Goal: Feedback & Contribution: Leave review/rating

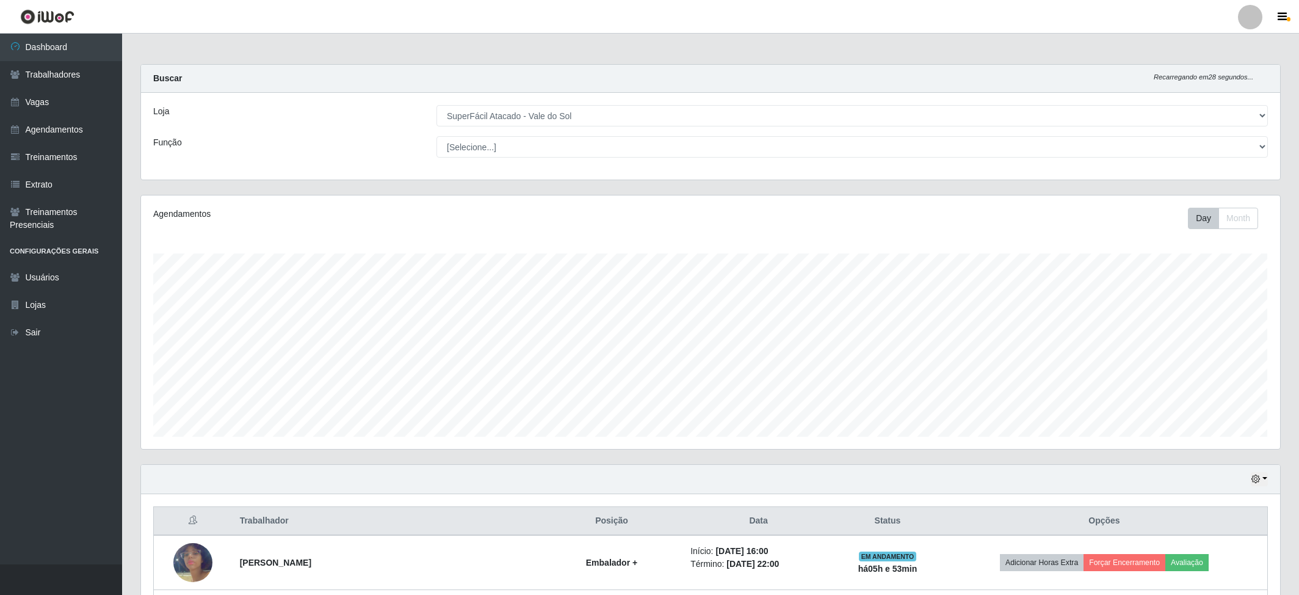
select select "502"
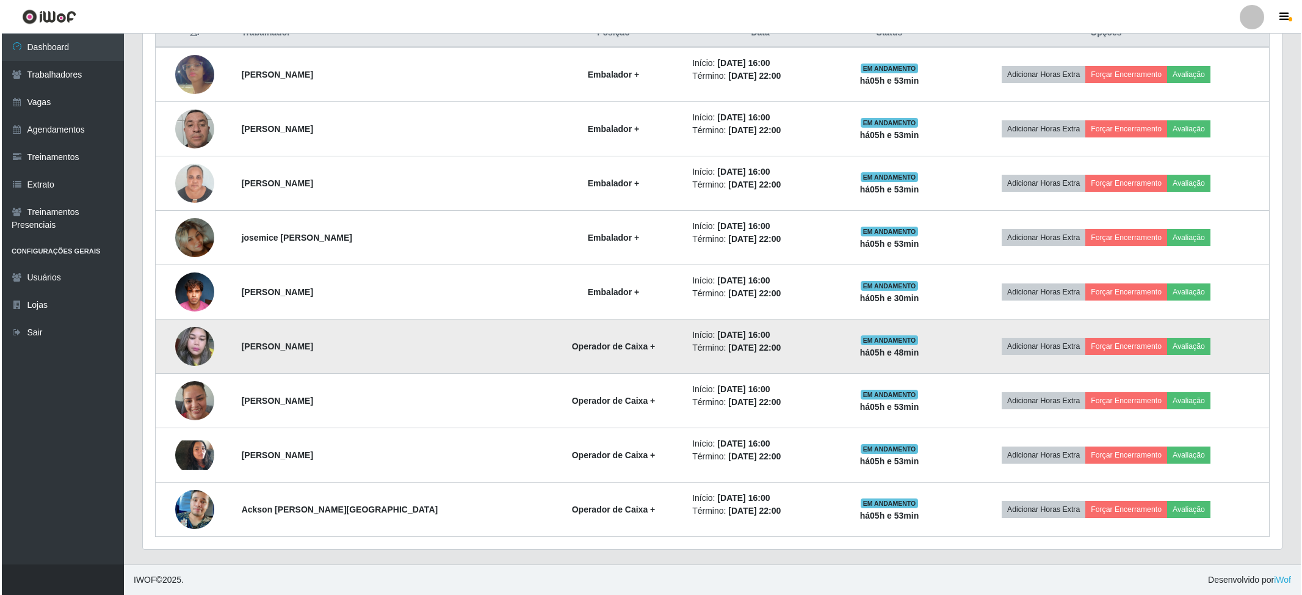
scroll to position [254, 1138]
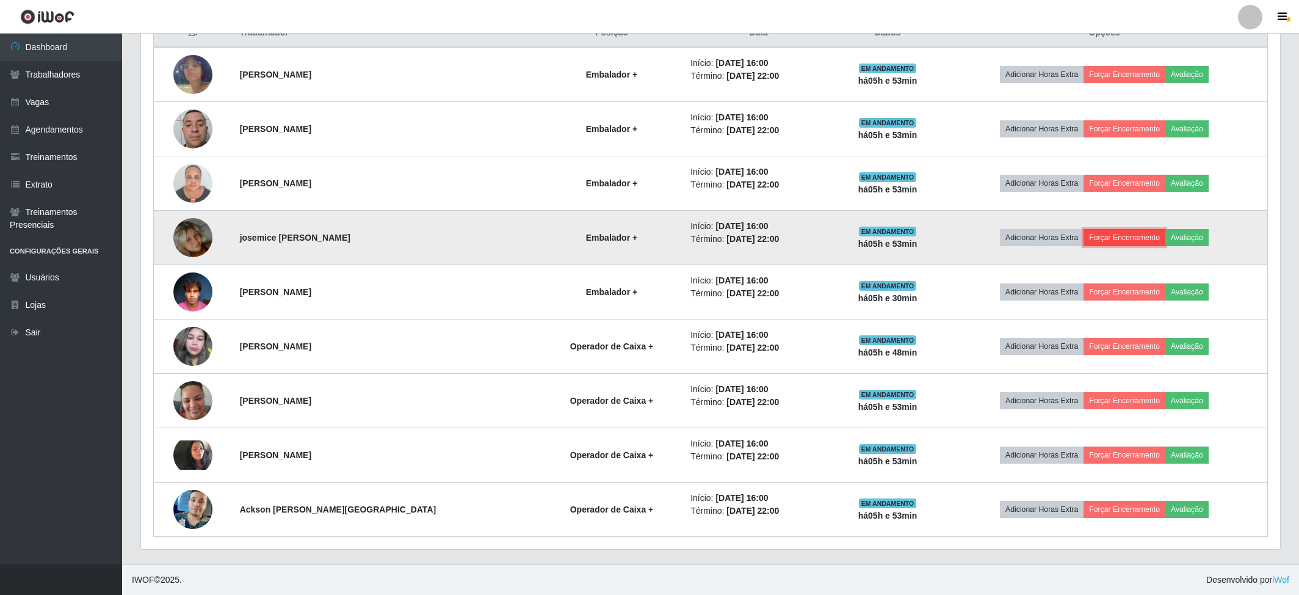
click at [1133, 232] on button "Forçar Encerramento" at bounding box center [1125, 237] width 82 height 17
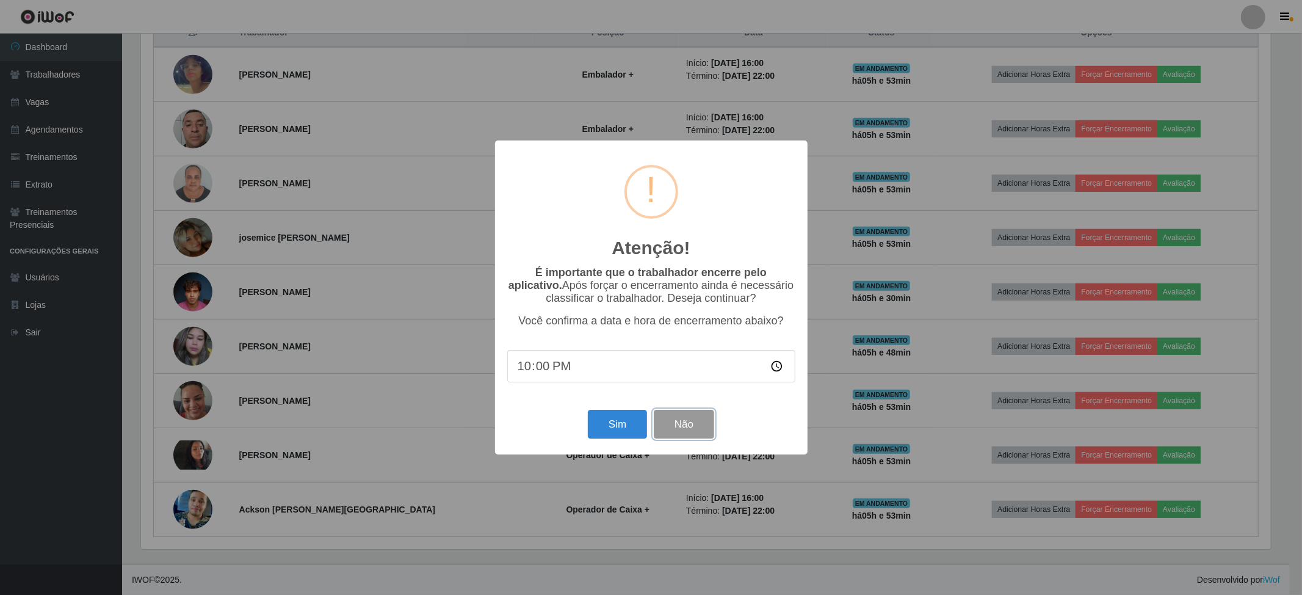
click at [679, 425] on button "Não" at bounding box center [684, 424] width 60 height 29
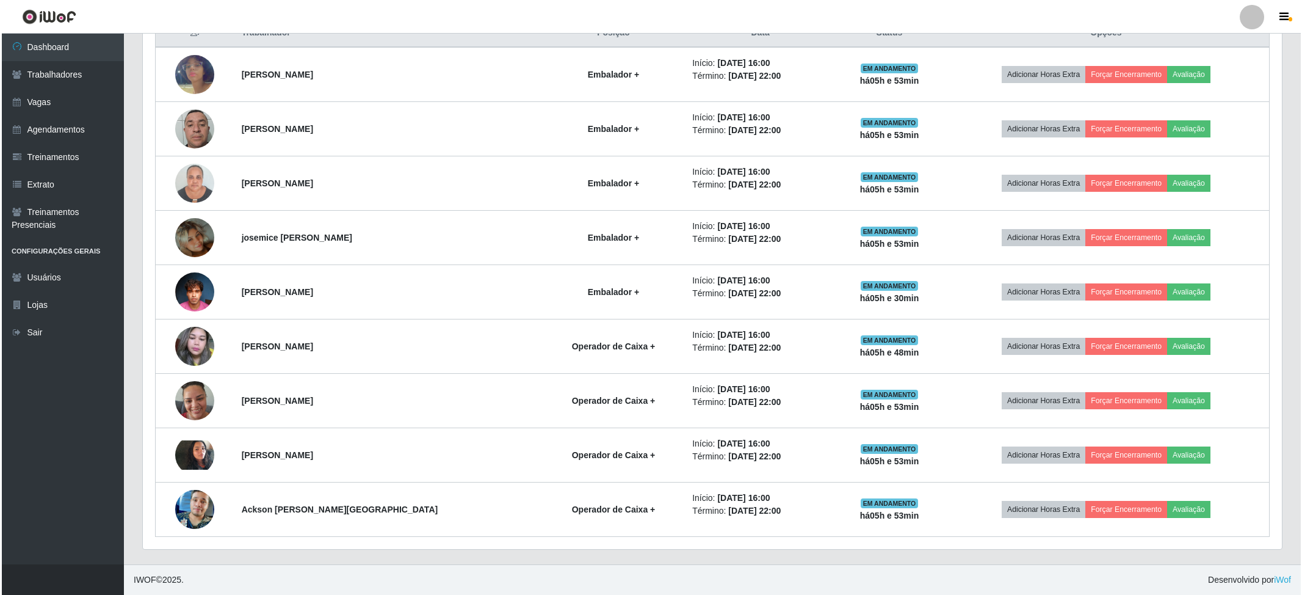
scroll to position [254, 1138]
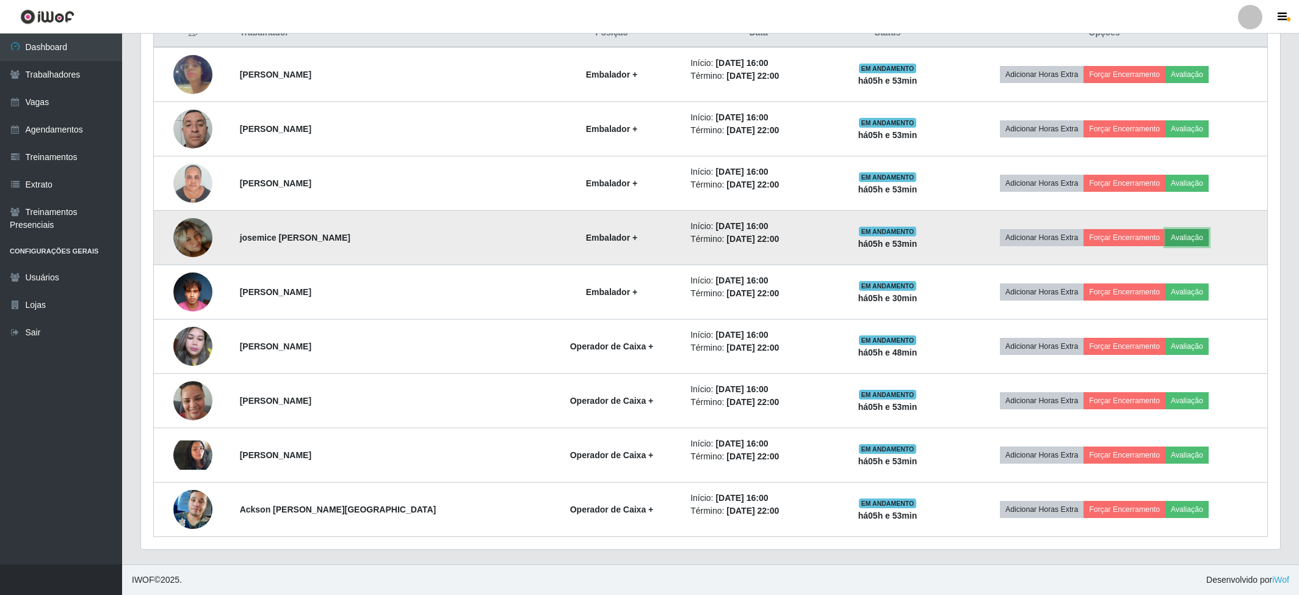
click at [1180, 230] on button "Avaliação" at bounding box center [1186, 237] width 43 height 17
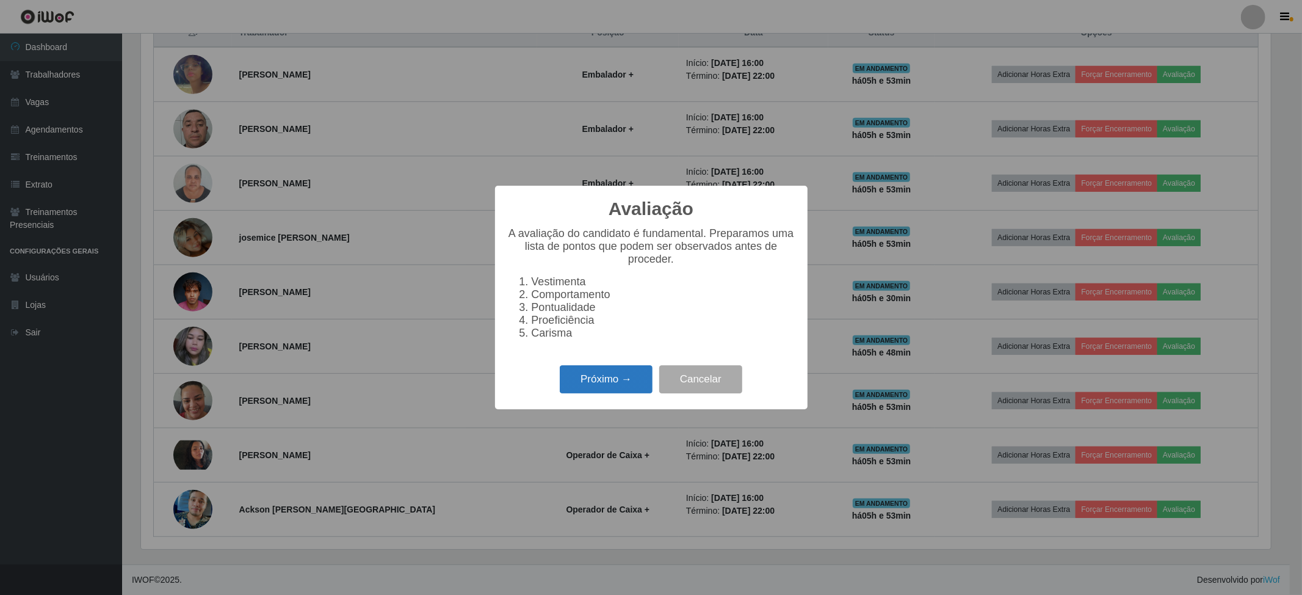
click at [606, 394] on button "Próximo →" at bounding box center [606, 379] width 93 height 29
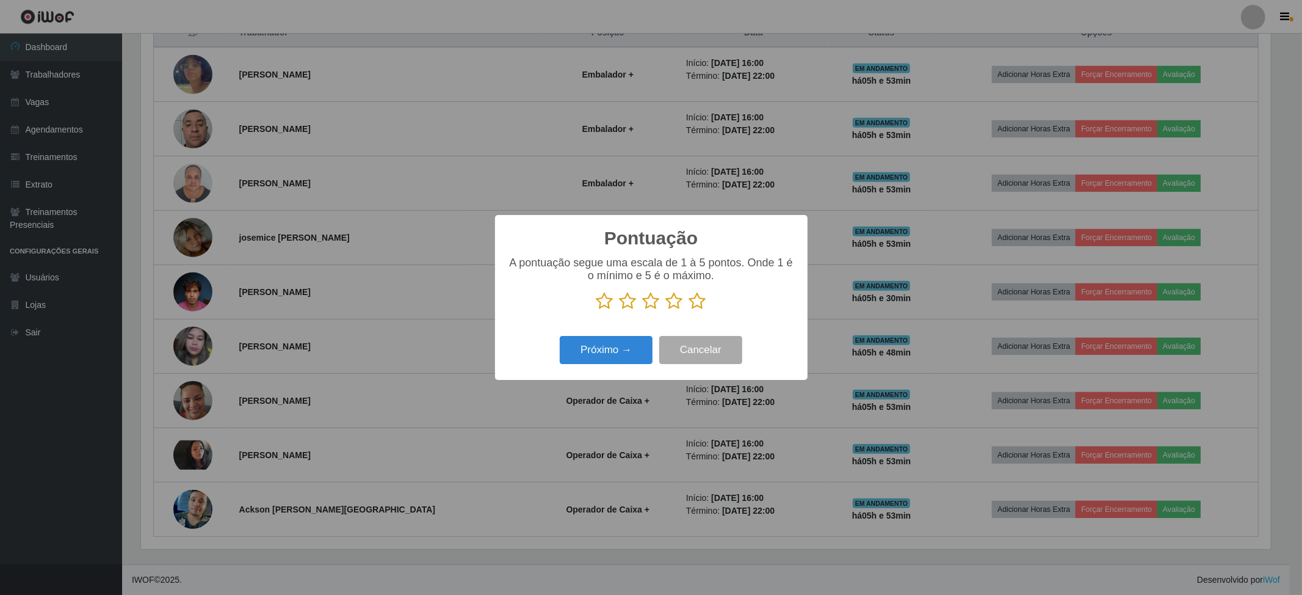
scroll to position [610193, 609317]
click at [695, 303] on icon at bounding box center [697, 301] width 17 height 18
click at [689, 310] on input "radio" at bounding box center [689, 310] width 0 height 0
click at [609, 357] on button "Próximo →" at bounding box center [606, 350] width 93 height 29
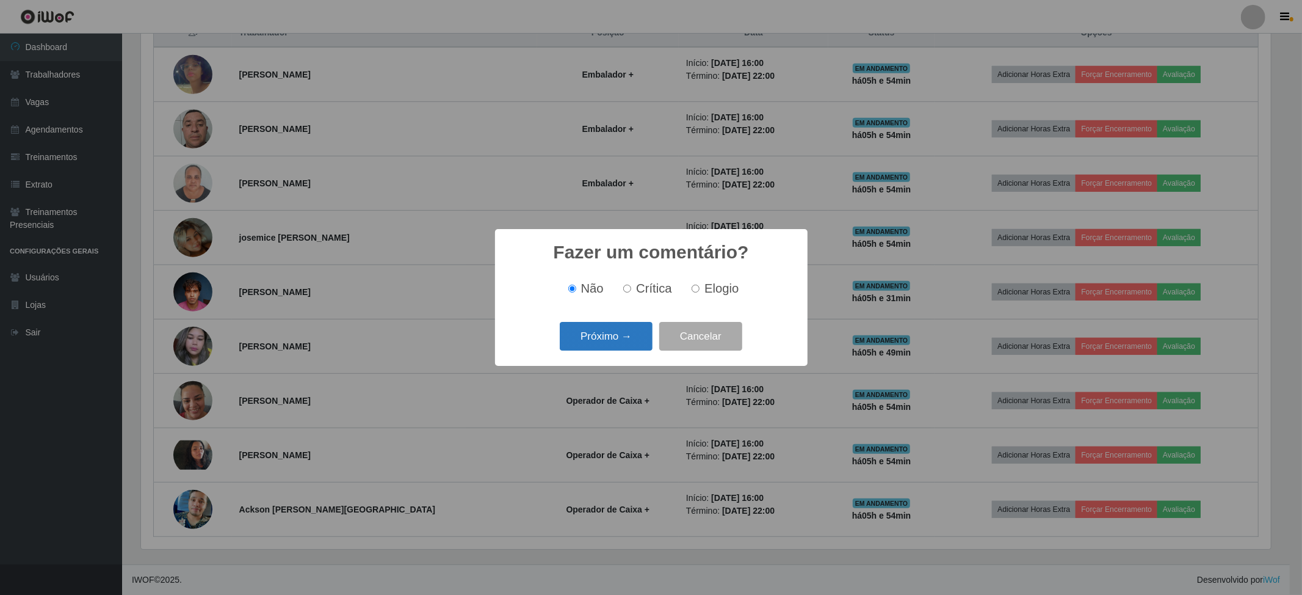
click at [628, 330] on button "Próximo →" at bounding box center [606, 336] width 93 height 29
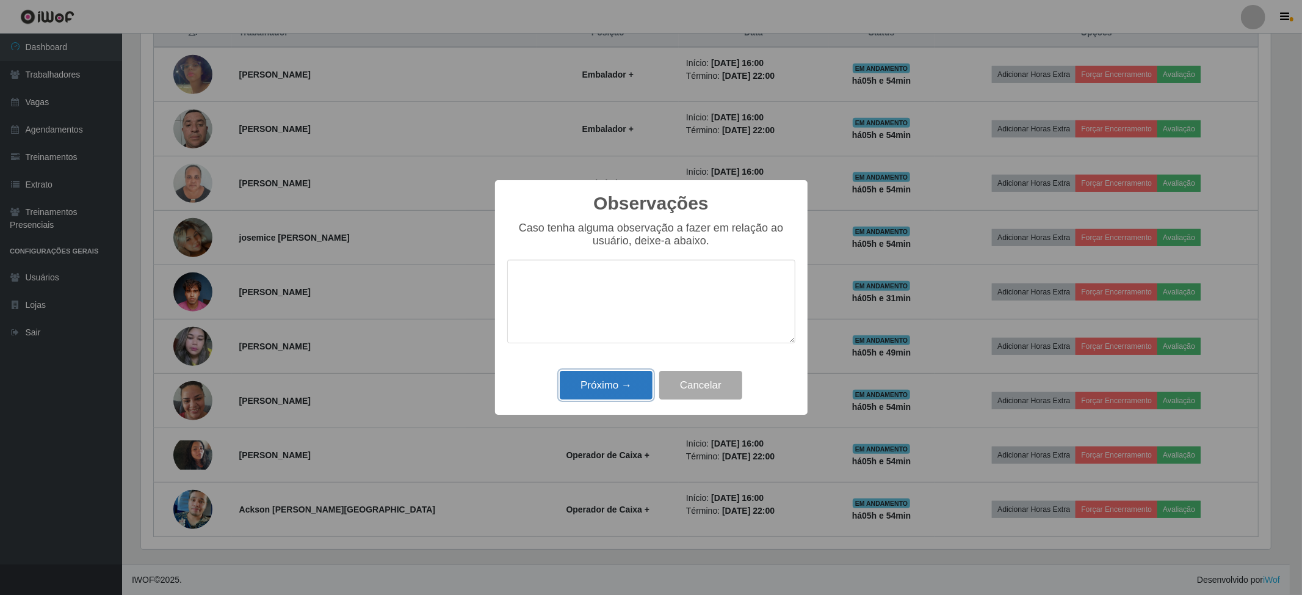
click at [631, 382] on button "Próximo →" at bounding box center [606, 385] width 93 height 29
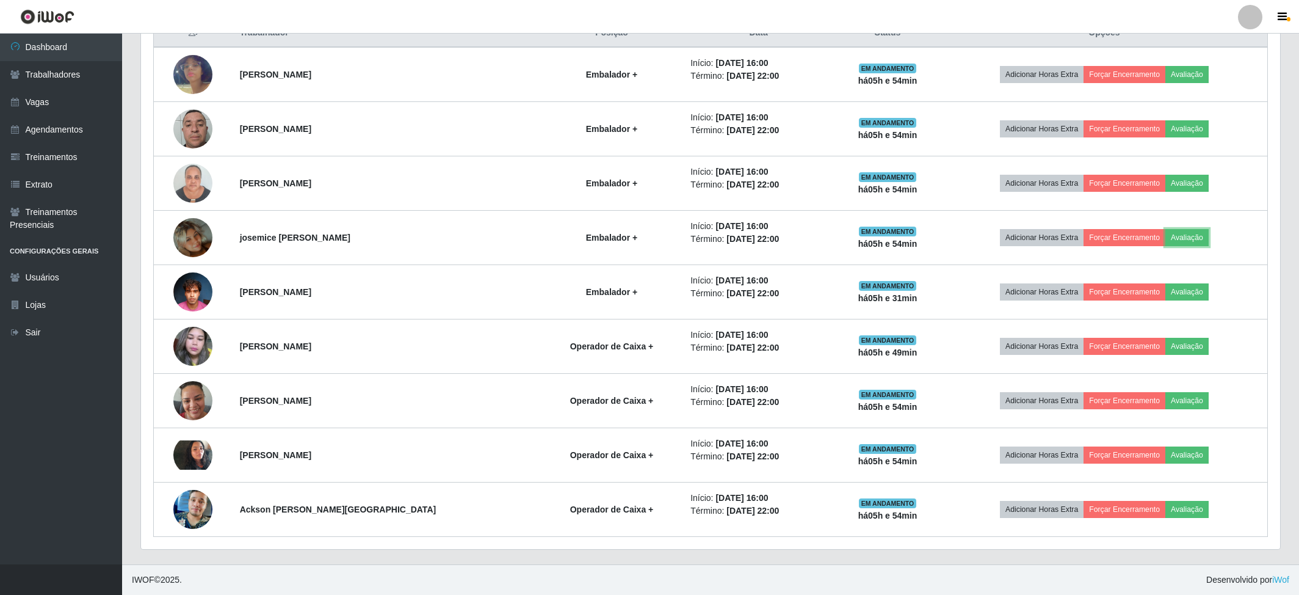
scroll to position [254, 1138]
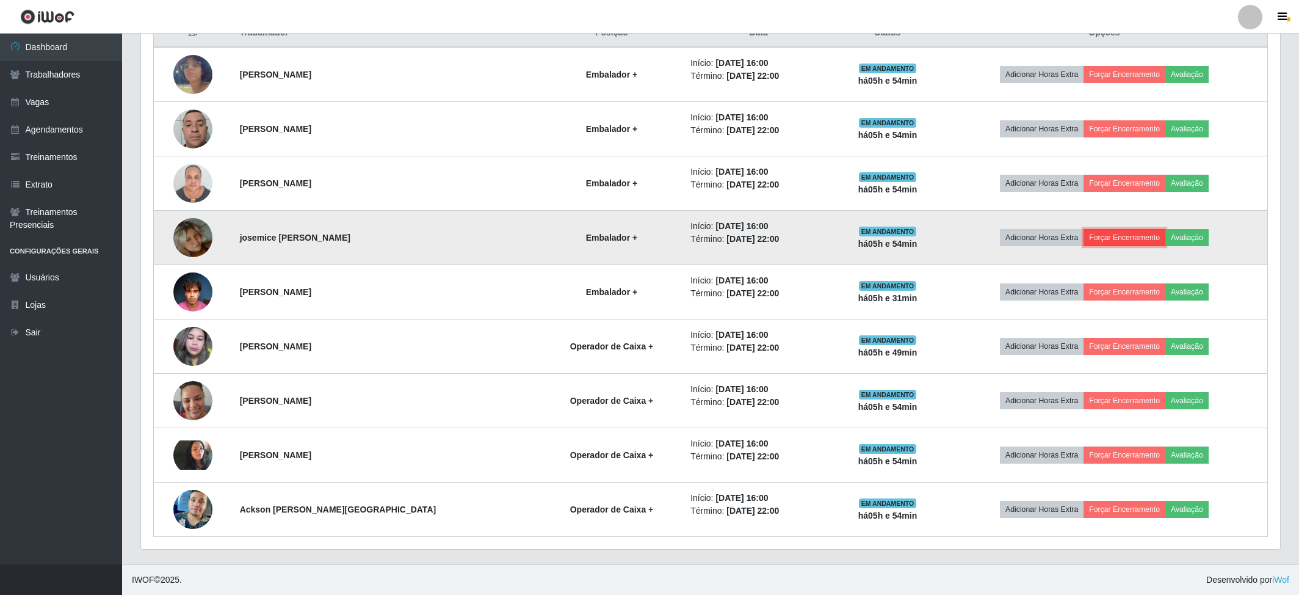
click at [1121, 237] on button "Forçar Encerramento" at bounding box center [1125, 237] width 82 height 17
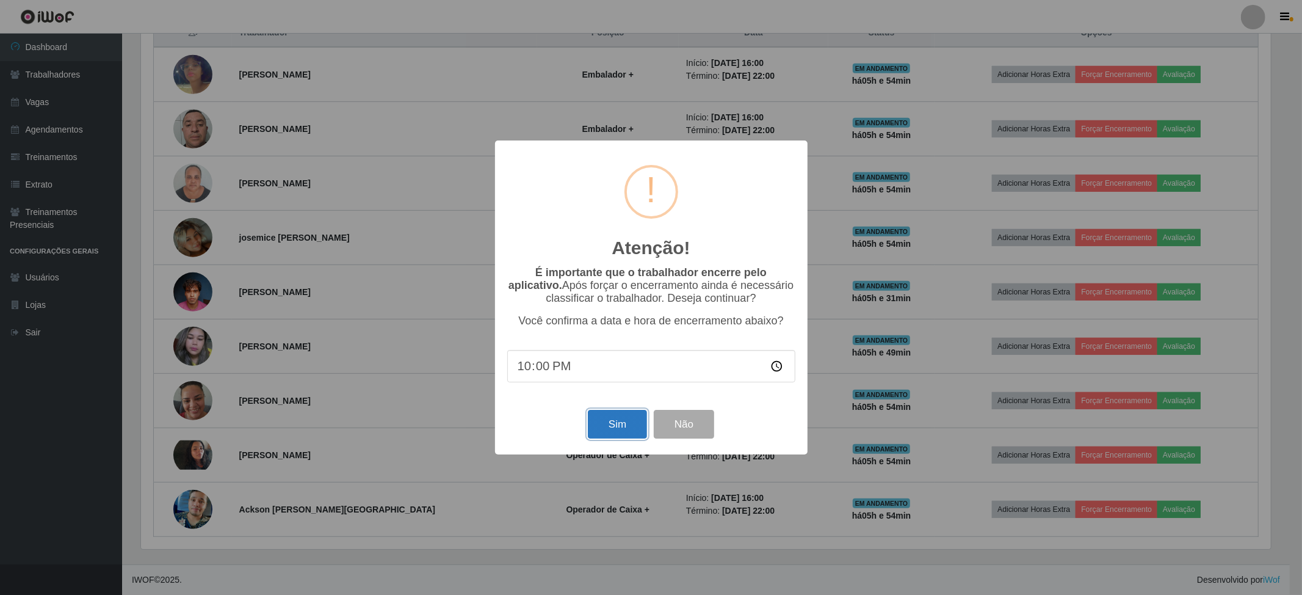
click at [613, 425] on button "Sim" at bounding box center [617, 424] width 59 height 29
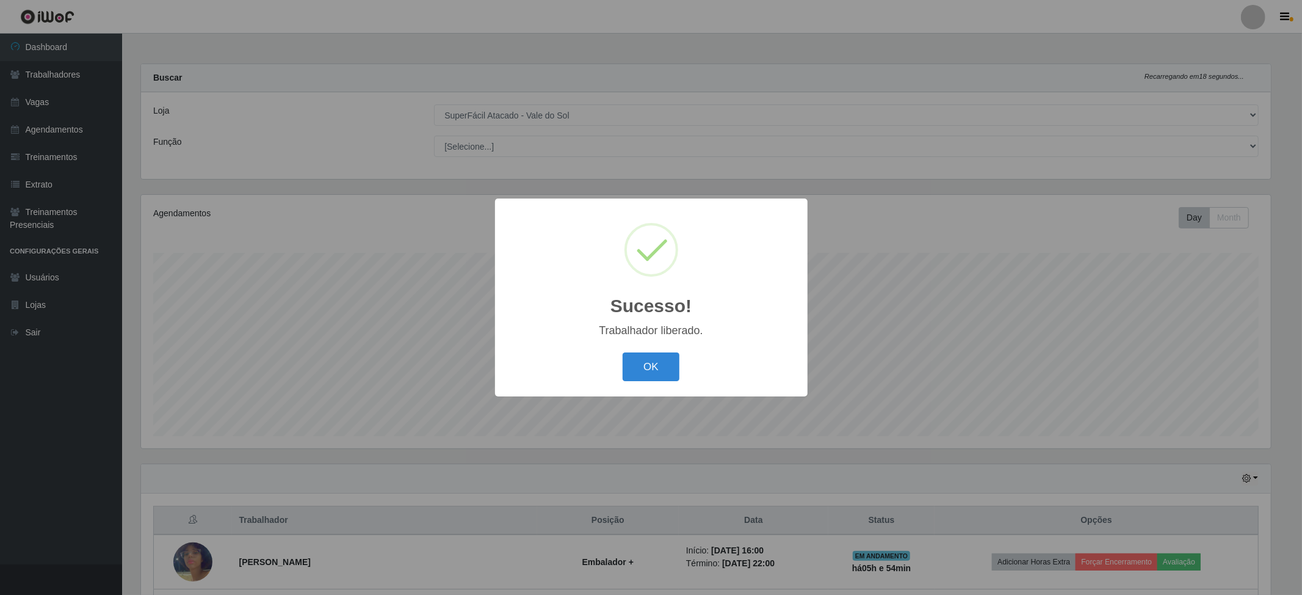
click at [653, 386] on div "Sucesso! × Trabalhador liberado. OK Cancel" at bounding box center [651, 297] width 313 height 198
click at [655, 375] on button "OK" at bounding box center [651, 366] width 57 height 29
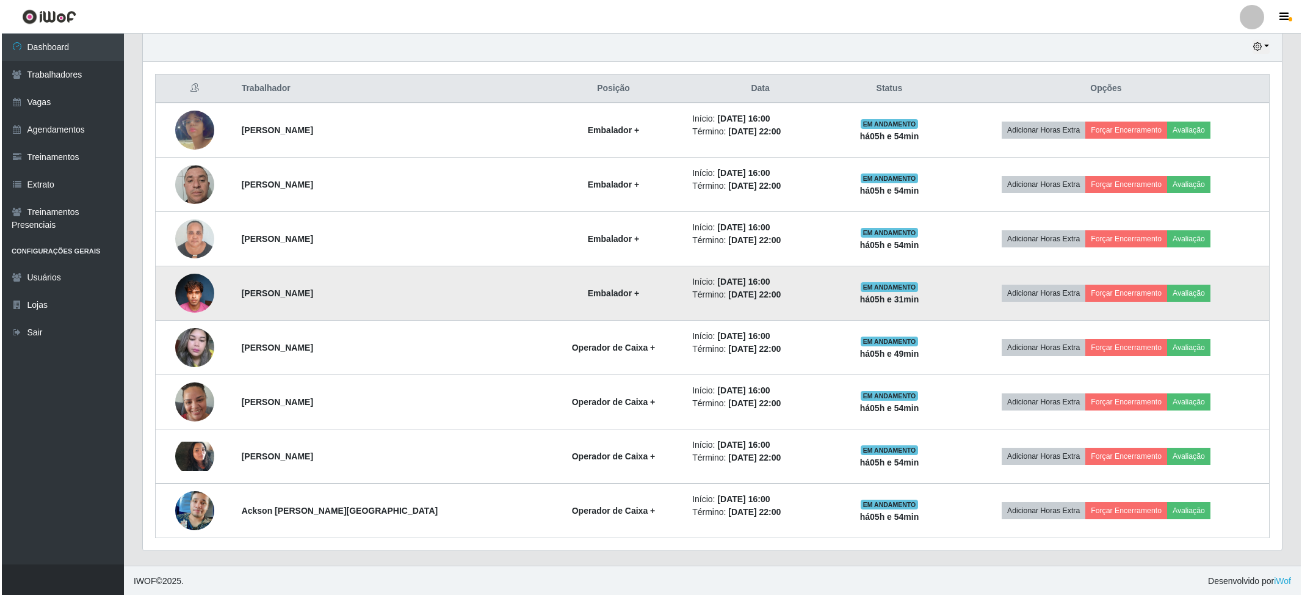
scroll to position [437, 0]
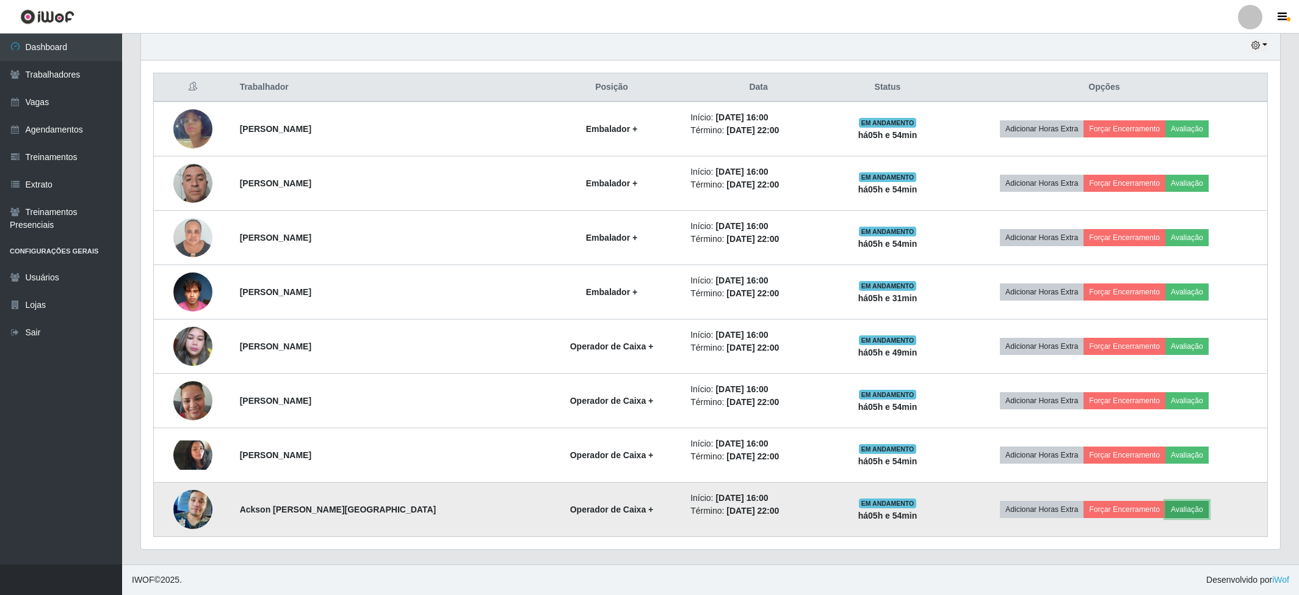
click at [1185, 514] on button "Avaliação" at bounding box center [1186, 509] width 43 height 17
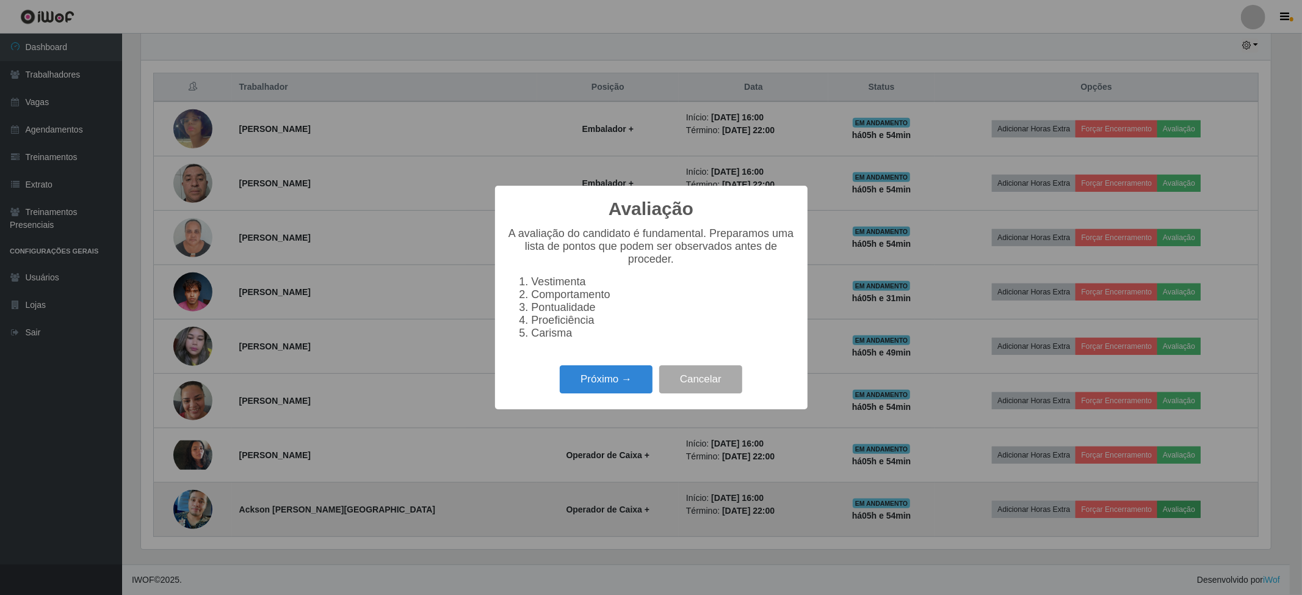
scroll to position [254, 1129]
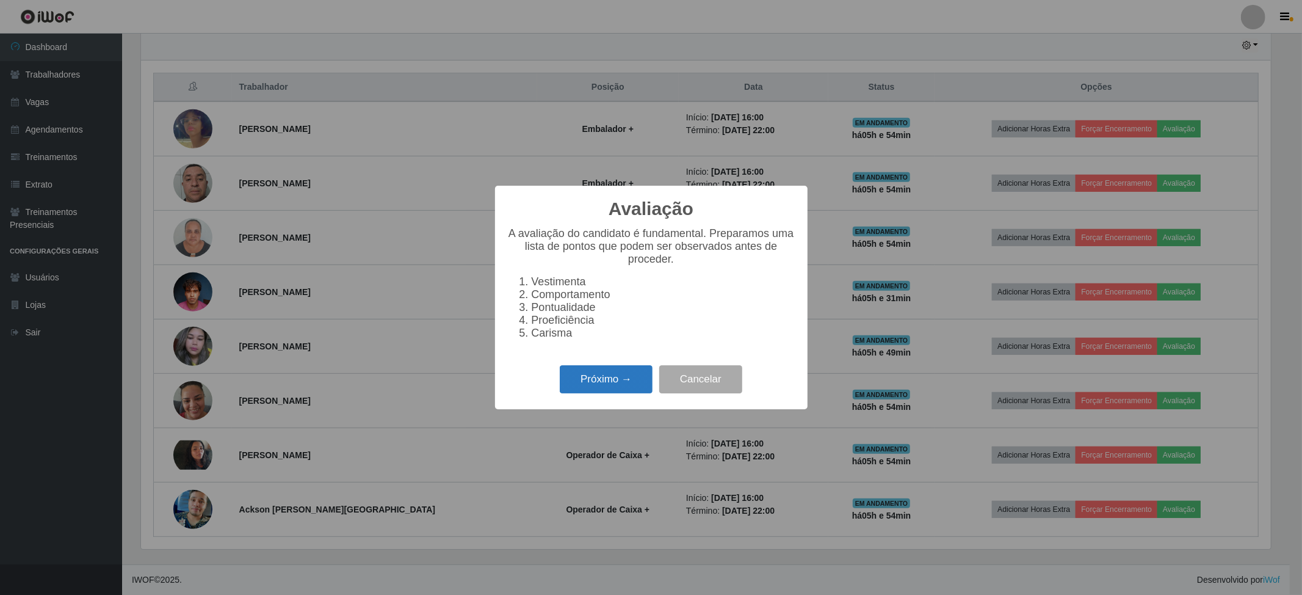
click at [591, 386] on button "Próximo →" at bounding box center [606, 379] width 93 height 29
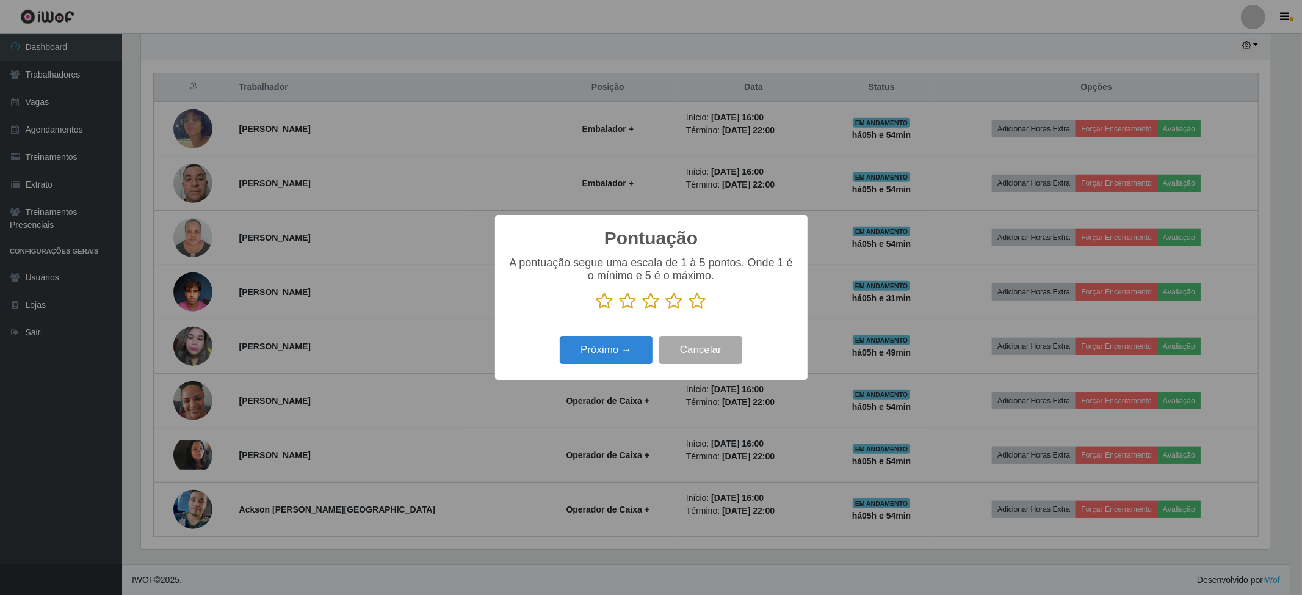
click at [693, 301] on icon at bounding box center [697, 301] width 17 height 18
click at [689, 310] on input "radio" at bounding box center [689, 310] width 0 height 0
click at [626, 344] on button "Próximo →" at bounding box center [606, 350] width 93 height 29
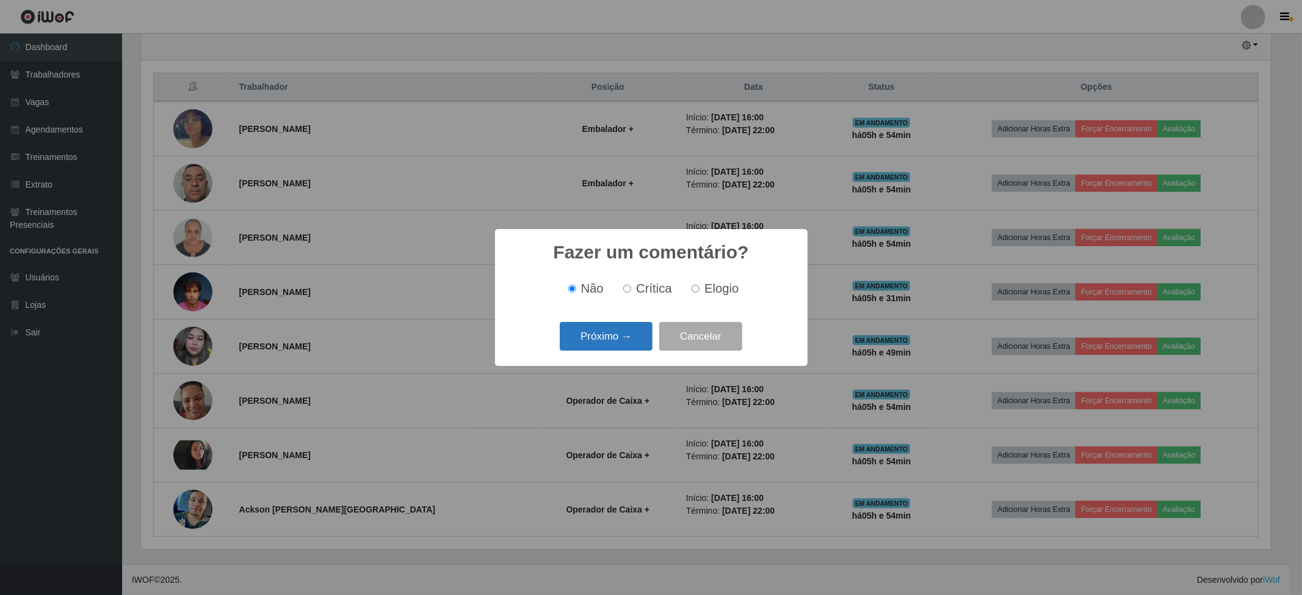
click at [599, 337] on button "Próximo →" at bounding box center [606, 336] width 93 height 29
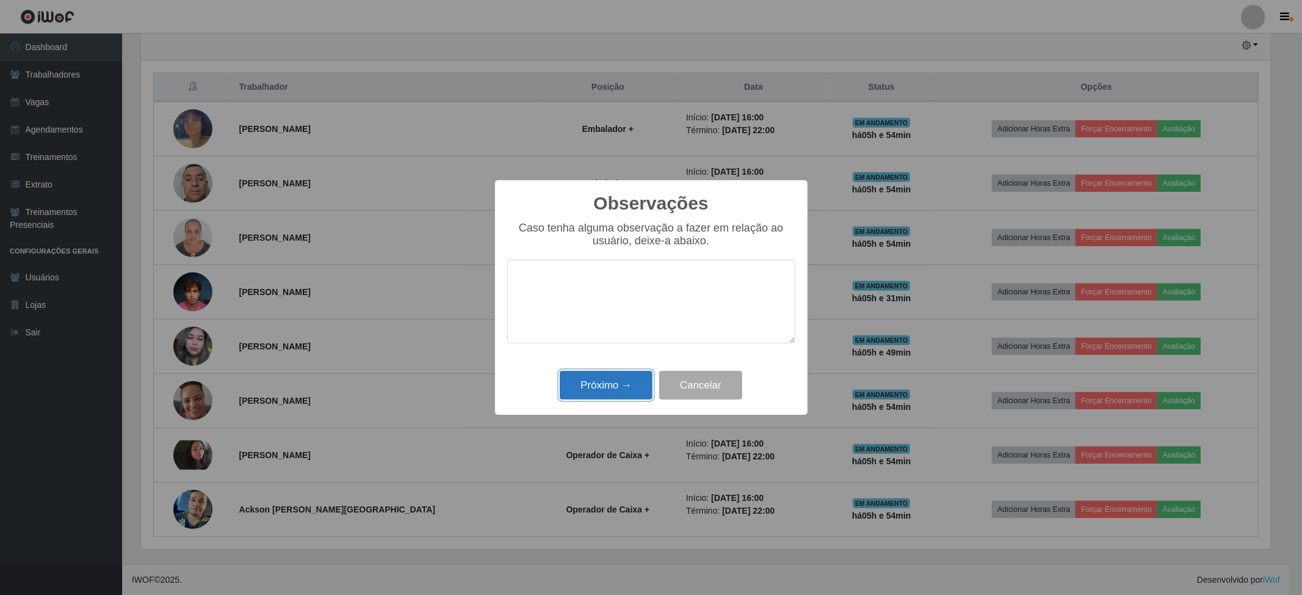
click at [608, 391] on button "Próximo →" at bounding box center [606, 385] width 93 height 29
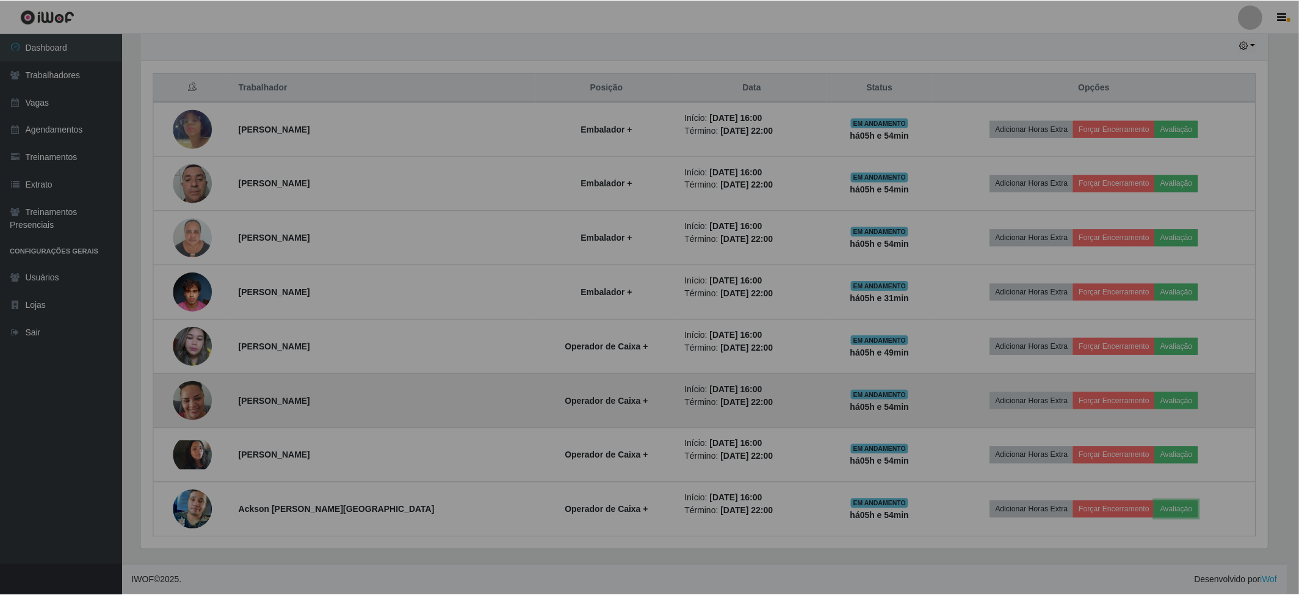
scroll to position [0, 0]
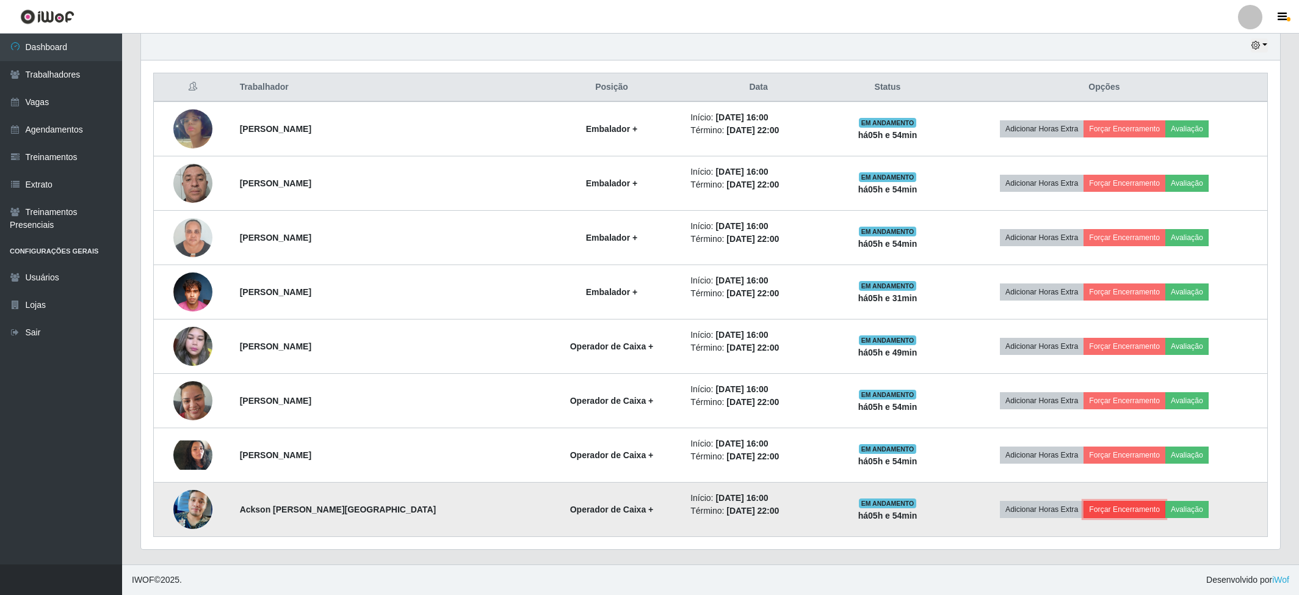
click at [1107, 508] on button "Forçar Encerramento" at bounding box center [1125, 509] width 82 height 17
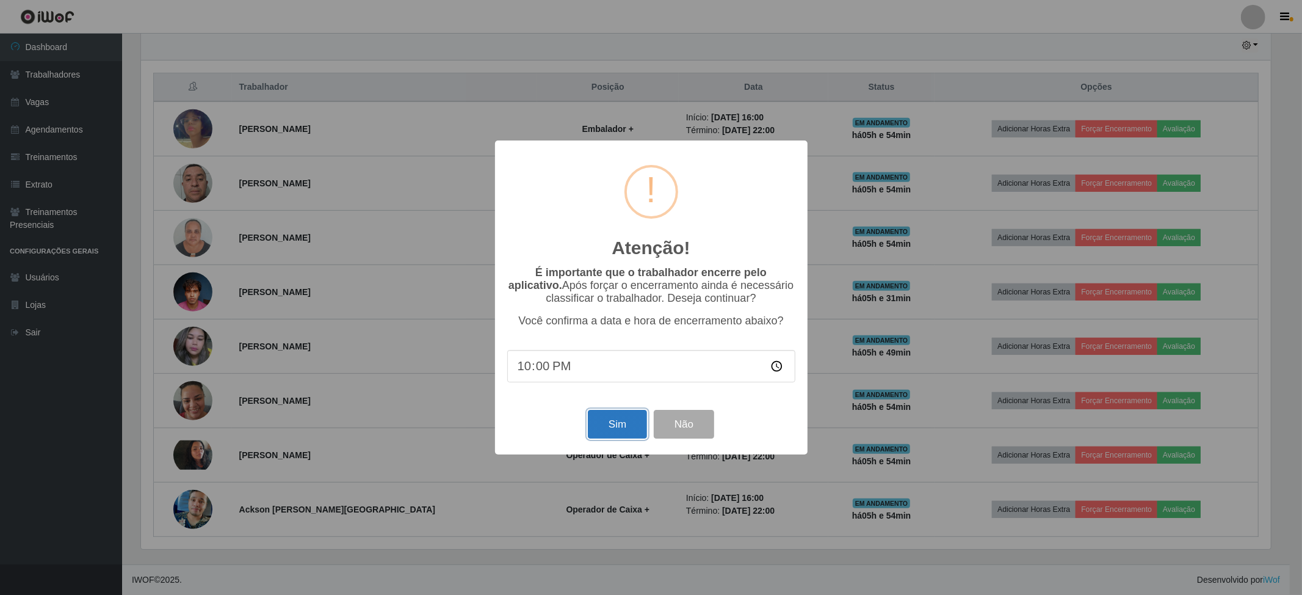
click at [637, 421] on button "Sim" at bounding box center [617, 424] width 59 height 29
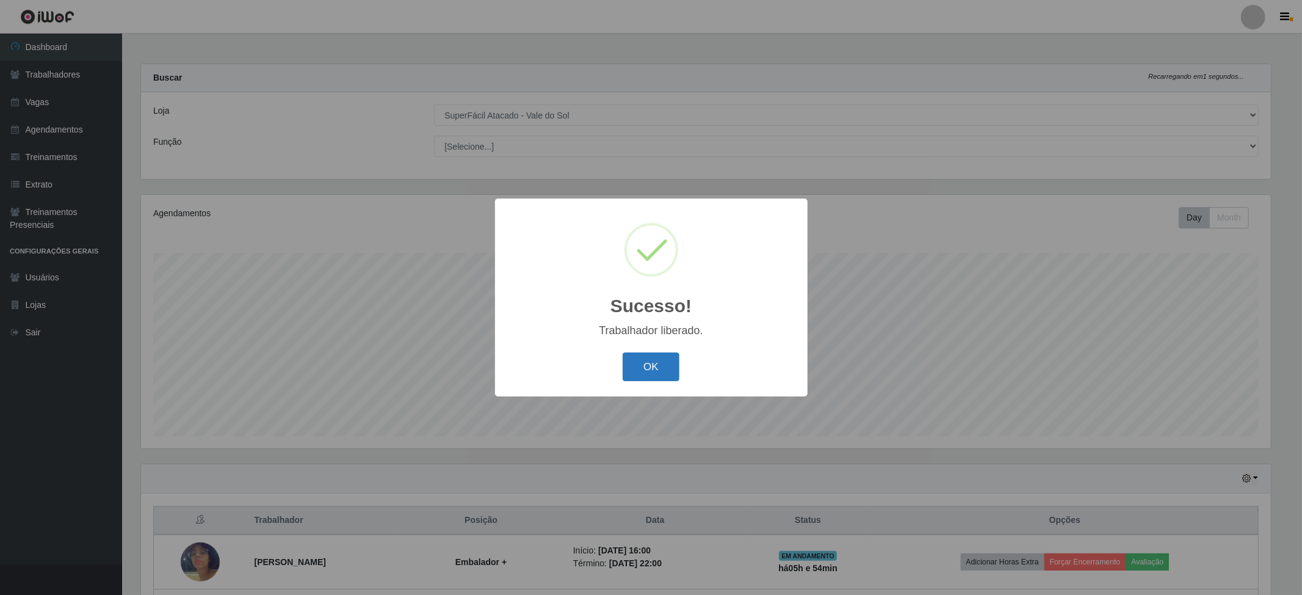
click at [669, 369] on button "OK" at bounding box center [651, 366] width 57 height 29
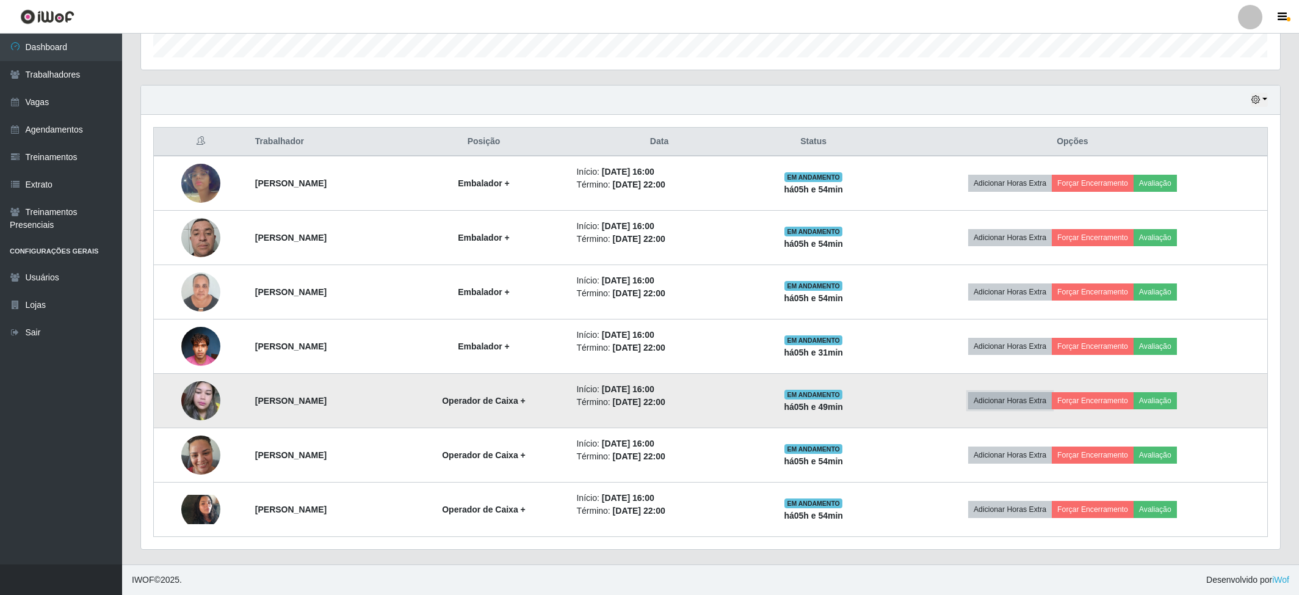
click at [1015, 399] on button "Adicionar Horas Extra" at bounding box center [1010, 400] width 84 height 17
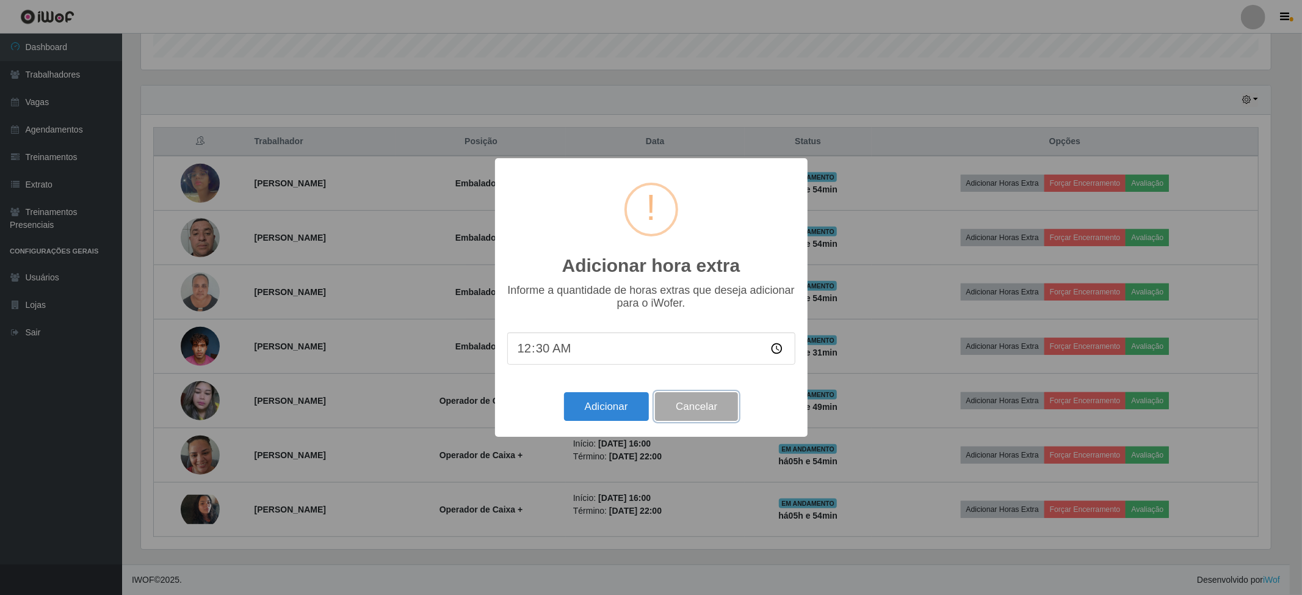
drag, startPoint x: 709, startPoint y: 404, endPoint x: 774, endPoint y: 448, distance: 78.7
click at [709, 405] on button "Cancelar" at bounding box center [696, 406] width 83 height 29
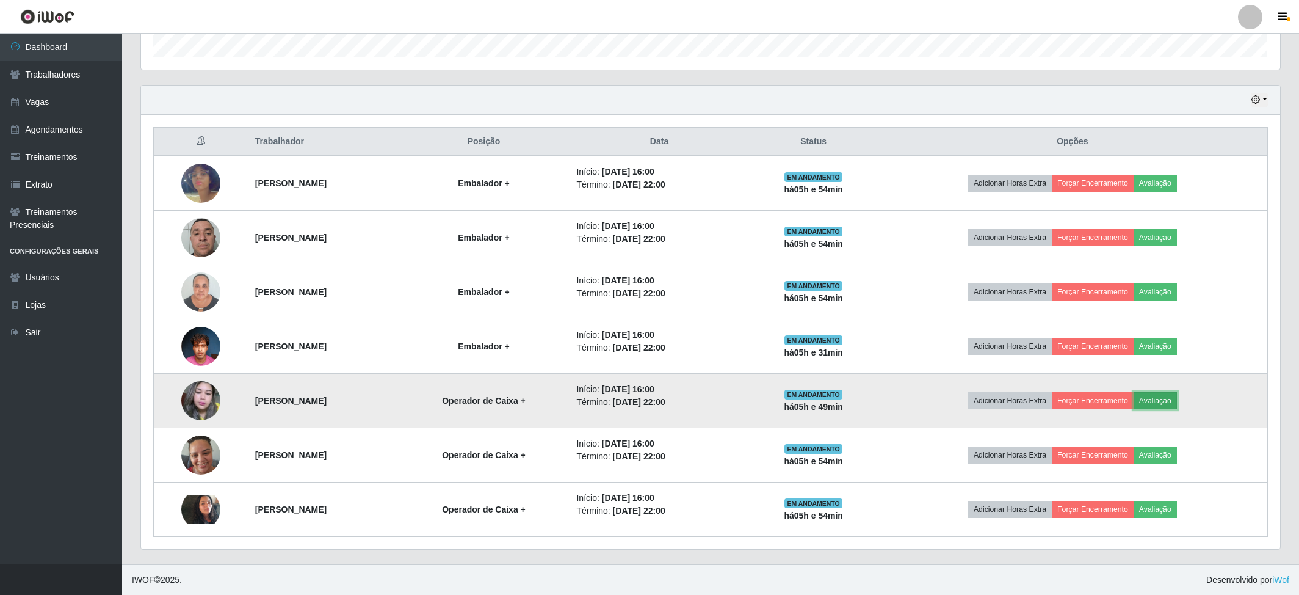
click at [1177, 398] on button "Avaliação" at bounding box center [1155, 400] width 43 height 17
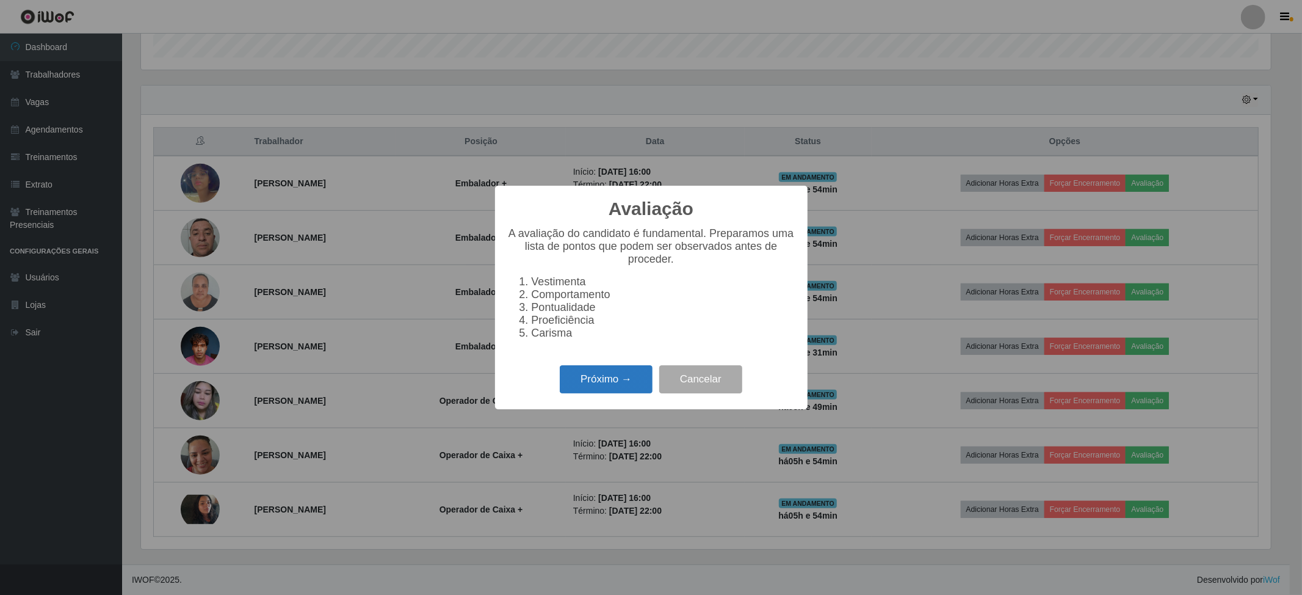
click at [623, 391] on button "Próximo →" at bounding box center [606, 379] width 93 height 29
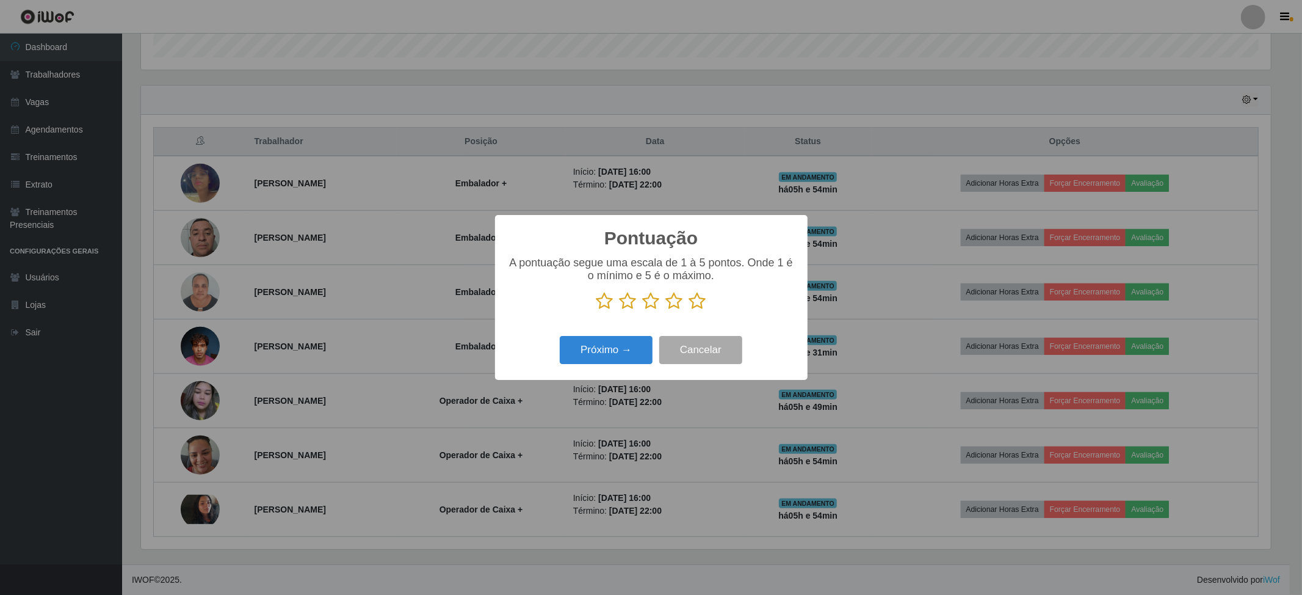
click at [701, 304] on icon at bounding box center [697, 301] width 17 height 18
click at [689, 310] on input "radio" at bounding box center [689, 310] width 0 height 0
click at [624, 342] on button "Próximo →" at bounding box center [606, 350] width 93 height 29
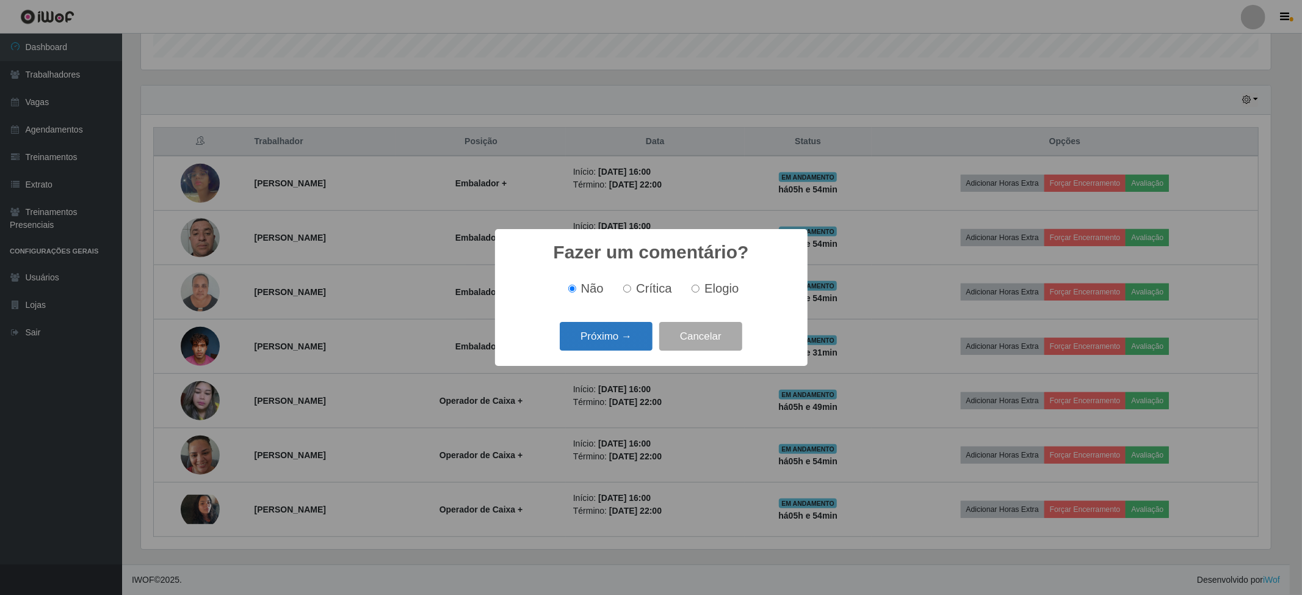
click at [640, 342] on button "Próximo →" at bounding box center [606, 336] width 93 height 29
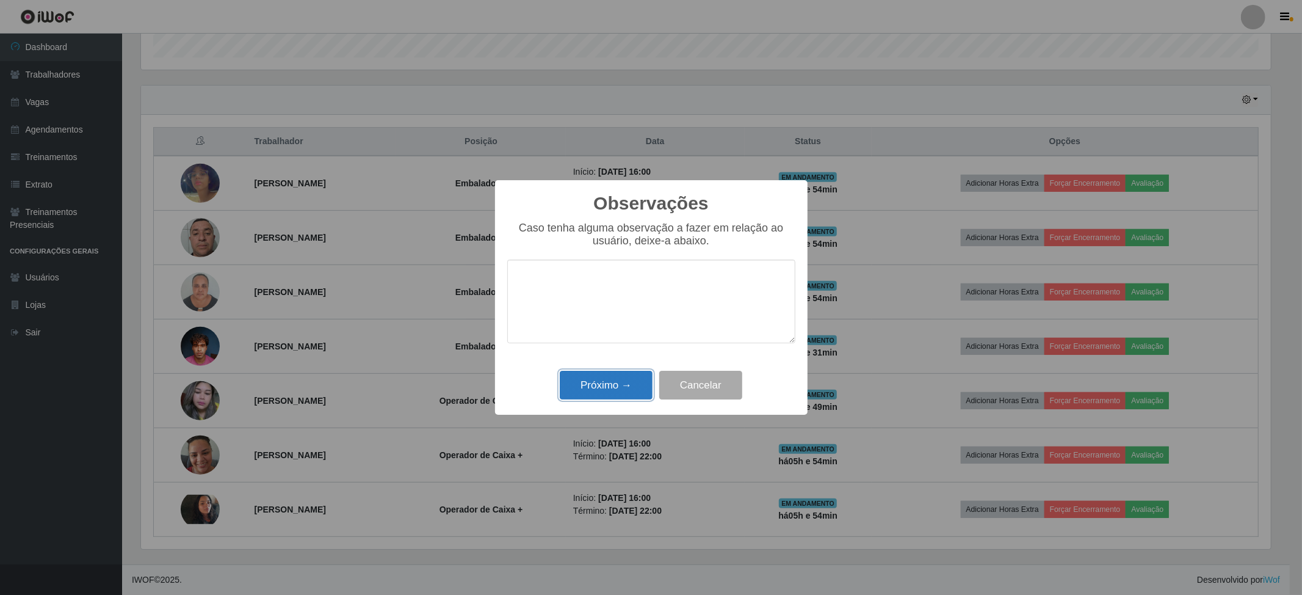
click at [639, 389] on button "Próximo →" at bounding box center [606, 385] width 93 height 29
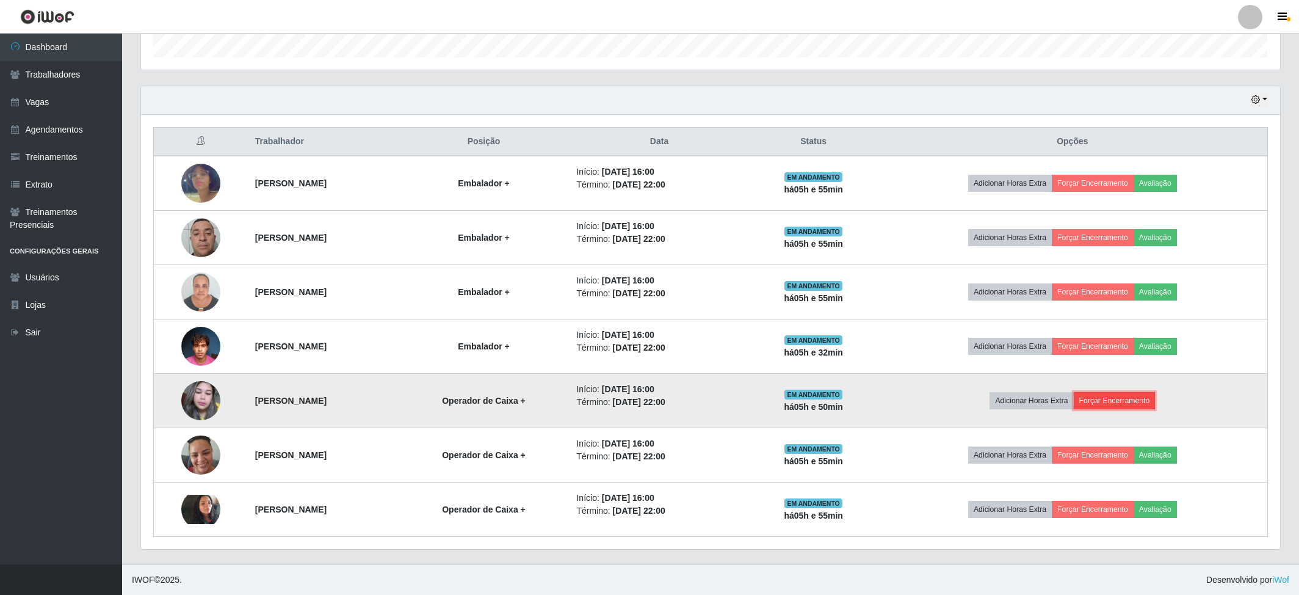
click at [1138, 397] on button "Forçar Encerramento" at bounding box center [1115, 400] width 82 height 17
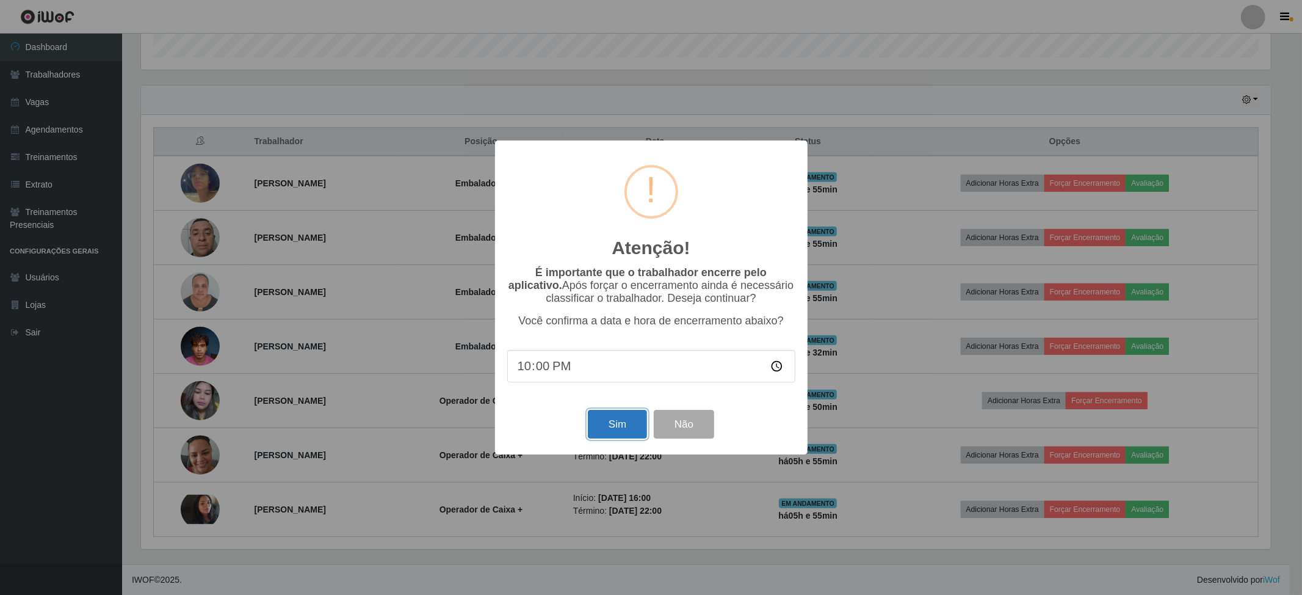
click at [618, 427] on button "Sim" at bounding box center [617, 424] width 59 height 29
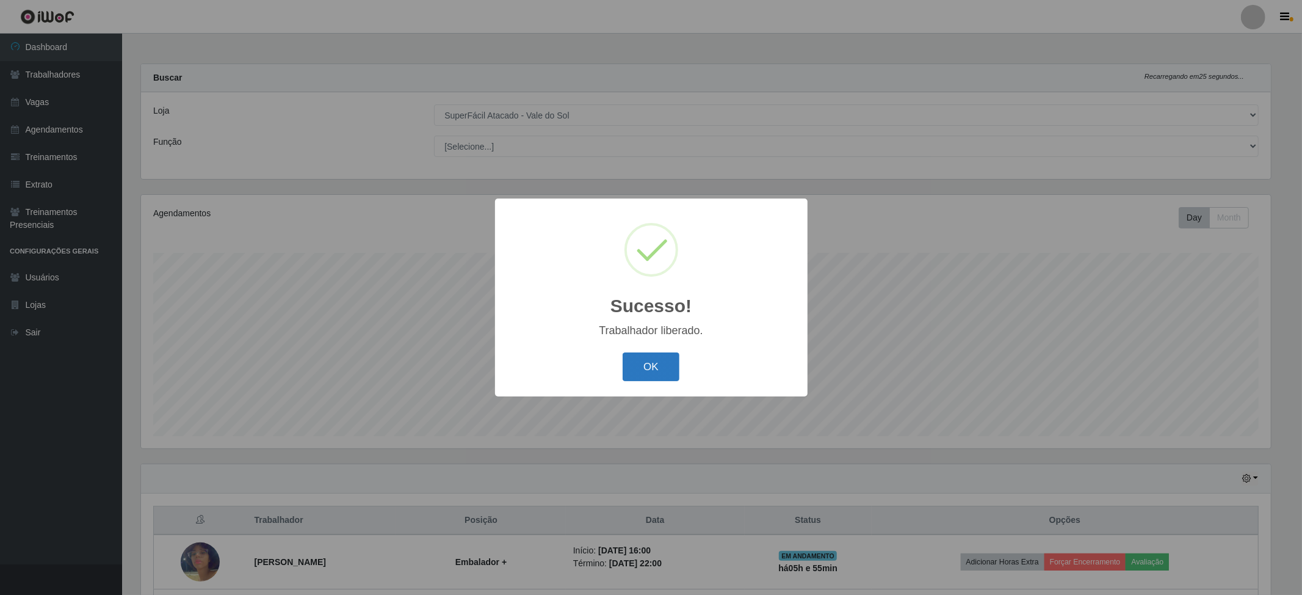
click at [638, 357] on button "OK" at bounding box center [651, 366] width 57 height 29
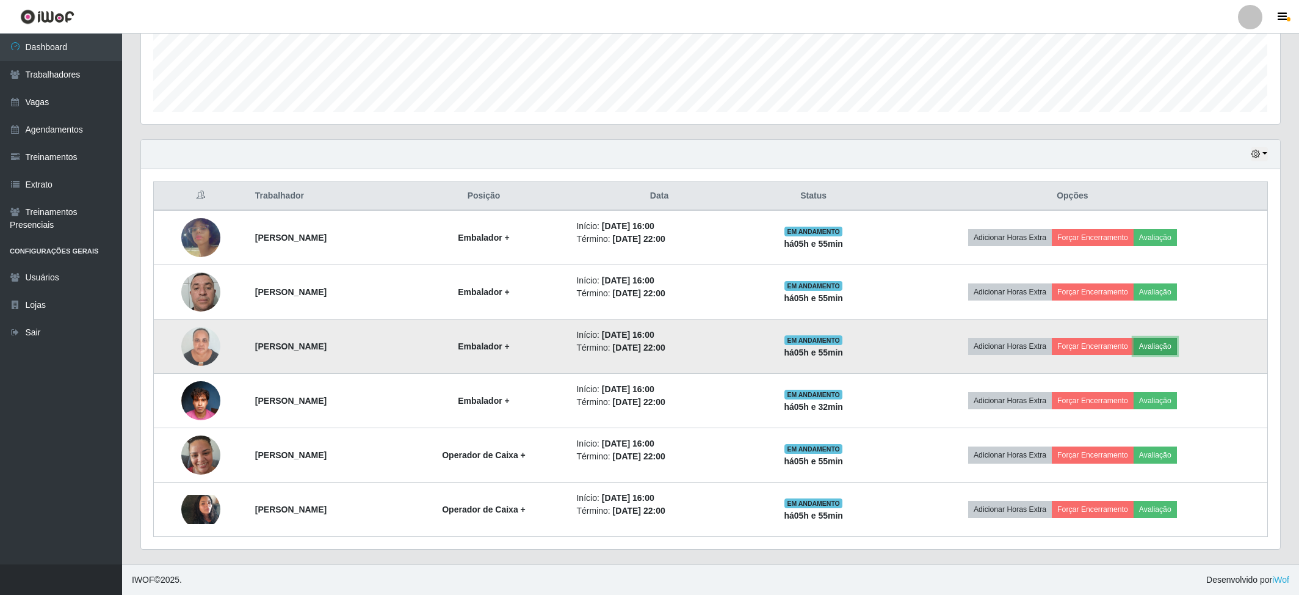
click at [1177, 345] on button "Avaliação" at bounding box center [1155, 346] width 43 height 17
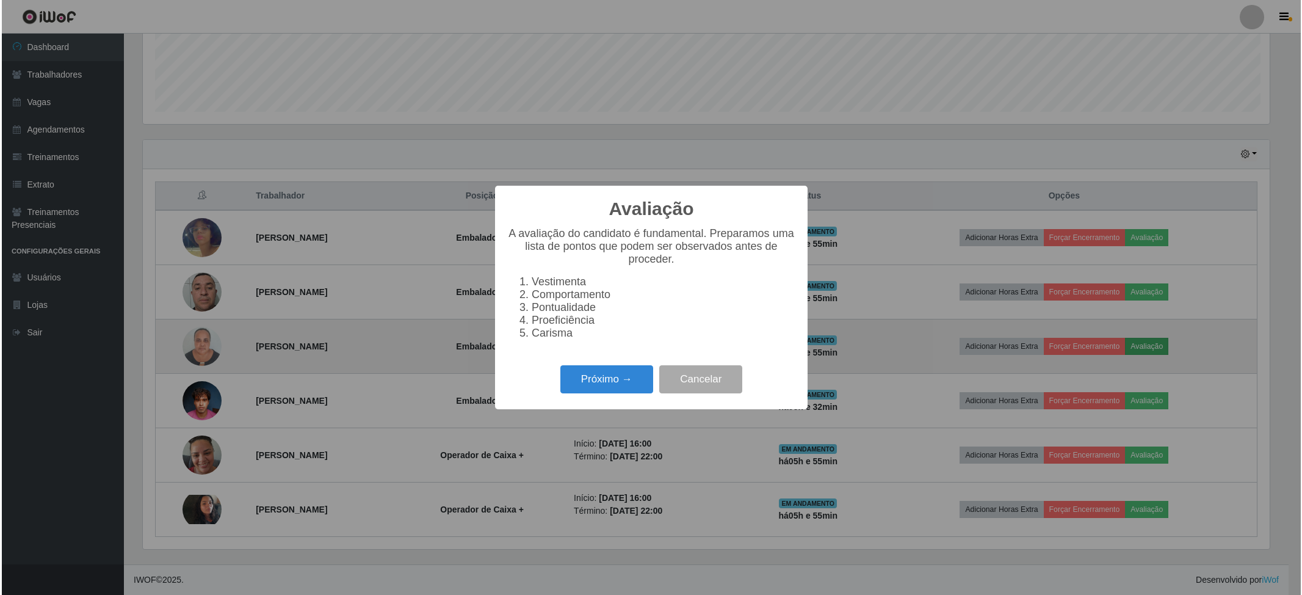
scroll to position [254, 1129]
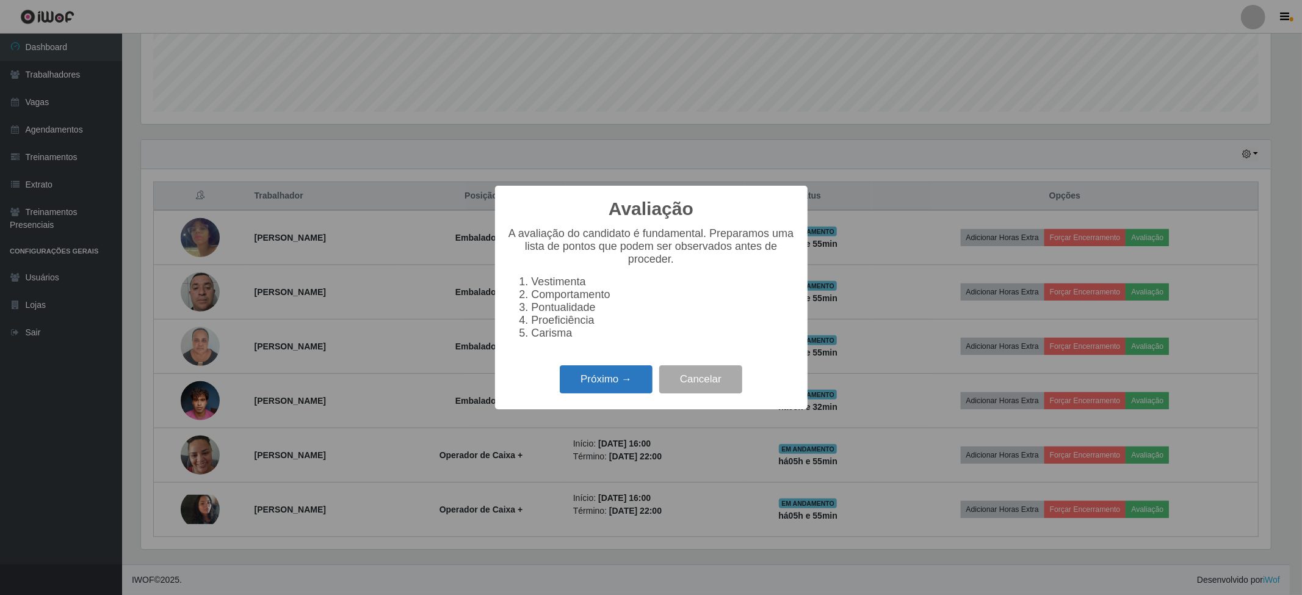
click at [618, 380] on button "Próximo →" at bounding box center [606, 379] width 93 height 29
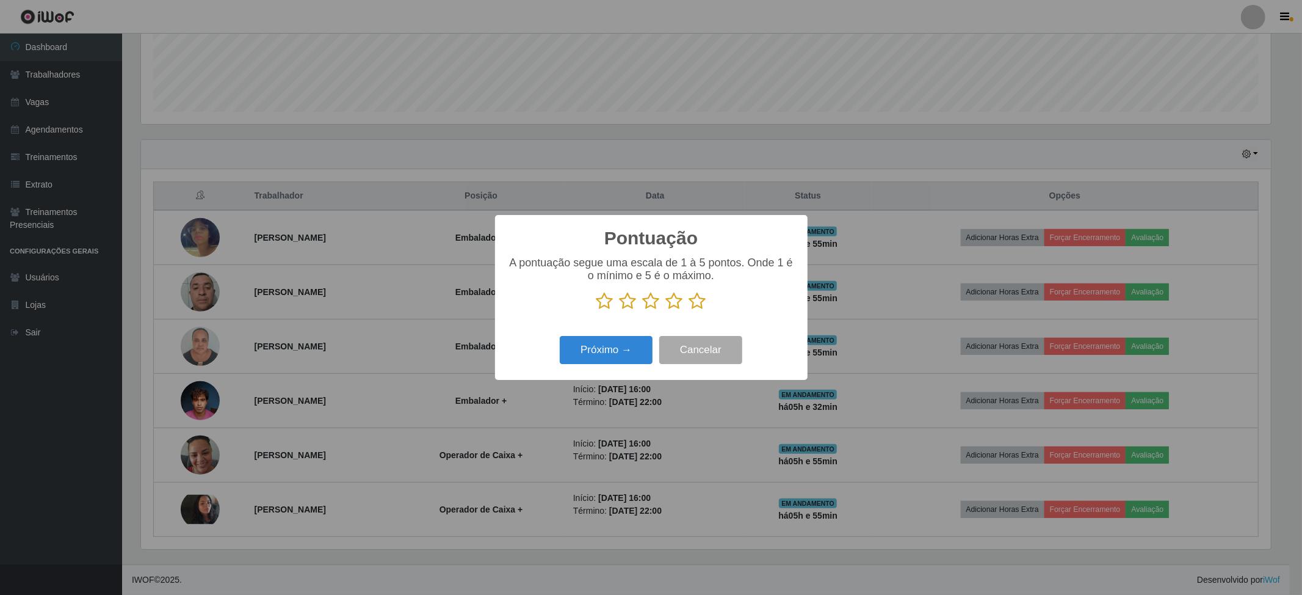
scroll to position [610193, 609317]
click at [689, 302] on icon at bounding box center [697, 301] width 17 height 18
click at [689, 310] on input "radio" at bounding box center [689, 310] width 0 height 0
click at [624, 344] on button "Próximo →" at bounding box center [606, 350] width 93 height 29
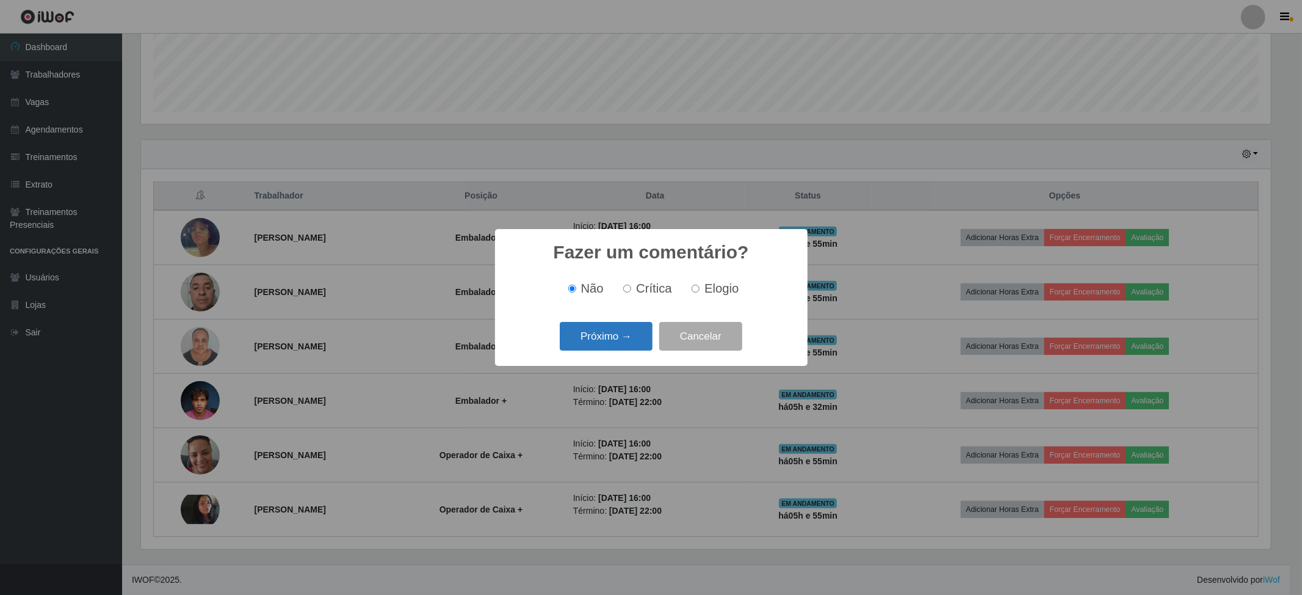
click at [626, 343] on button "Próximo →" at bounding box center [606, 336] width 93 height 29
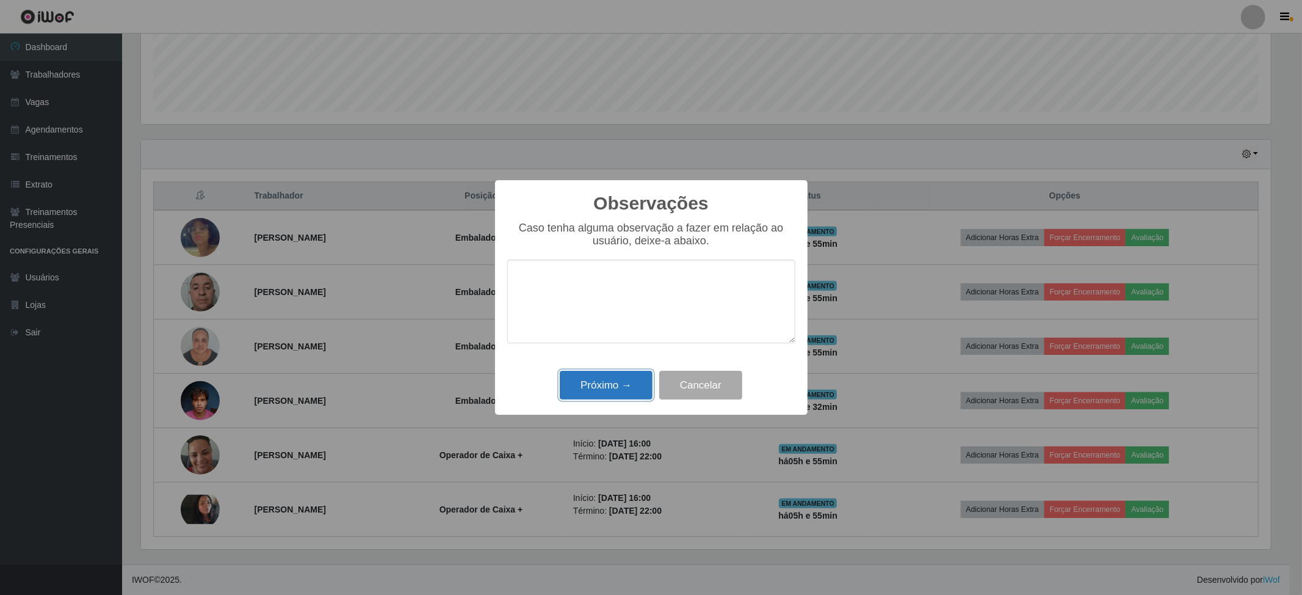
click at [619, 386] on button "Próximo →" at bounding box center [606, 385] width 93 height 29
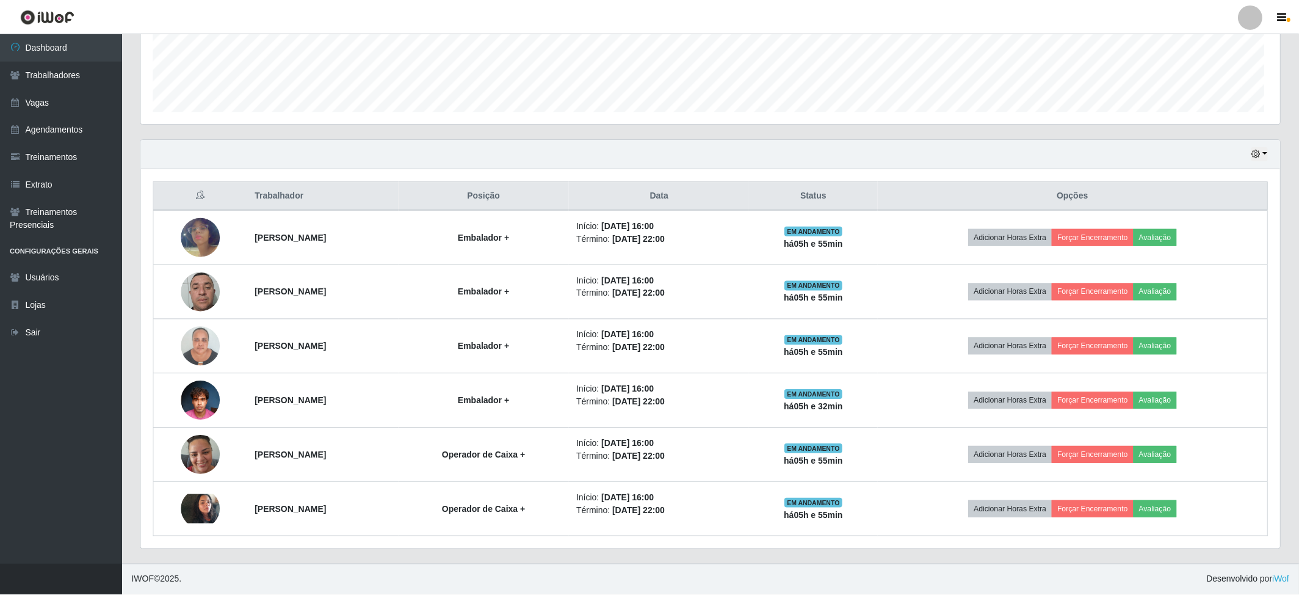
scroll to position [254, 1138]
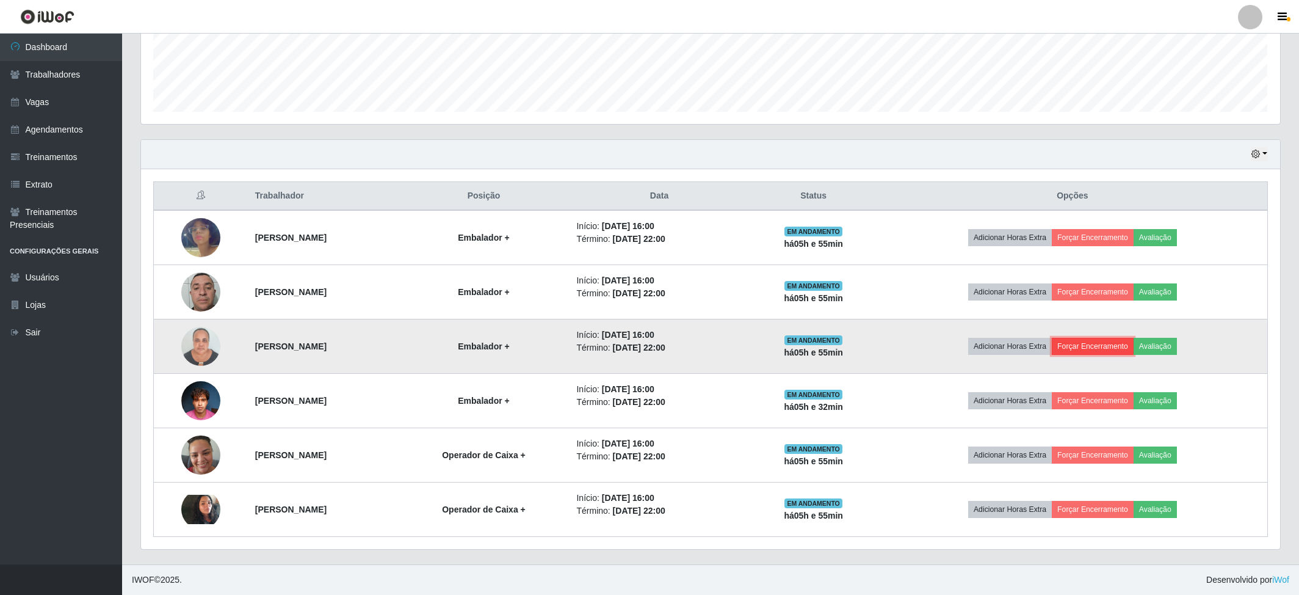
click at [1120, 345] on button "Forçar Encerramento" at bounding box center [1093, 346] width 82 height 17
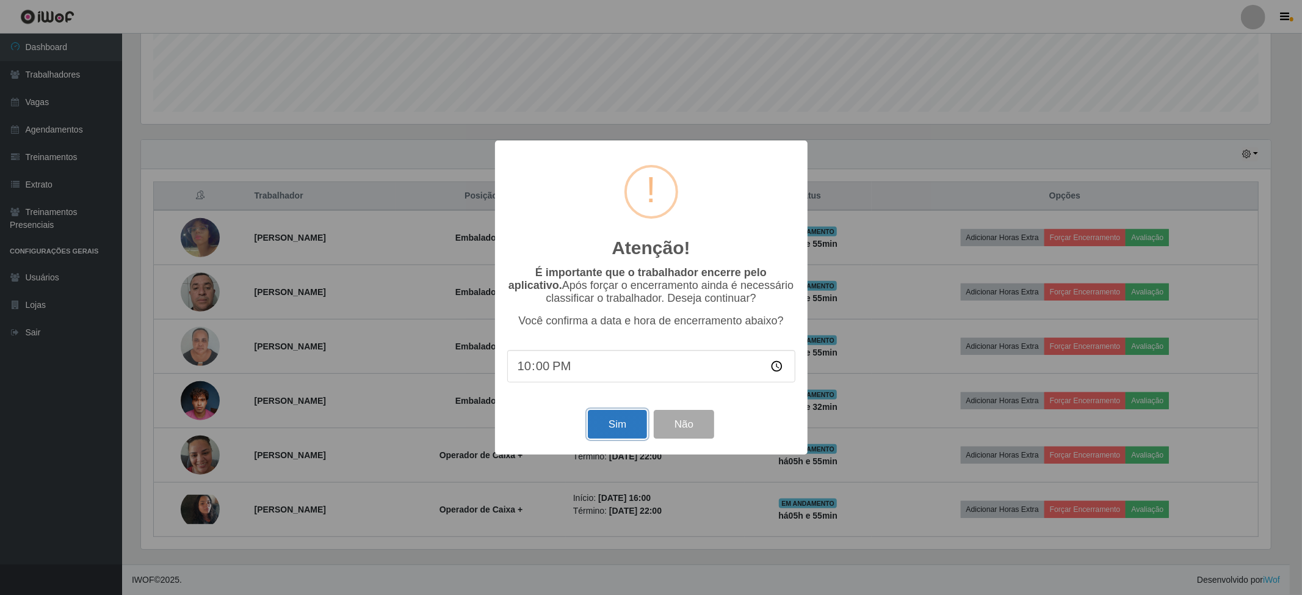
click at [630, 430] on button "Sim" at bounding box center [617, 424] width 59 height 29
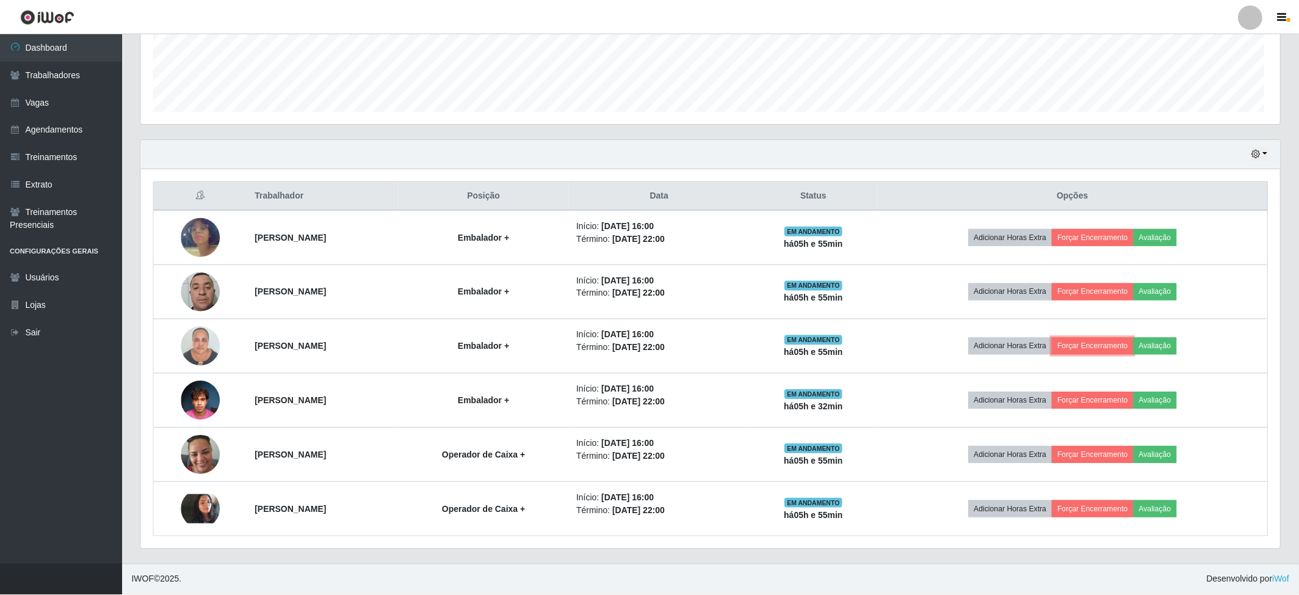
scroll to position [254, 1138]
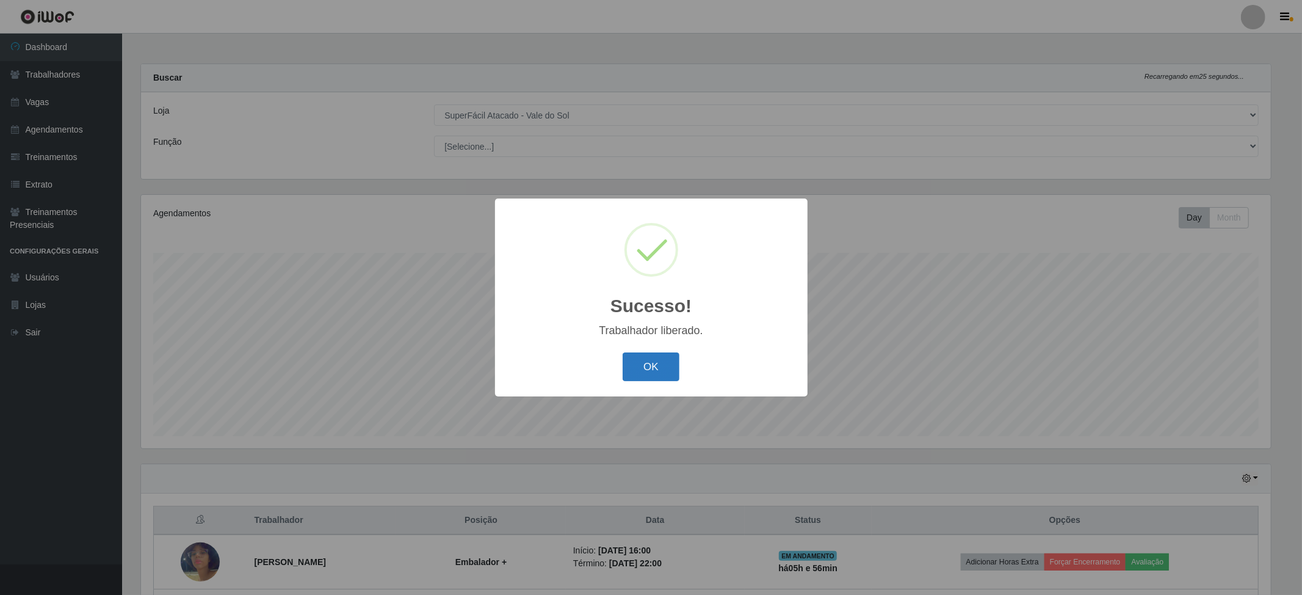
click at [635, 360] on button "OK" at bounding box center [651, 366] width 57 height 29
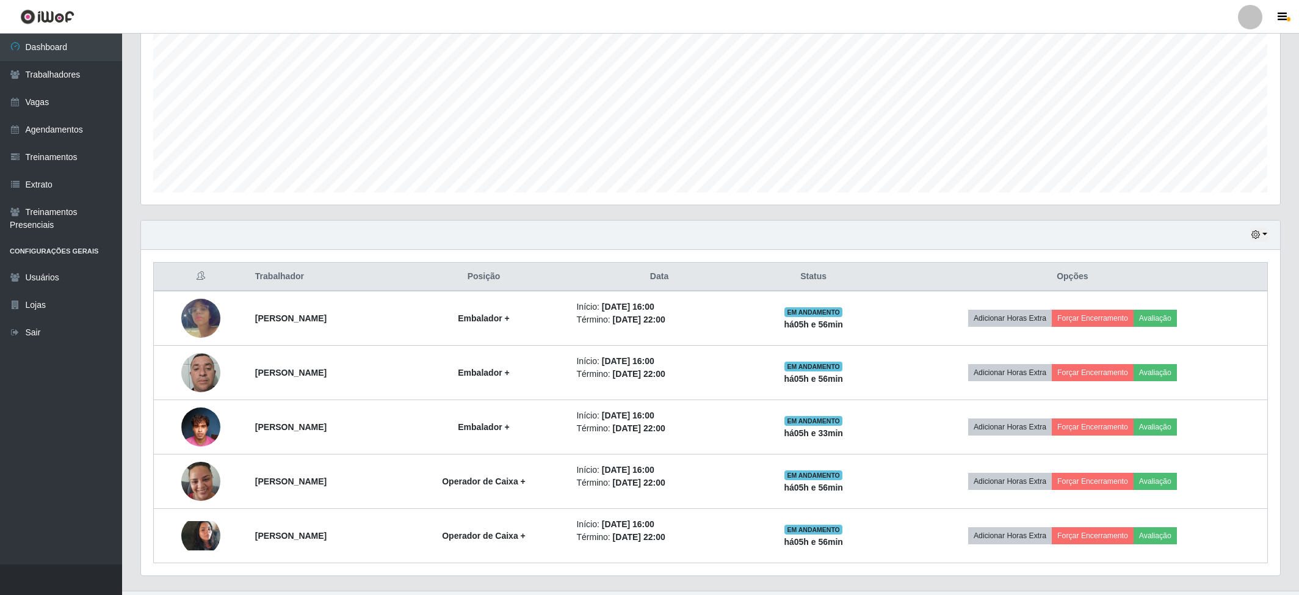
scroll to position [273, 0]
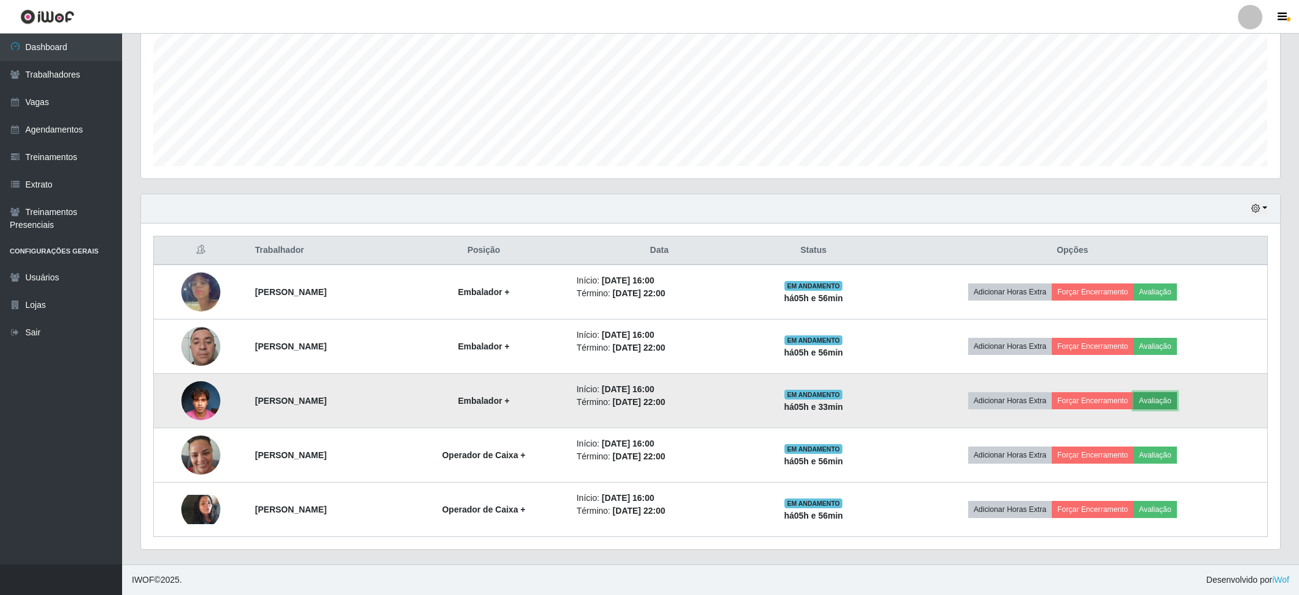
click at [1177, 396] on button "Avaliação" at bounding box center [1155, 400] width 43 height 17
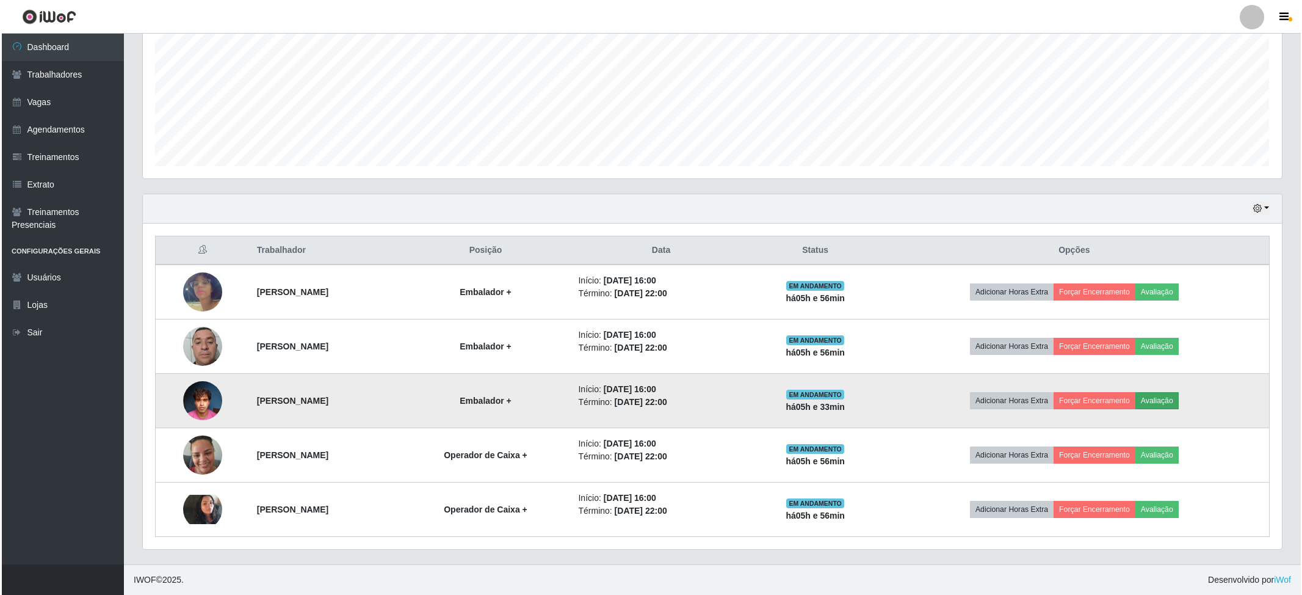
scroll to position [254, 1129]
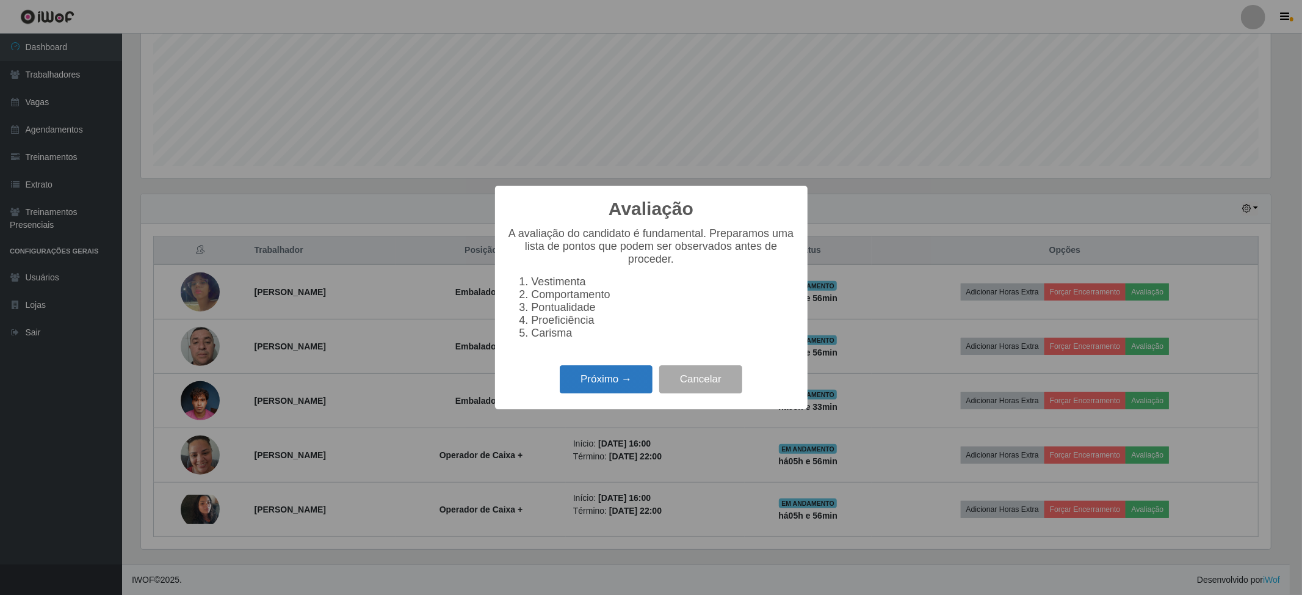
click at [612, 377] on button "Próximo →" at bounding box center [606, 379] width 93 height 29
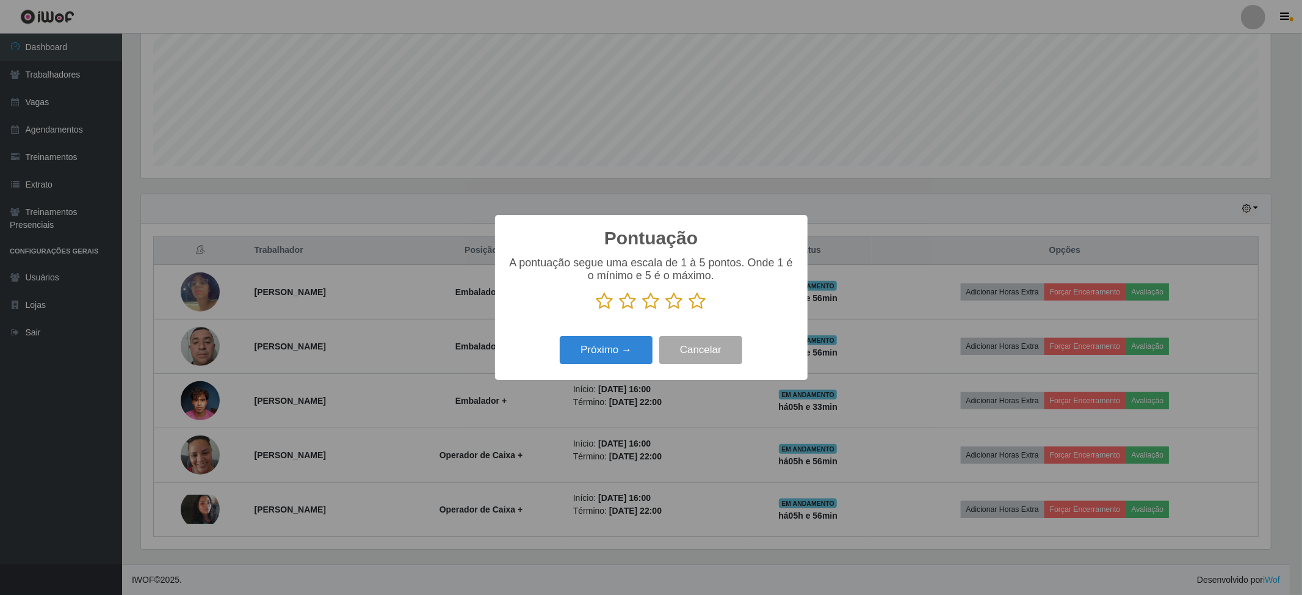
click at [701, 302] on icon at bounding box center [697, 301] width 17 height 18
click at [689, 310] on input "radio" at bounding box center [689, 310] width 0 height 0
click at [633, 339] on button "Próximo →" at bounding box center [606, 350] width 93 height 29
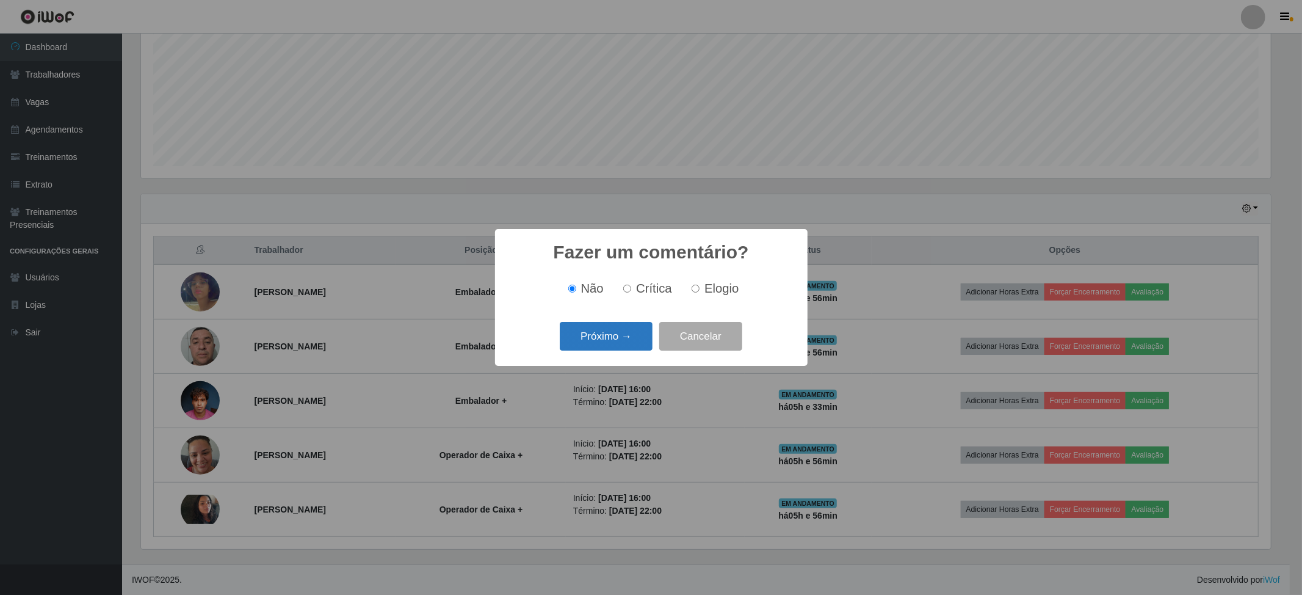
click at [645, 331] on button "Próximo →" at bounding box center [606, 336] width 93 height 29
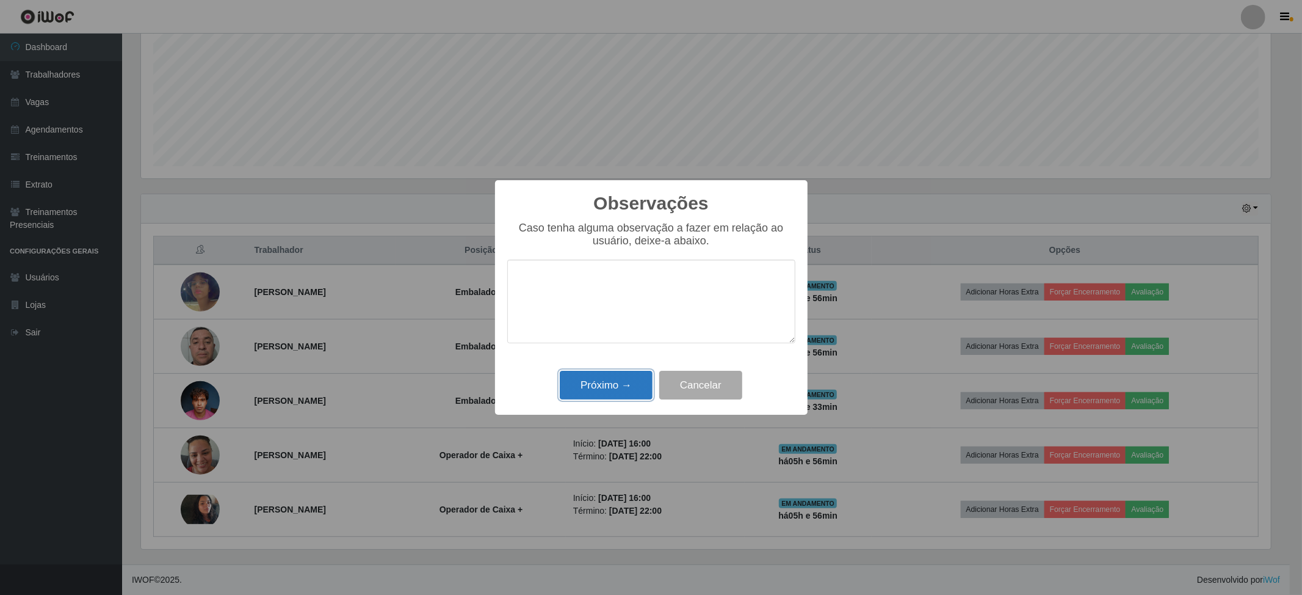
click at [632, 384] on button "Próximo →" at bounding box center [606, 385] width 93 height 29
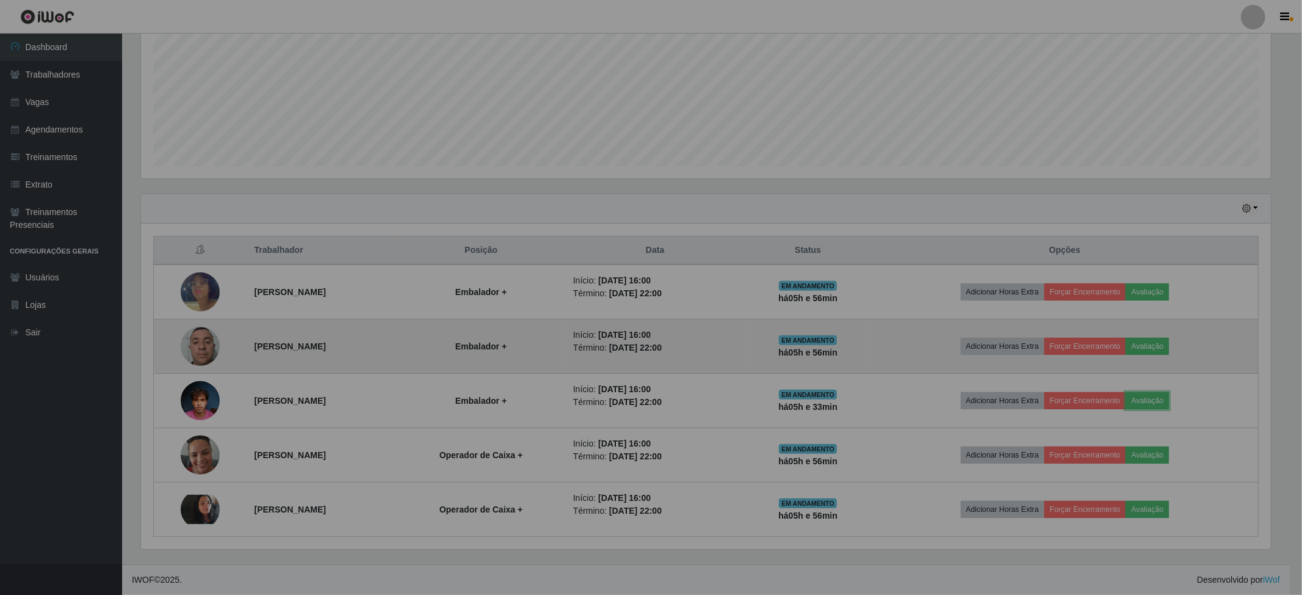
scroll to position [254, 1138]
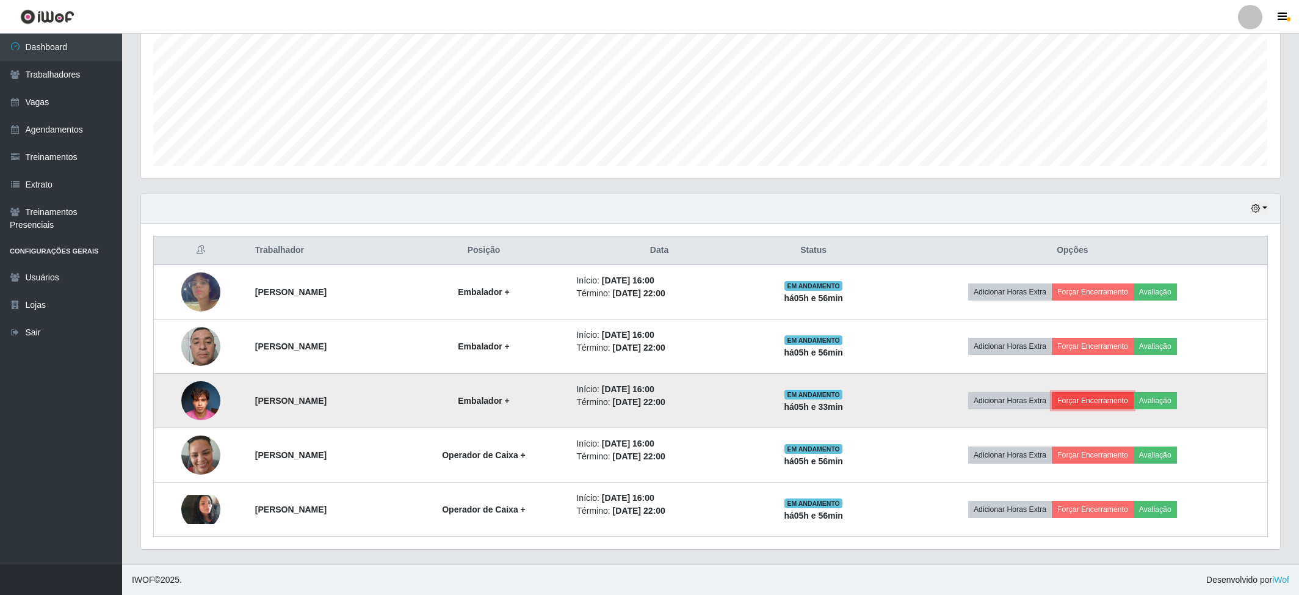
click at [1113, 393] on button "Forçar Encerramento" at bounding box center [1093, 400] width 82 height 17
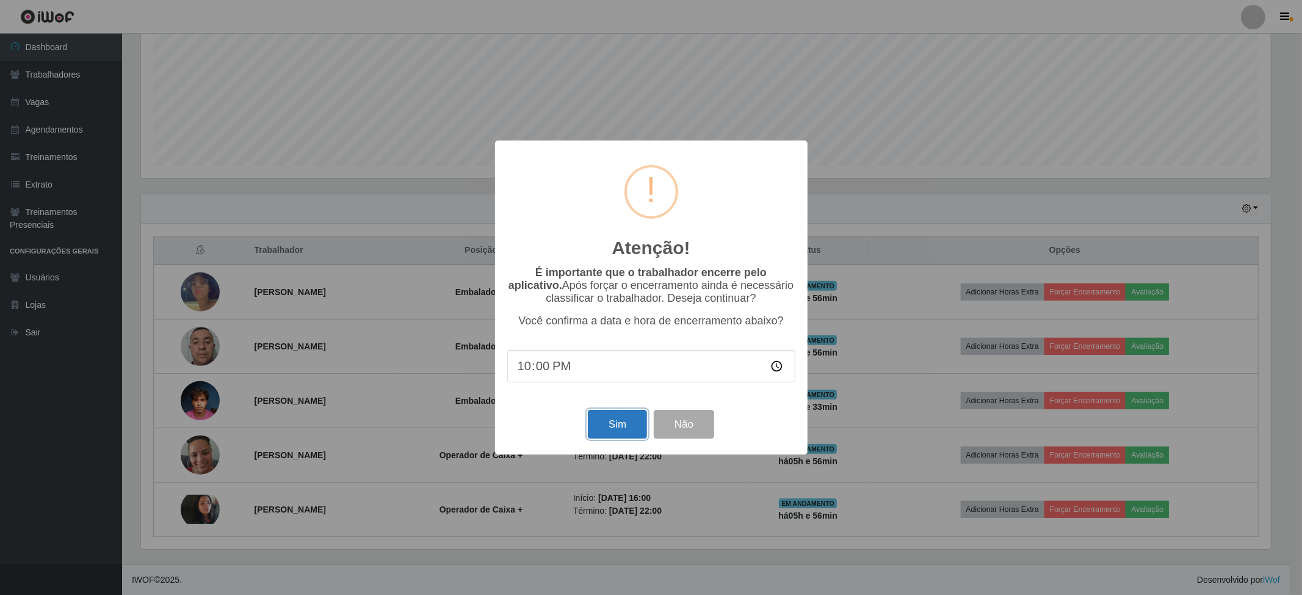
click at [618, 421] on button "Sim" at bounding box center [617, 424] width 59 height 29
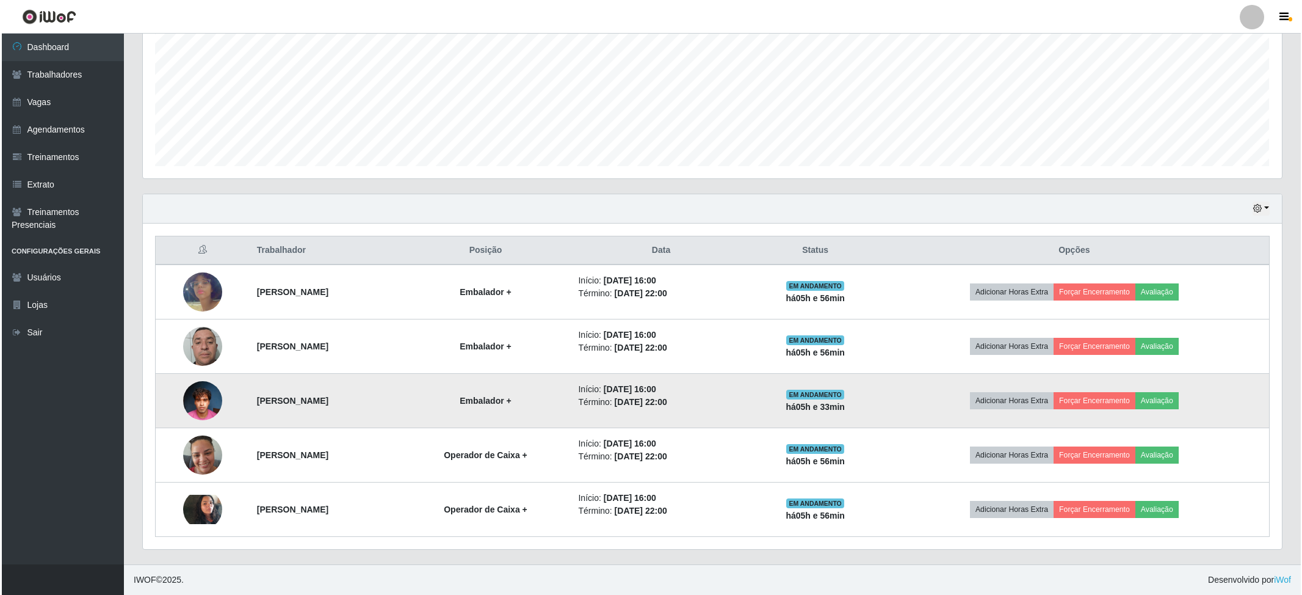
scroll to position [610193, 609317]
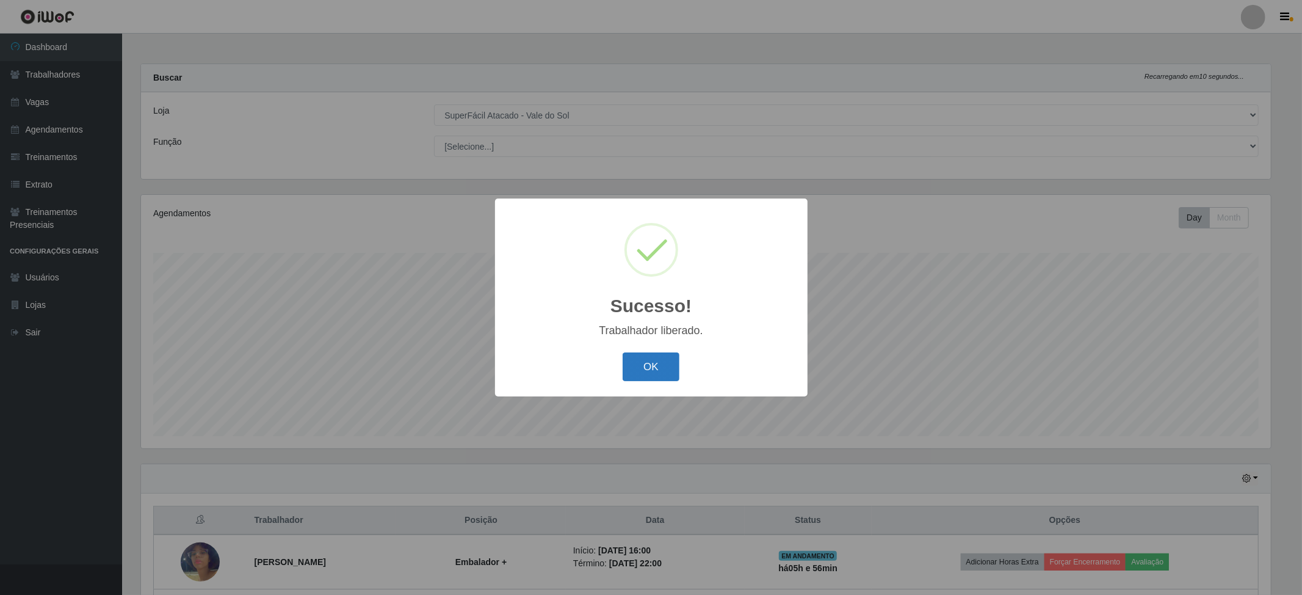
click at [667, 364] on button "OK" at bounding box center [651, 366] width 57 height 29
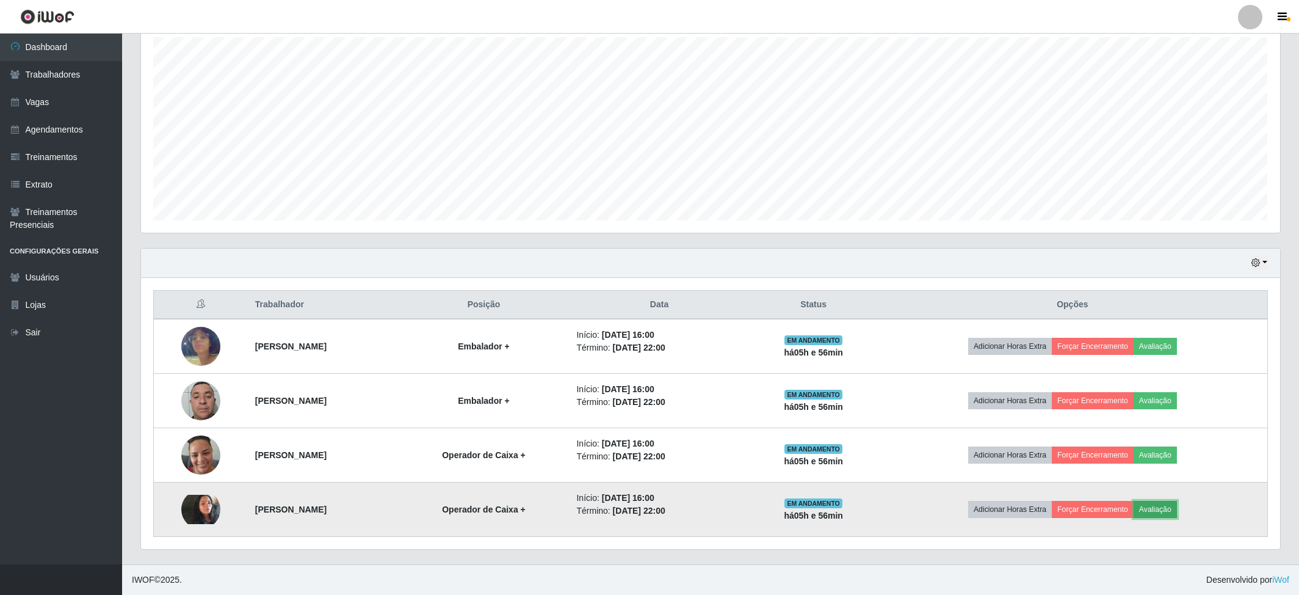
click at [1177, 511] on button "Avaliação" at bounding box center [1155, 509] width 43 height 17
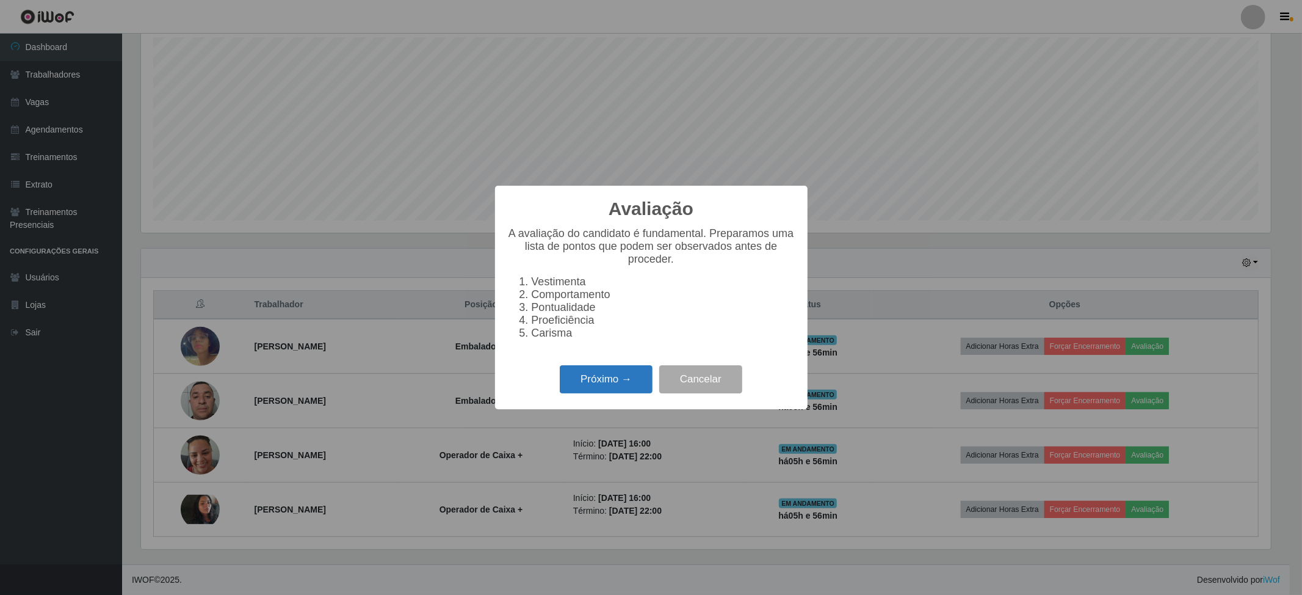
click at [615, 372] on button "Próximo →" at bounding box center [606, 379] width 93 height 29
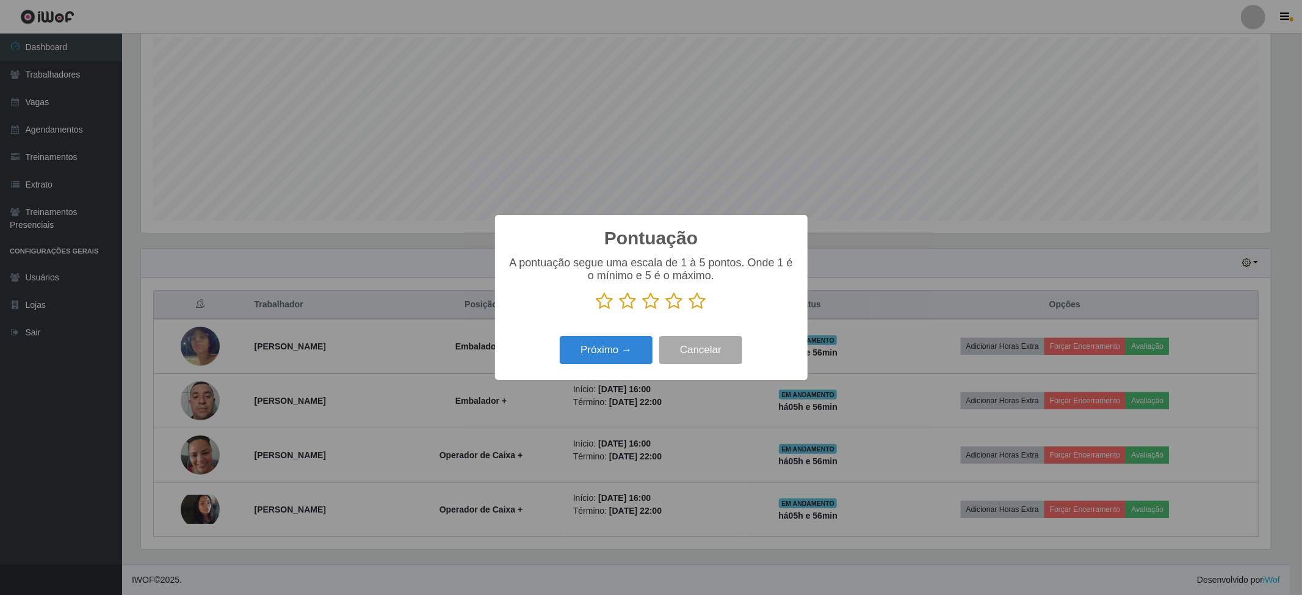
click at [692, 302] on icon at bounding box center [697, 301] width 17 height 18
click at [689, 310] on input "radio" at bounding box center [689, 310] width 0 height 0
click at [587, 343] on button "Próximo →" at bounding box center [606, 350] width 93 height 29
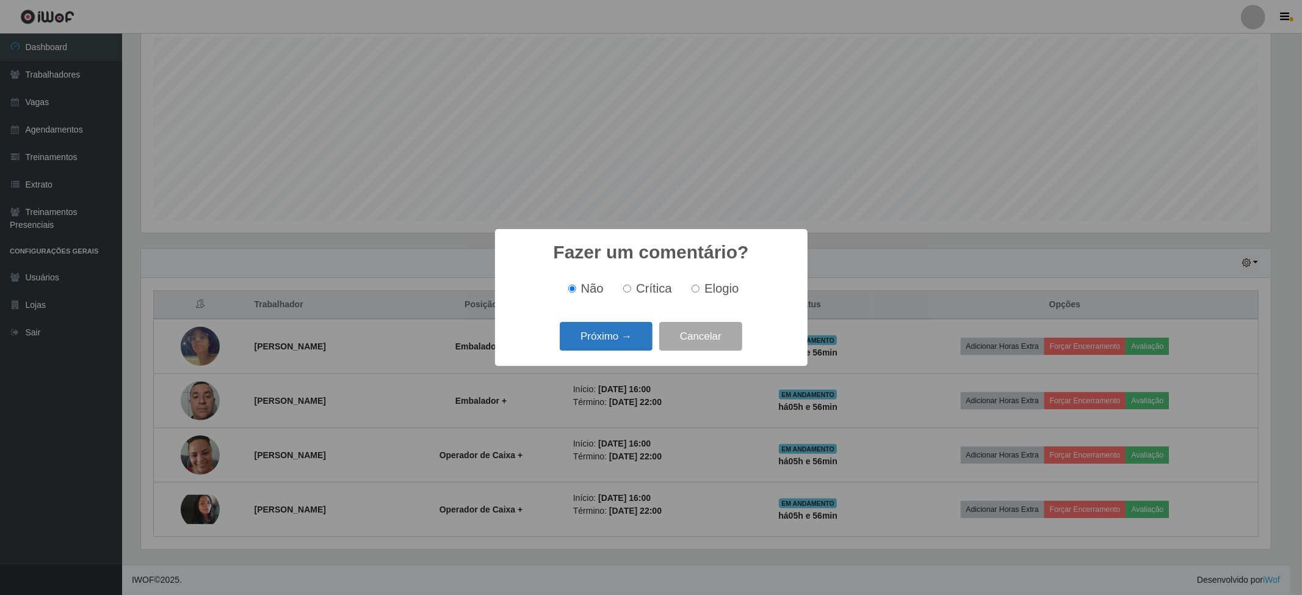
click at [631, 336] on button "Próximo →" at bounding box center [606, 336] width 93 height 29
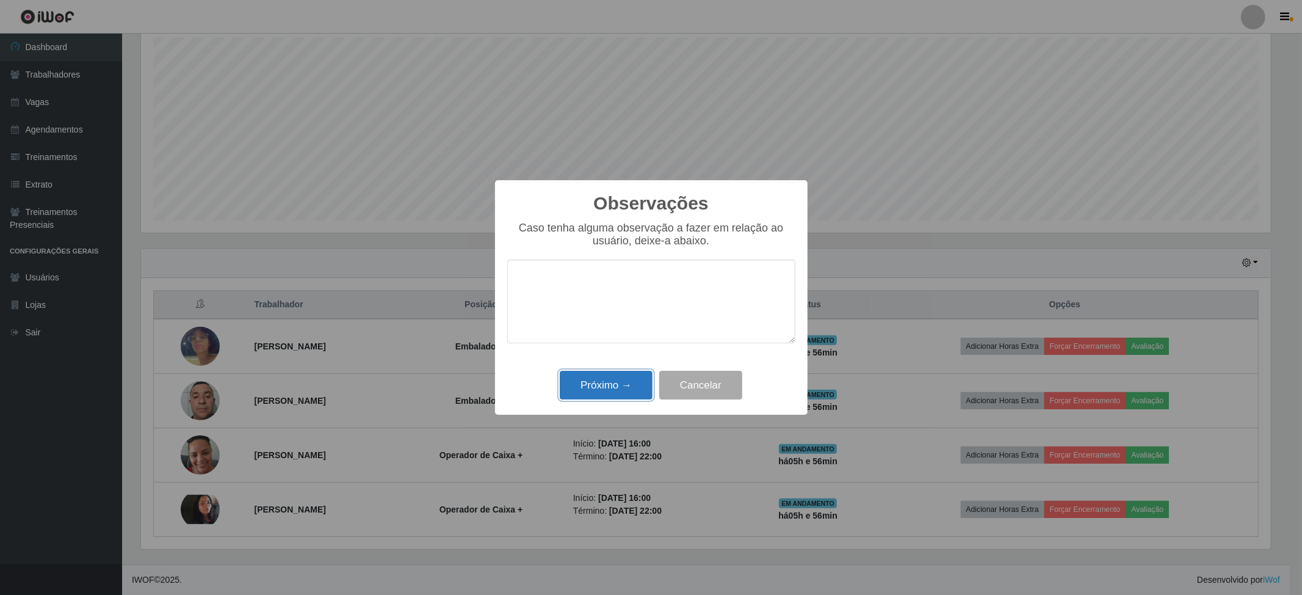
click at [613, 377] on button "Próximo →" at bounding box center [606, 385] width 93 height 29
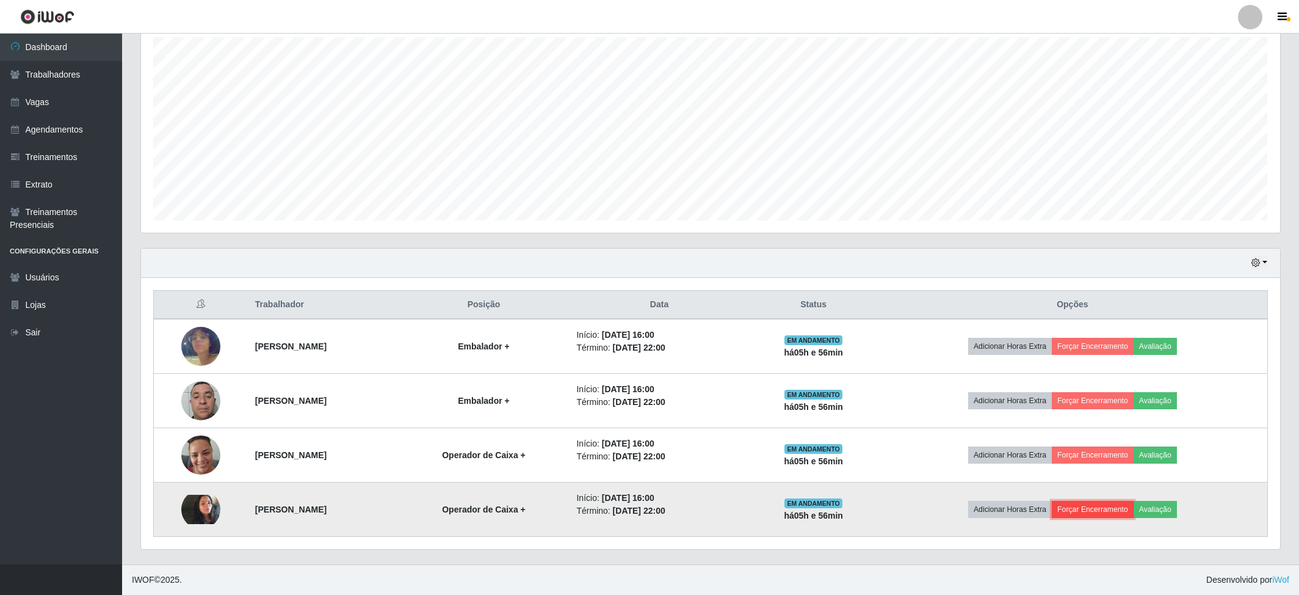
click at [1116, 505] on button "Forçar Encerramento" at bounding box center [1093, 509] width 82 height 17
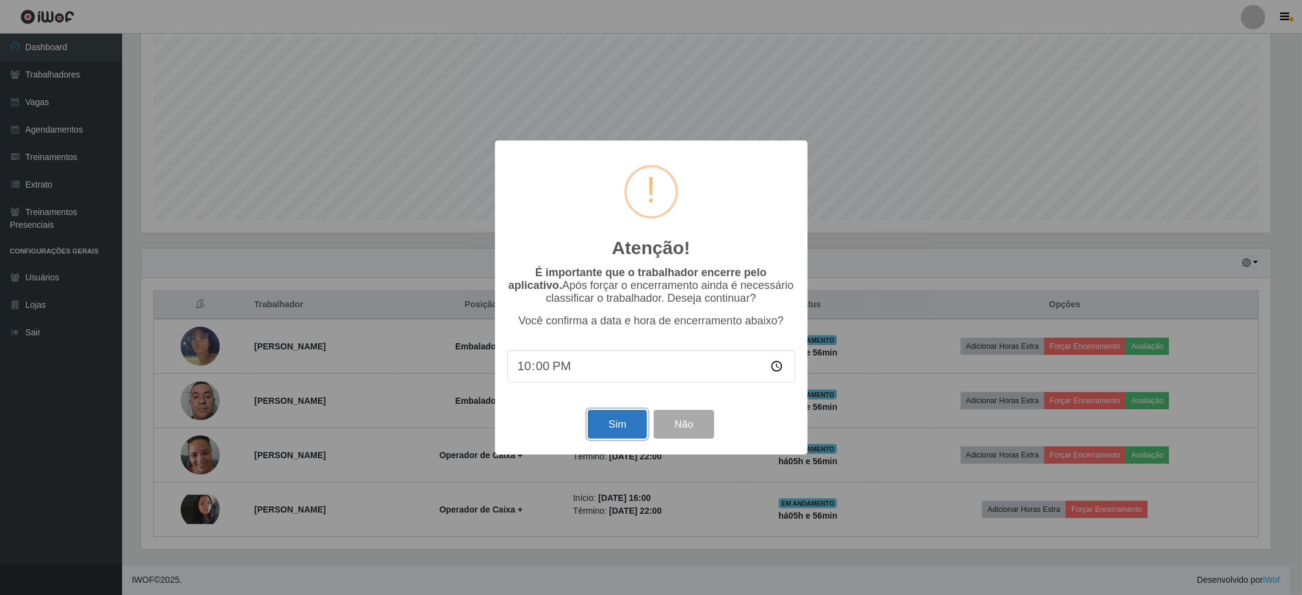
click at [619, 431] on button "Sim" at bounding box center [617, 424] width 59 height 29
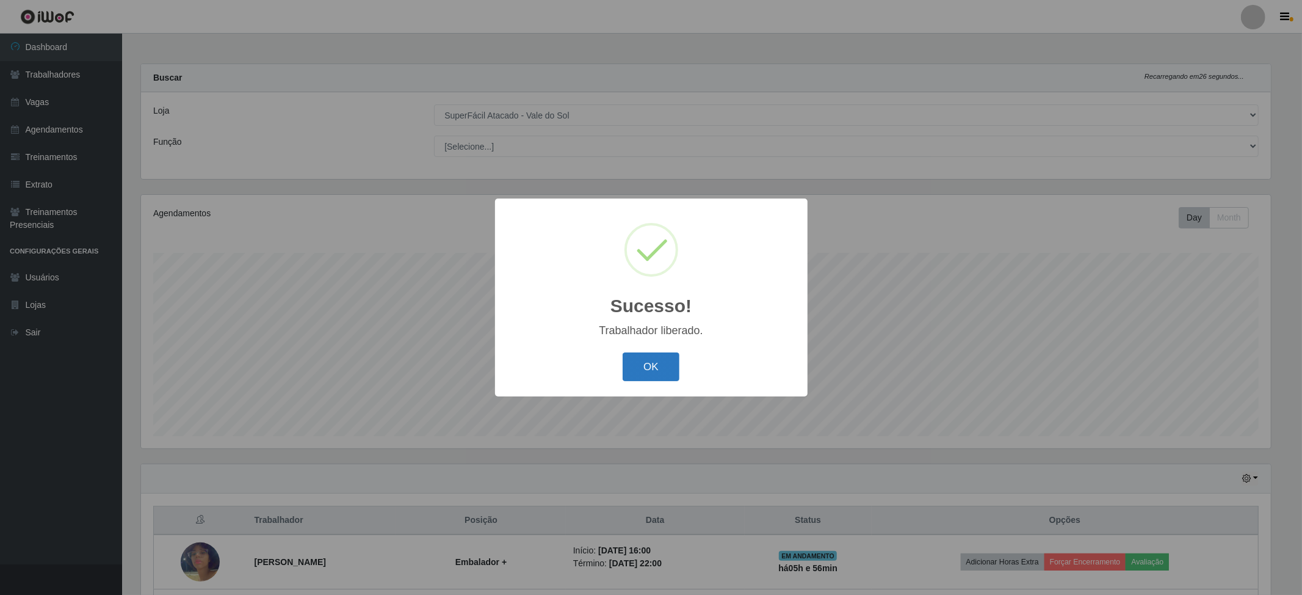
click at [677, 357] on button "OK" at bounding box center [651, 366] width 57 height 29
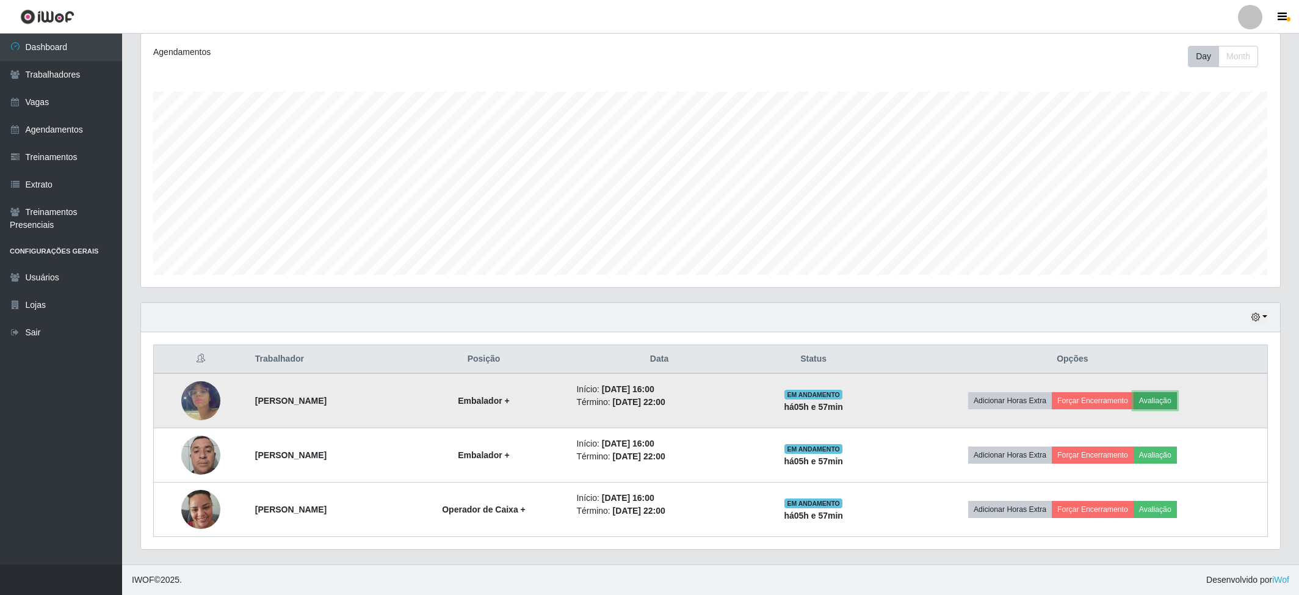
click at [1177, 402] on button "Avaliação" at bounding box center [1155, 400] width 43 height 17
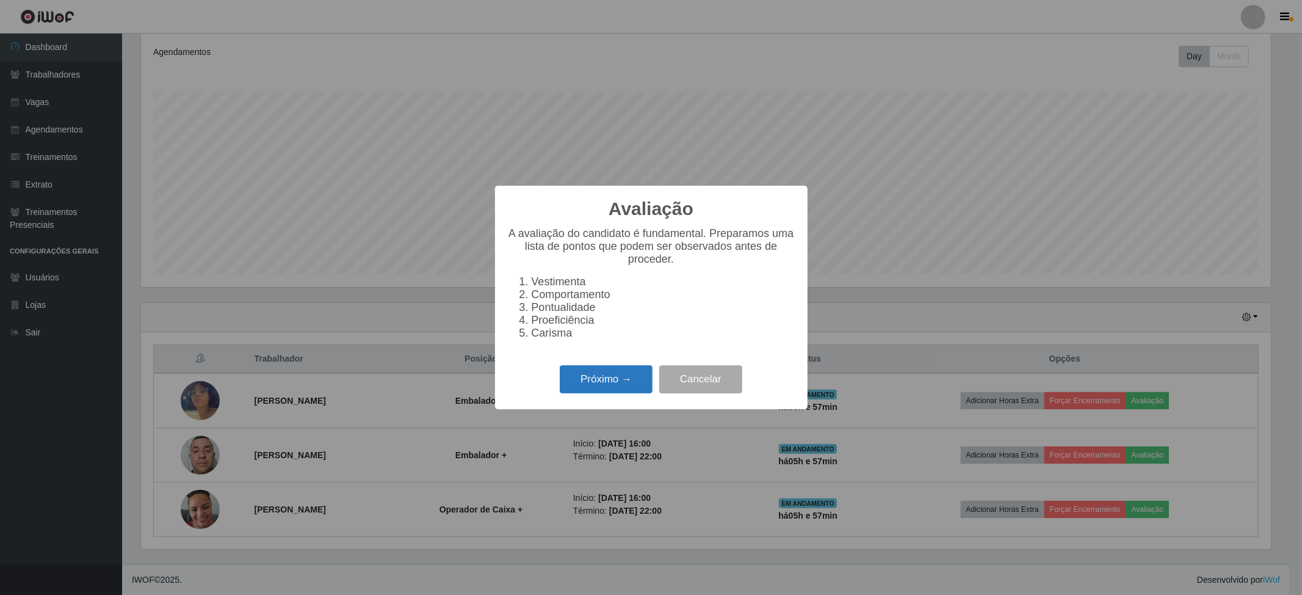
click at [625, 389] on button "Próximo →" at bounding box center [606, 379] width 93 height 29
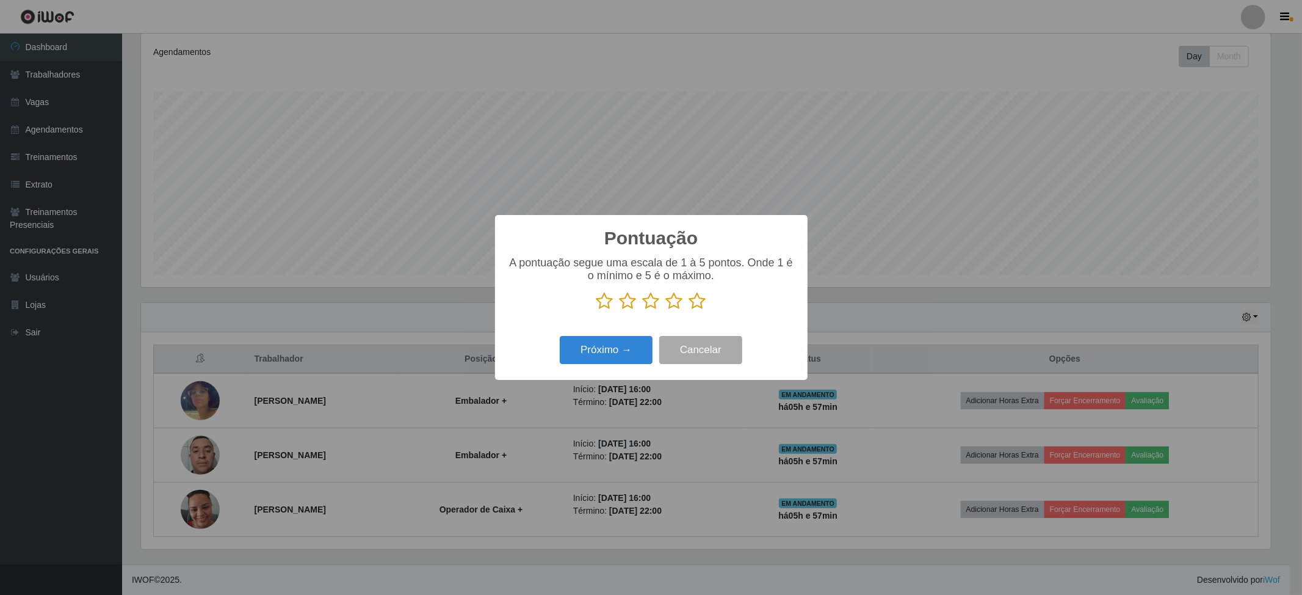
click at [697, 308] on icon at bounding box center [697, 301] width 17 height 18
click at [689, 310] on input "radio" at bounding box center [689, 310] width 0 height 0
click at [609, 366] on div "Próximo → Cancelar" at bounding box center [651, 349] width 288 height 35
click at [615, 357] on button "Próximo →" at bounding box center [606, 350] width 93 height 29
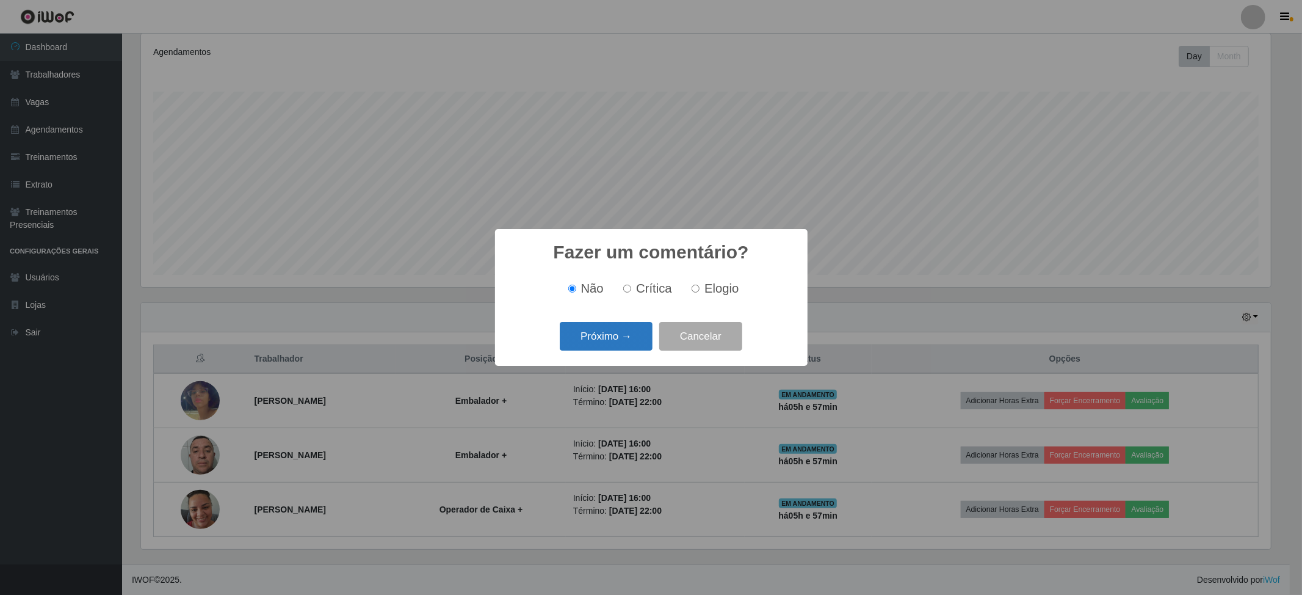
click at [631, 332] on button "Próximo →" at bounding box center [606, 336] width 93 height 29
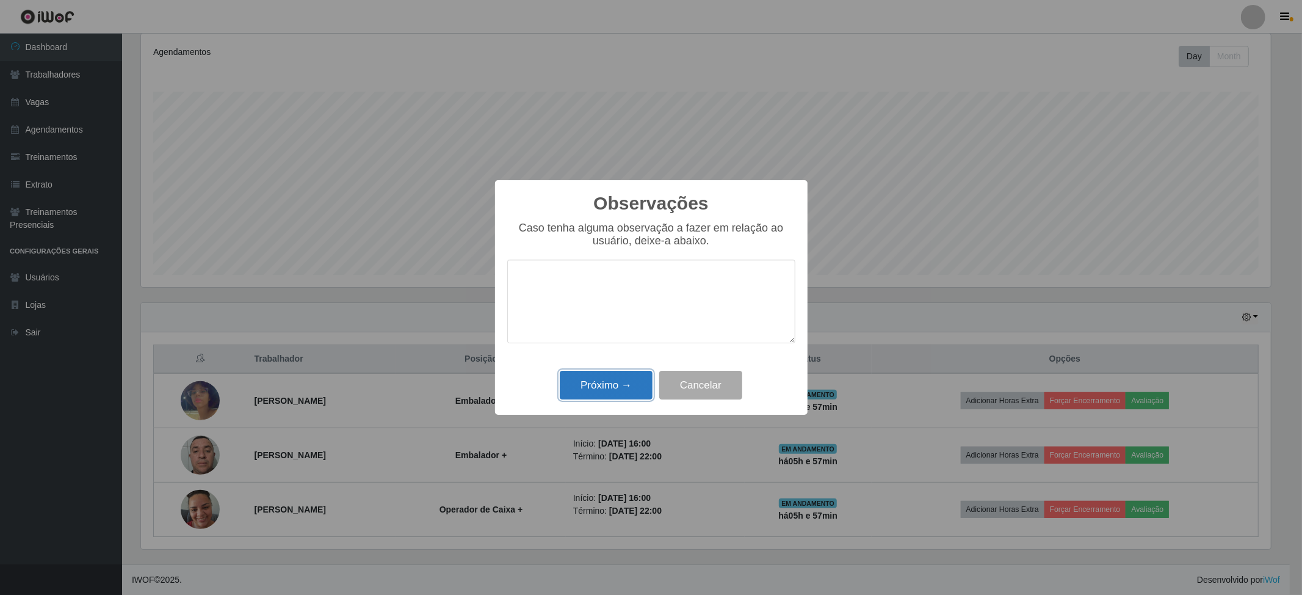
click at [606, 378] on button "Próximo →" at bounding box center [606, 385] width 93 height 29
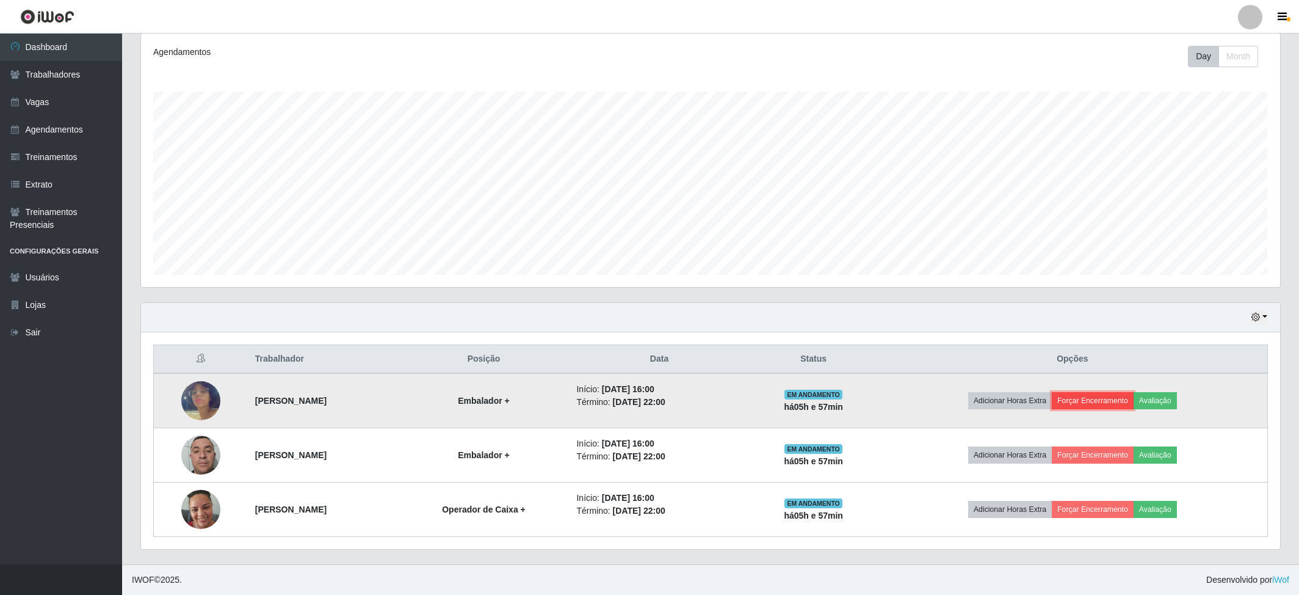
click at [1114, 396] on button "Forçar Encerramento" at bounding box center [1093, 400] width 82 height 17
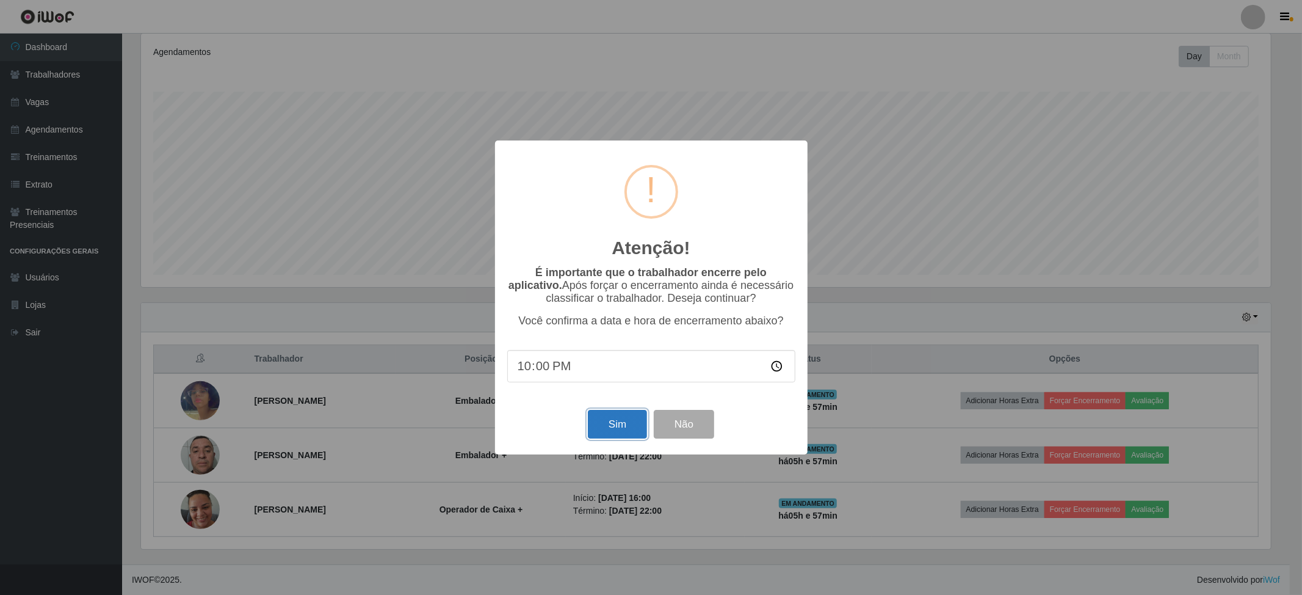
click at [633, 430] on button "Sim" at bounding box center [617, 424] width 59 height 29
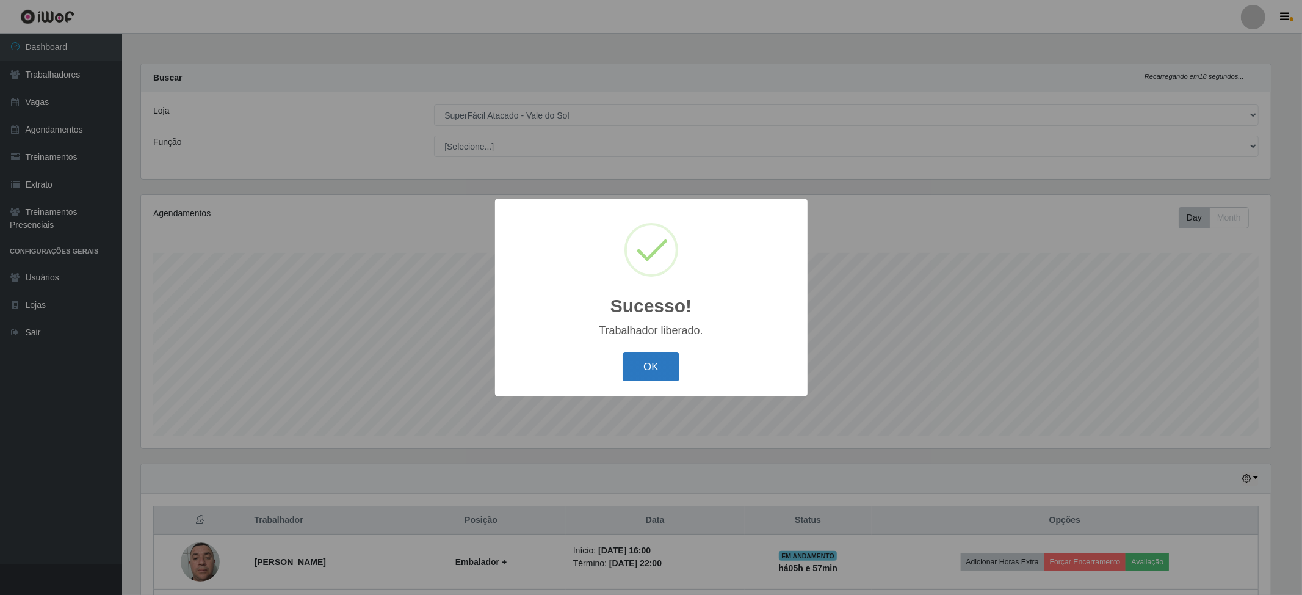
click at [650, 364] on button "OK" at bounding box center [651, 366] width 57 height 29
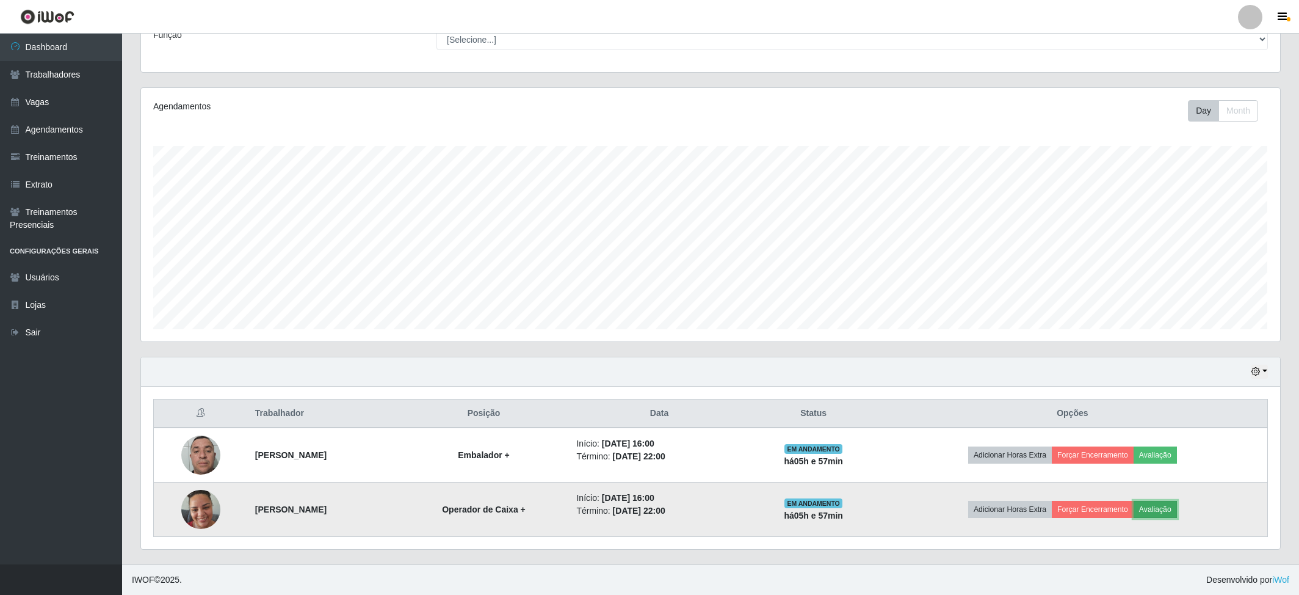
click at [1177, 510] on button "Avaliação" at bounding box center [1155, 509] width 43 height 17
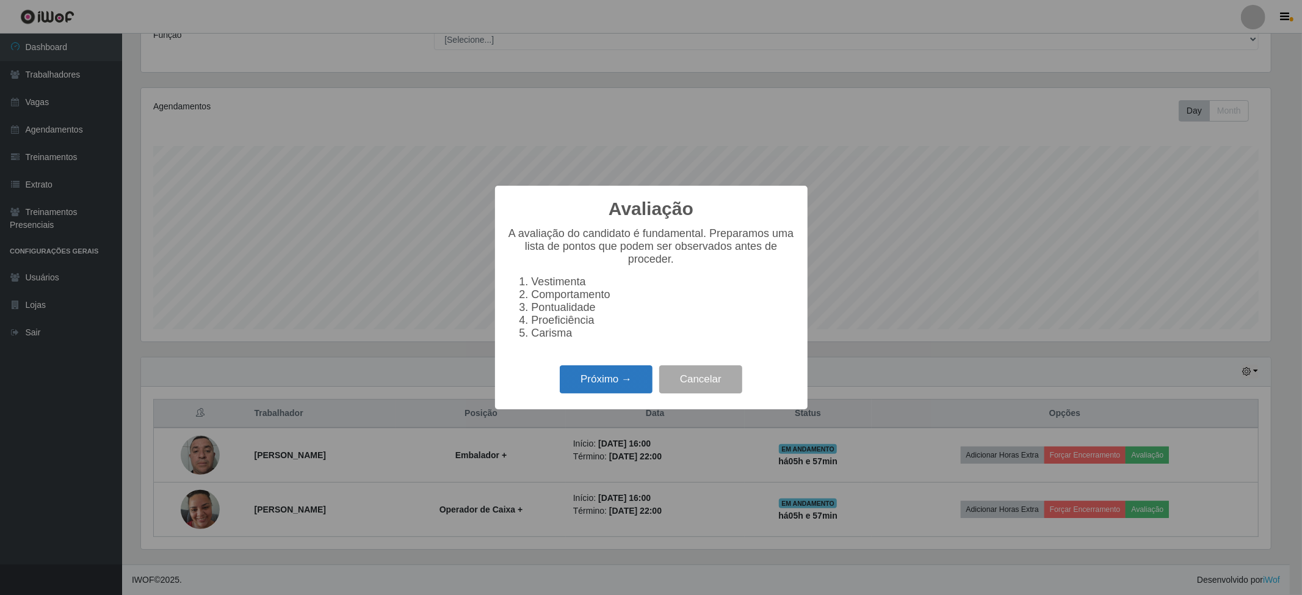
click at [620, 375] on button "Próximo →" at bounding box center [606, 379] width 93 height 29
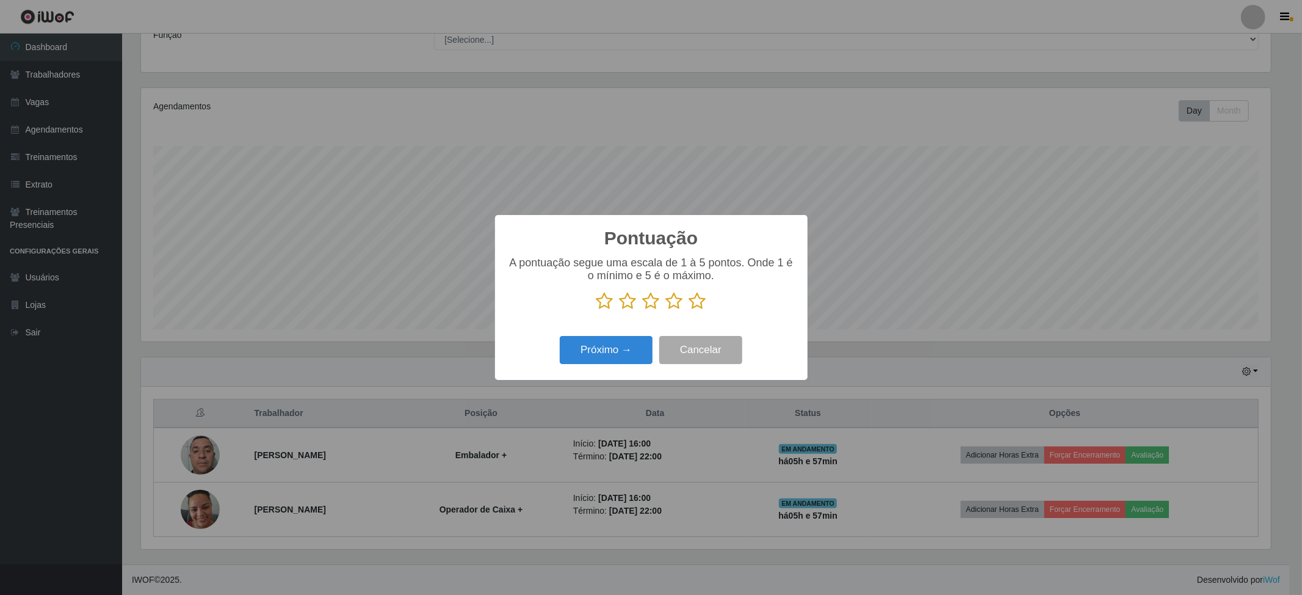
click at [695, 302] on icon at bounding box center [697, 301] width 17 height 18
click at [689, 310] on input "radio" at bounding box center [689, 310] width 0 height 0
click at [619, 355] on button "Próximo →" at bounding box center [606, 350] width 93 height 29
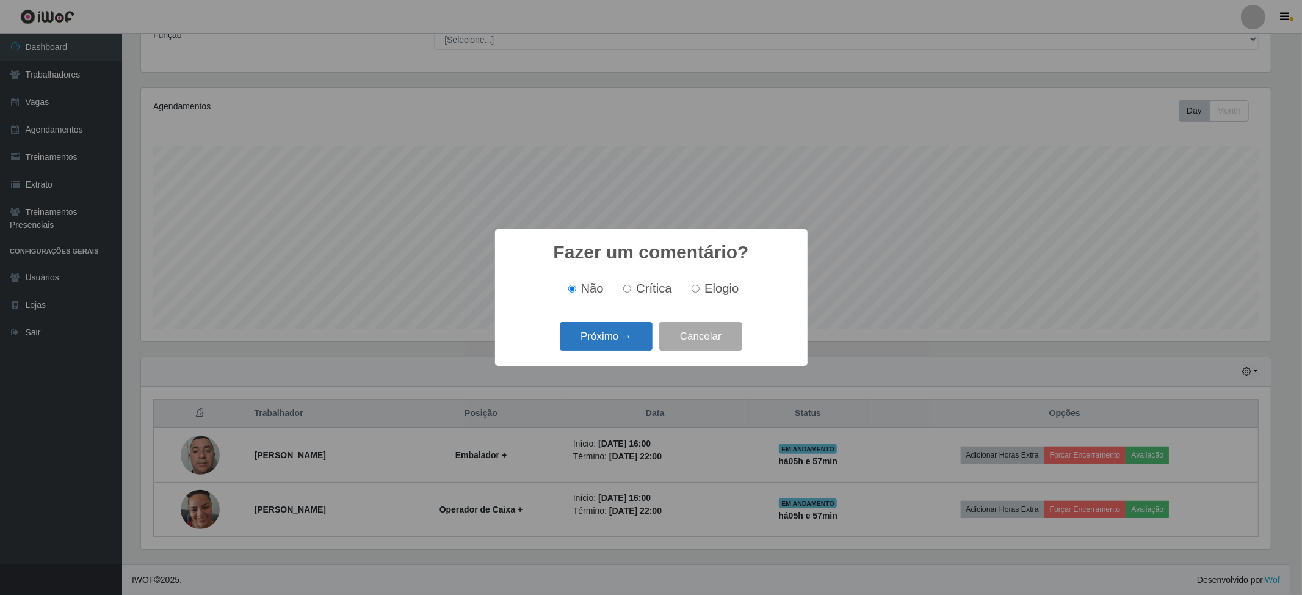
click at [636, 330] on button "Próximo →" at bounding box center [606, 336] width 93 height 29
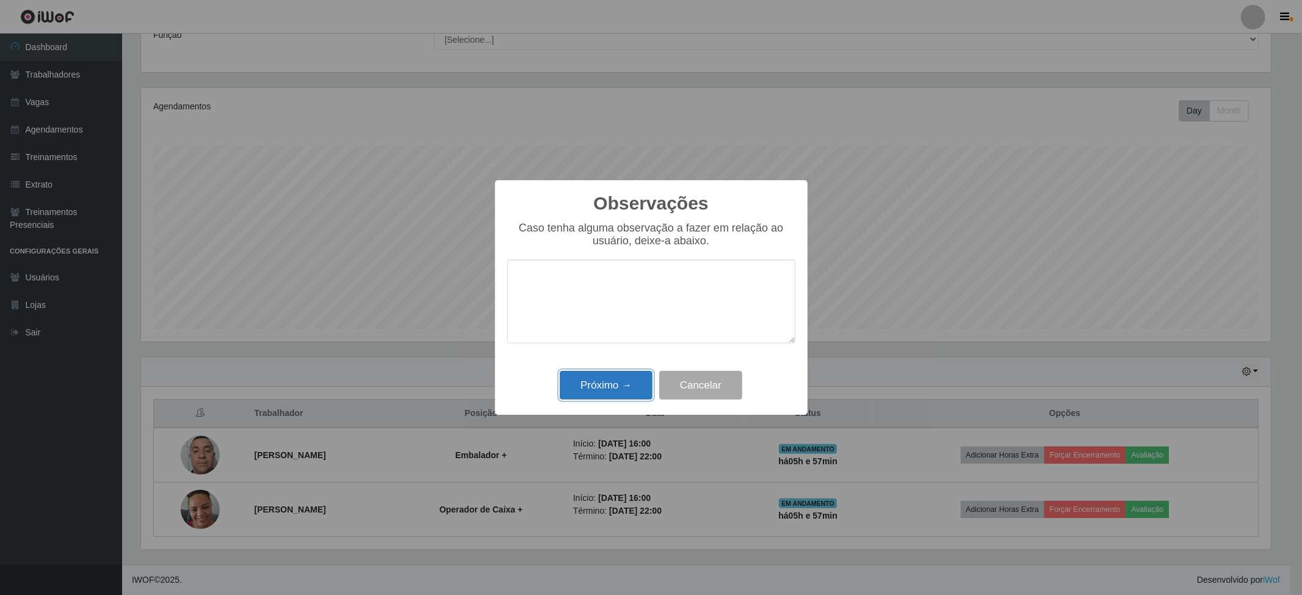
click at [640, 383] on button "Próximo →" at bounding box center [606, 385] width 93 height 29
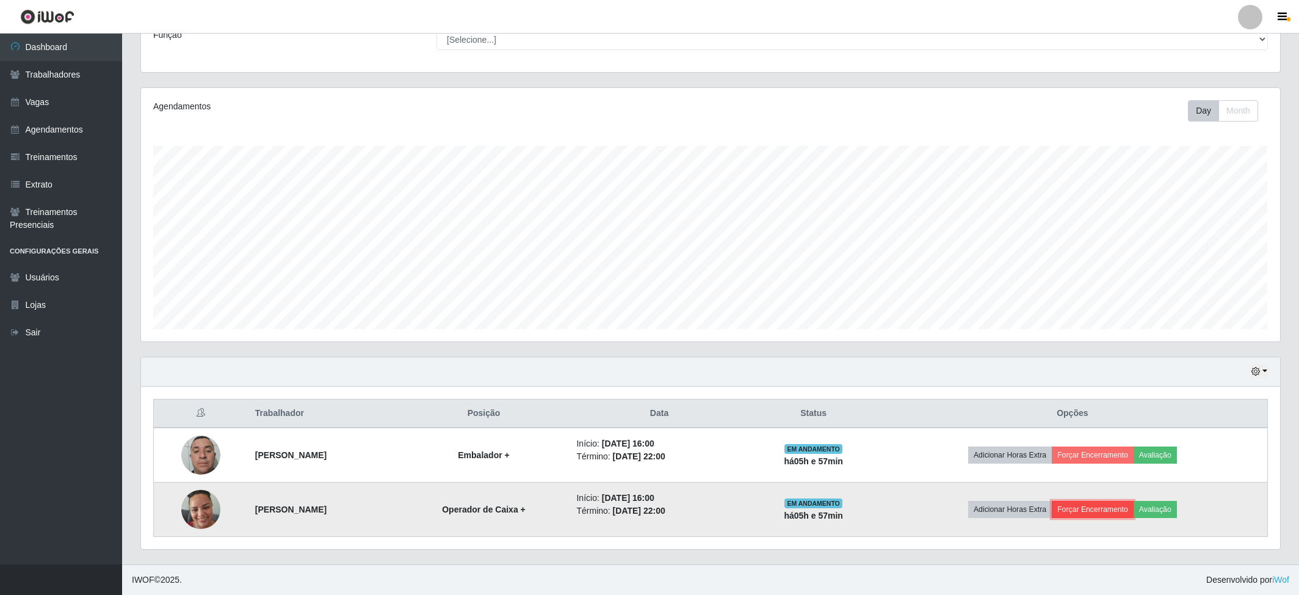
click at [1102, 512] on button "Forçar Encerramento" at bounding box center [1093, 509] width 82 height 17
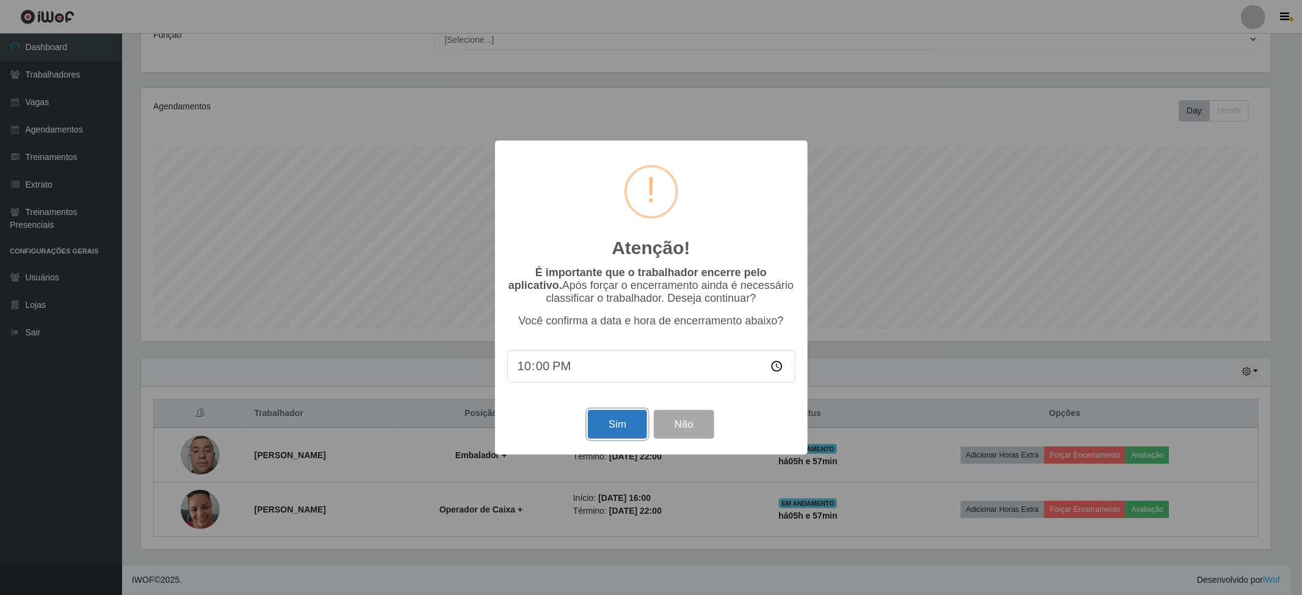
click at [615, 428] on button "Sim" at bounding box center [617, 424] width 59 height 29
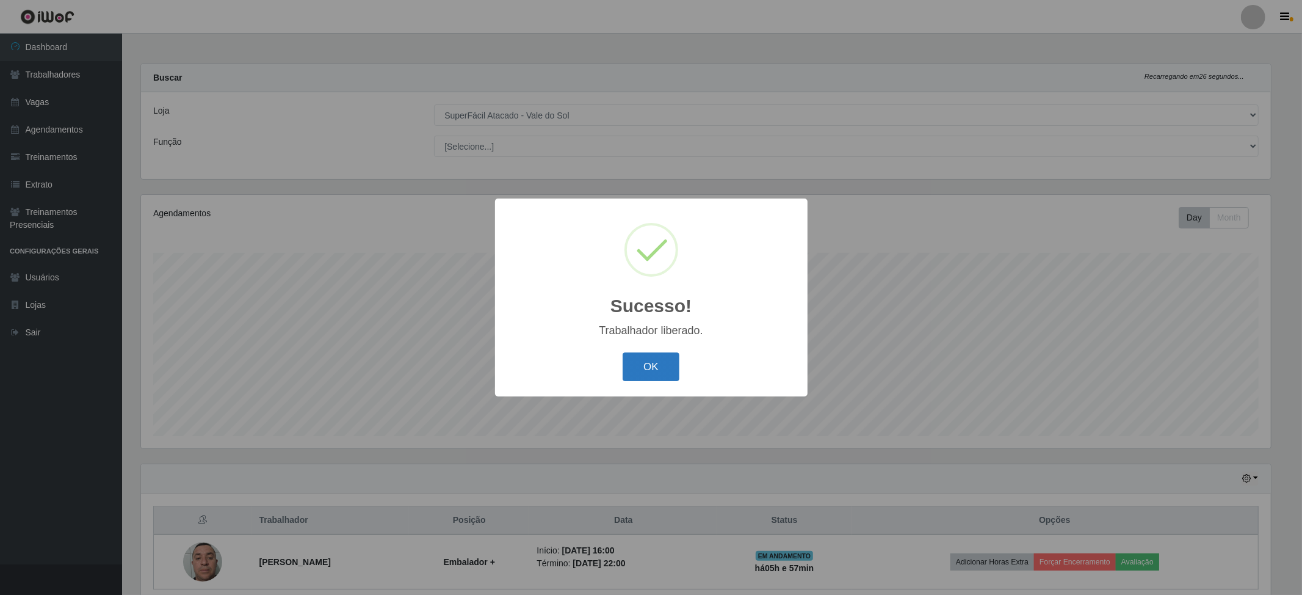
click at [640, 360] on button "OK" at bounding box center [651, 366] width 57 height 29
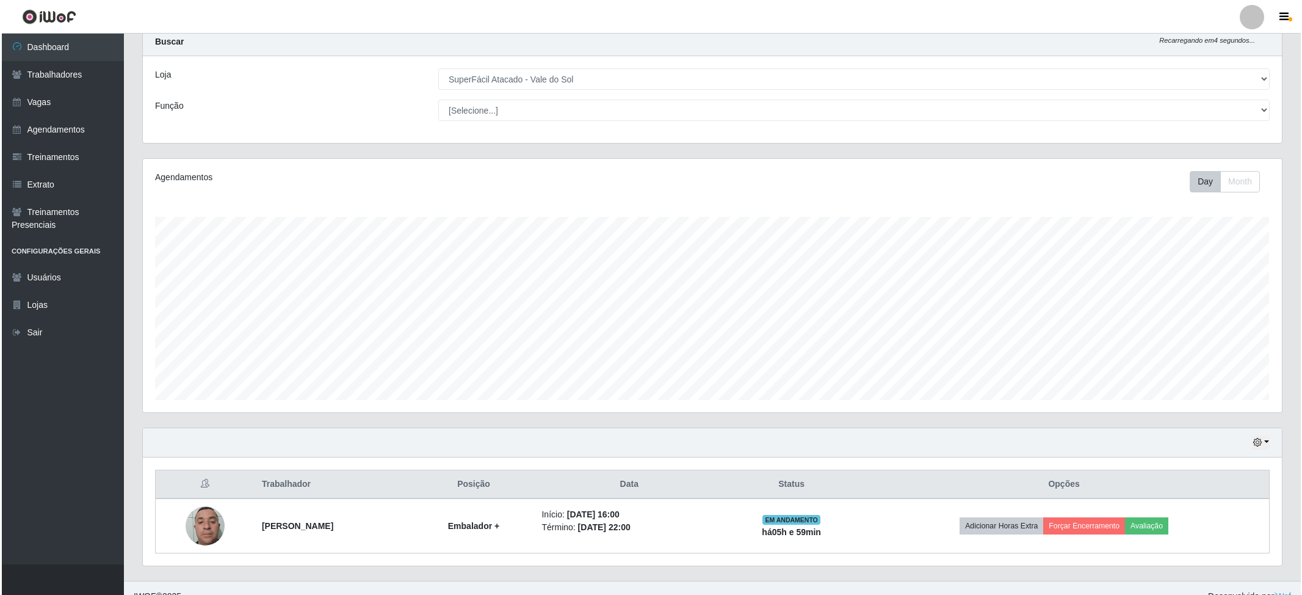
scroll to position [55, 0]
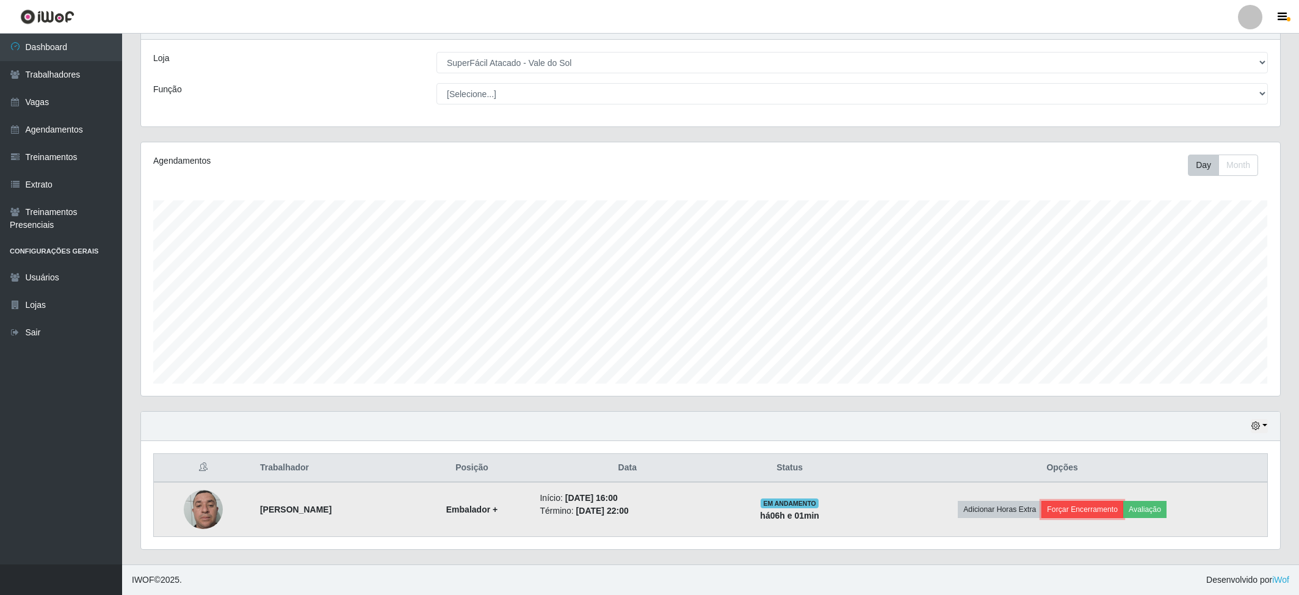
click at [1085, 505] on button "Forçar Encerramento" at bounding box center [1082, 509] width 82 height 17
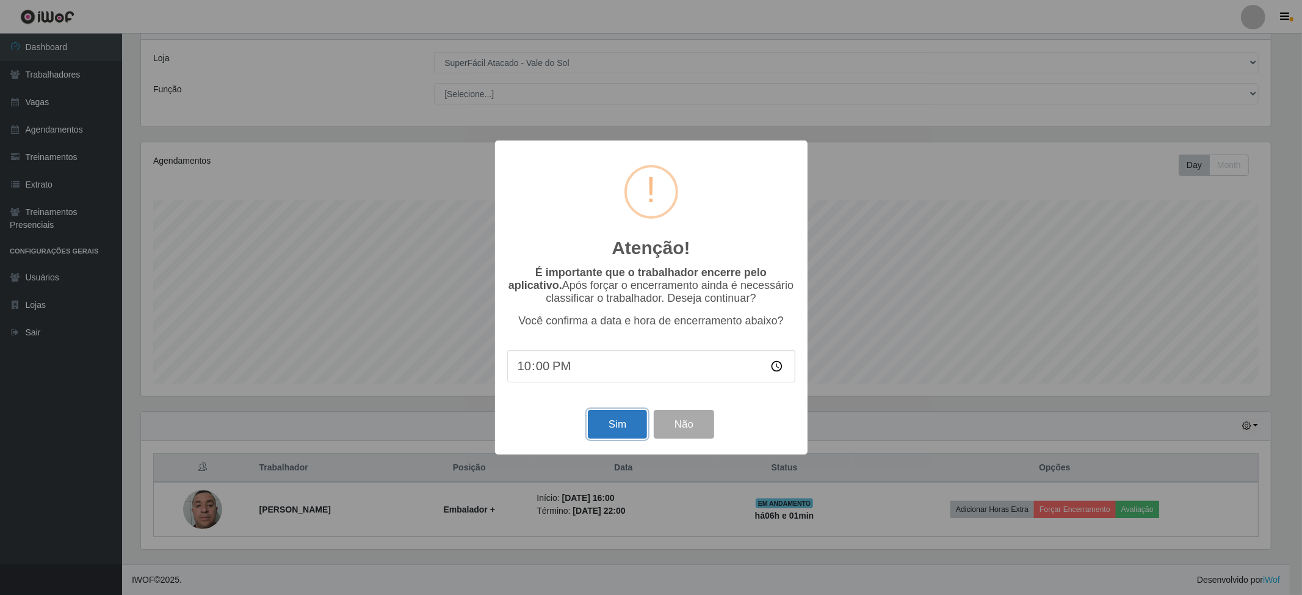
click at [621, 421] on button "Sim" at bounding box center [617, 424] width 59 height 29
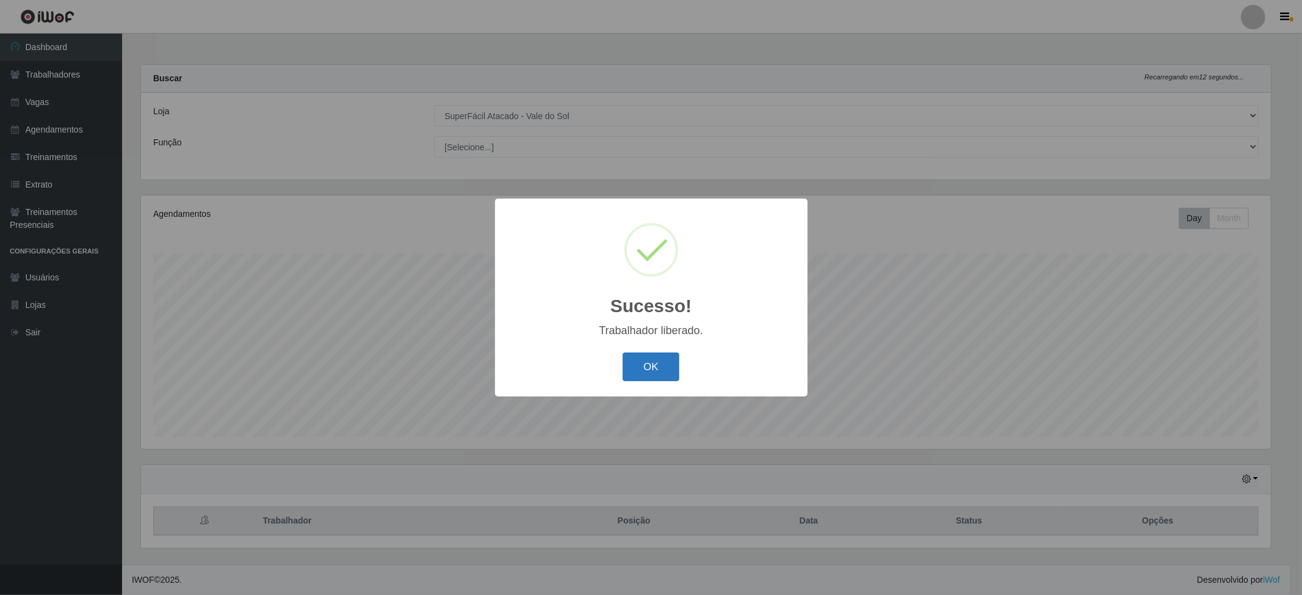
click at [640, 355] on button "OK" at bounding box center [651, 366] width 57 height 29
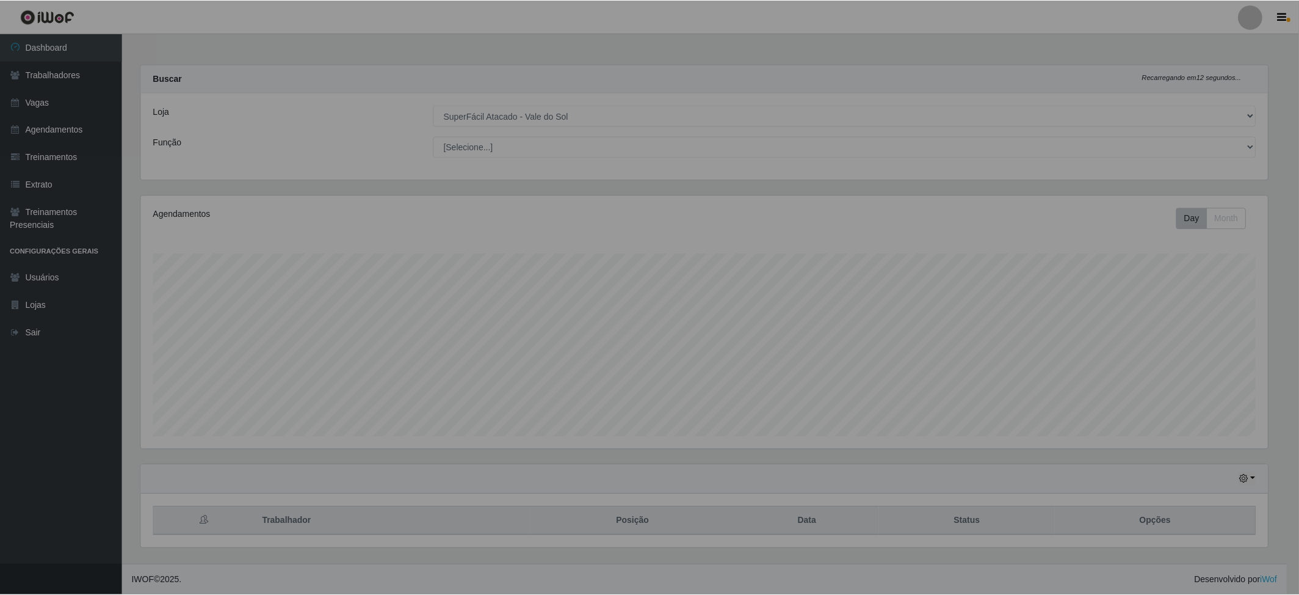
scroll to position [254, 1138]
